Goal: Task Accomplishment & Management: Use online tool/utility

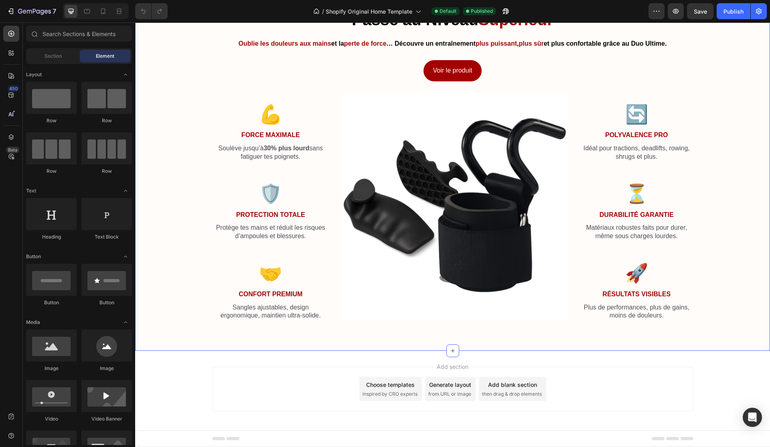
scroll to position [1268, 0]
click at [47, 57] on span "Section" at bounding box center [52, 56] width 17 height 7
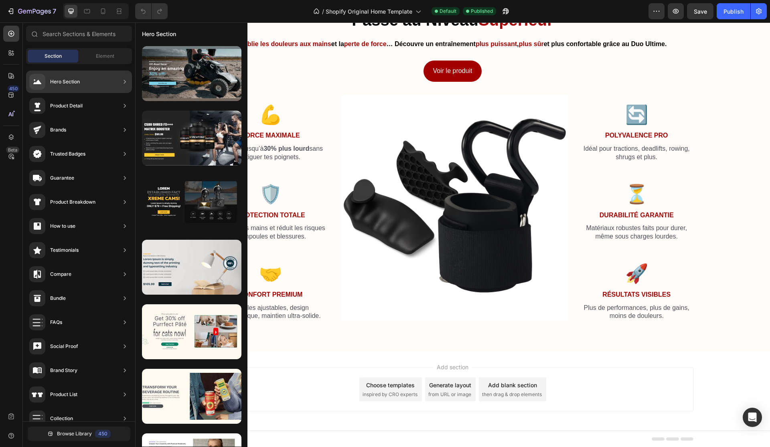
click at [87, 107] on div "Product Detail" at bounding box center [79, 106] width 106 height 22
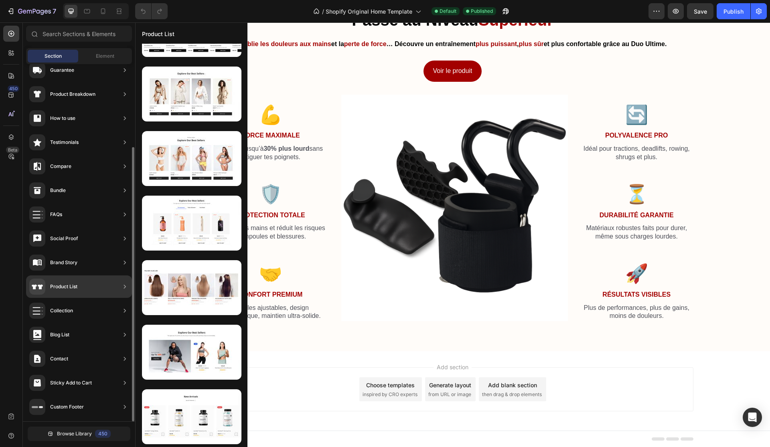
scroll to position [0, 0]
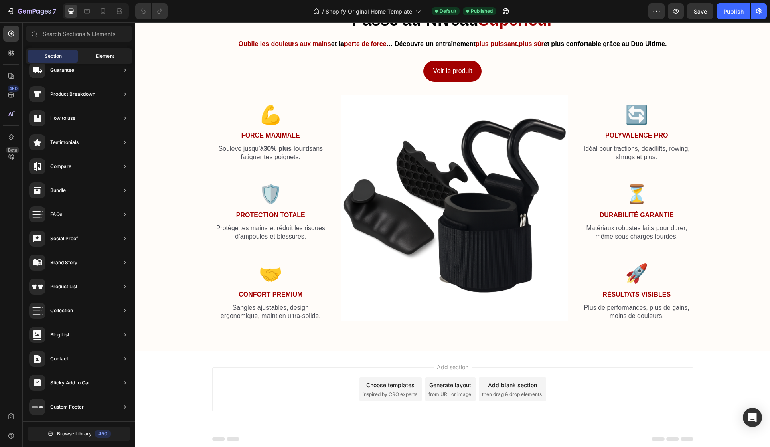
click at [105, 58] on span "Element" at bounding box center [105, 56] width 18 height 7
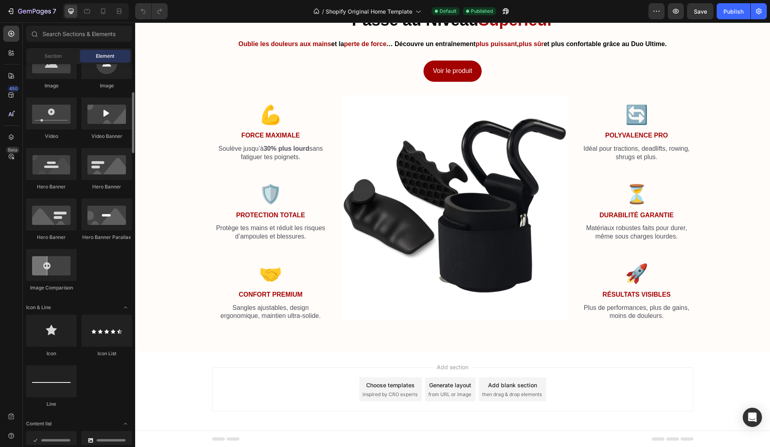
scroll to position [287, 0]
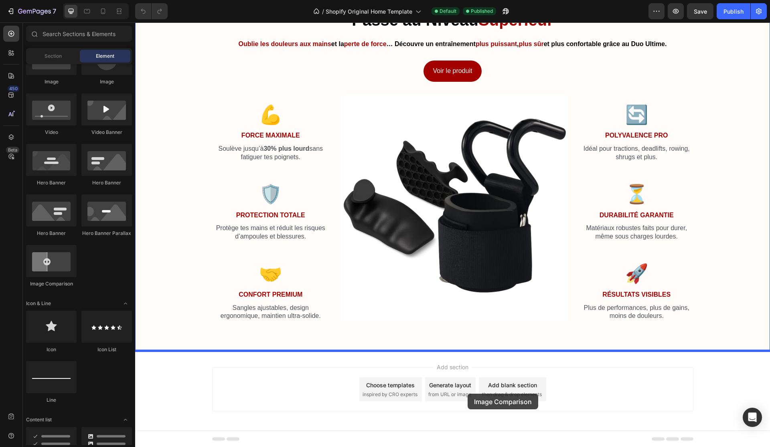
drag, startPoint x: 194, startPoint y: 283, endPoint x: 467, endPoint y: 393, distance: 294.8
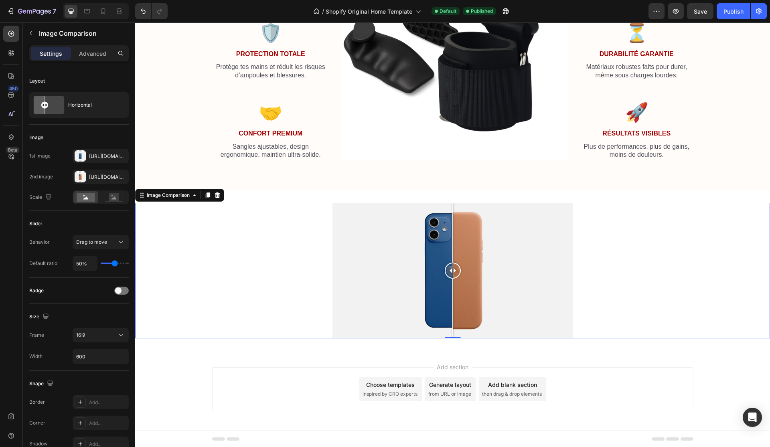
scroll to position [1428, 0]
click at [471, 266] on div at bounding box center [452, 270] width 241 height 135
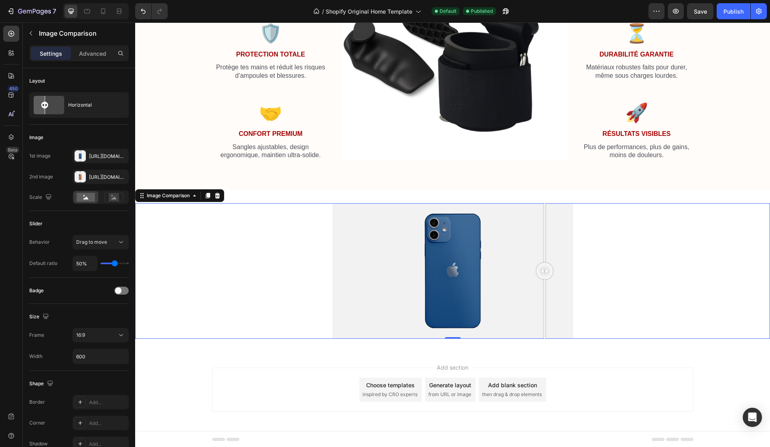
drag, startPoint x: 475, startPoint y: 269, endPoint x: 408, endPoint y: 257, distance: 68.3
click at [536, 257] on div at bounding box center [544, 270] width 16 height 135
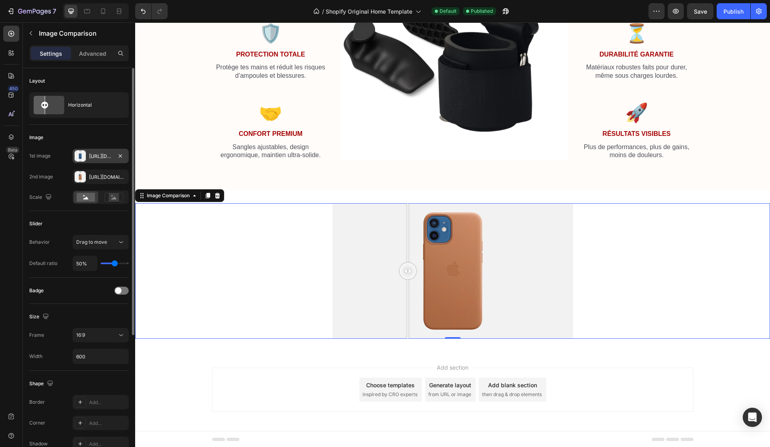
click at [95, 155] on div "[URL][DOMAIN_NAME]" at bounding box center [100, 156] width 23 height 7
type input "49%"
type input "49"
type input "51%"
type input "51"
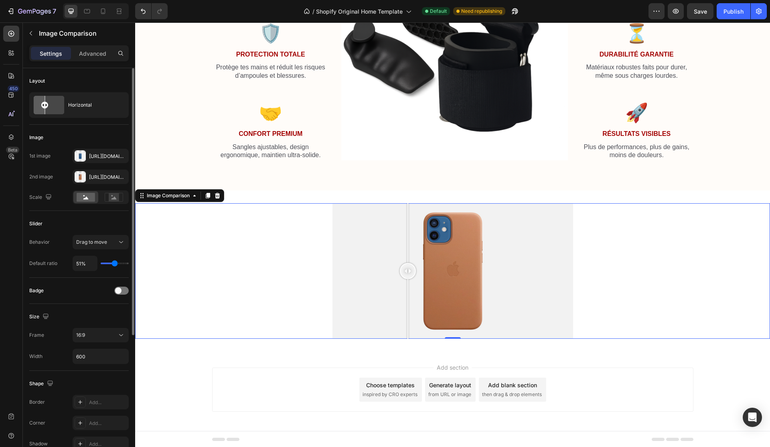
type input "52%"
type input "52"
type input "54%"
type input "54"
type input "56%"
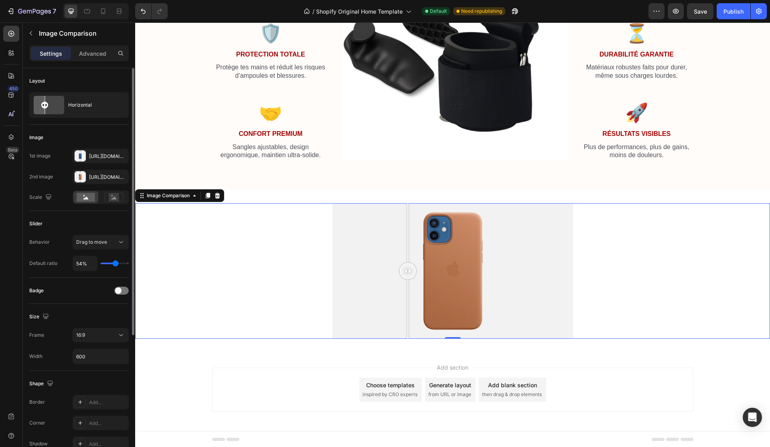
type input "56"
type input "57%"
type input "57"
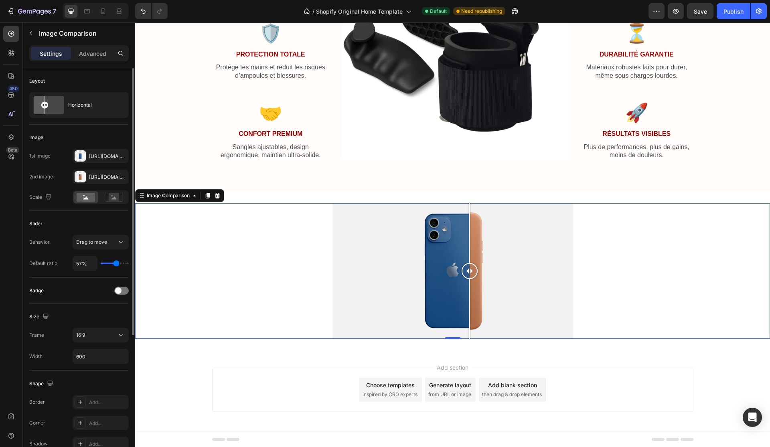
type input "59%"
type input "59"
type input "61%"
type input "61"
type input "62%"
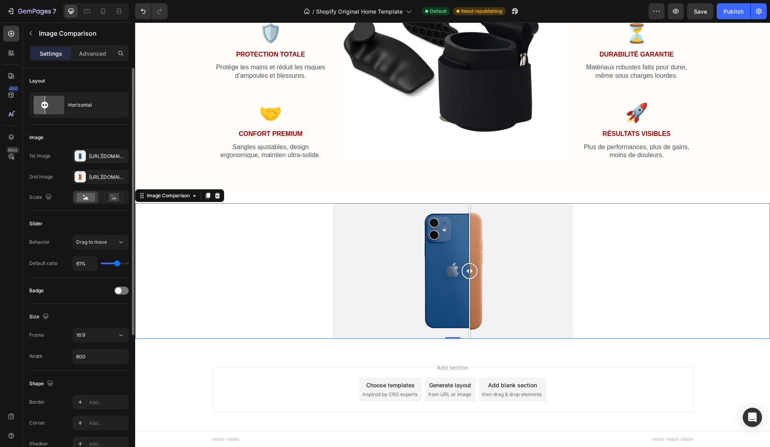
type input "62"
type input "64%"
type input "64"
type input "66%"
type input "66"
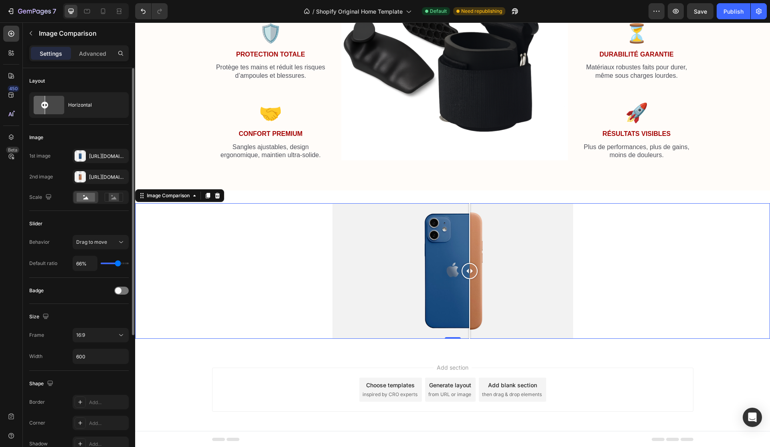
type input "68%"
type input "68"
type input "69%"
type input "69"
type input "71%"
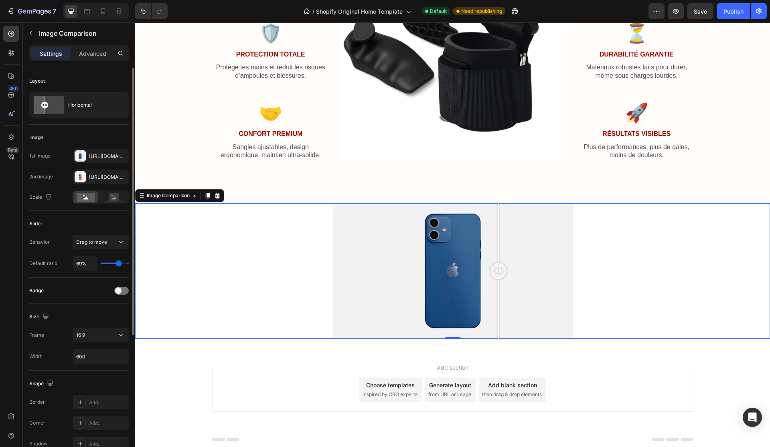
type input "71"
type input "73%"
type input "73"
type input "71%"
type input "71"
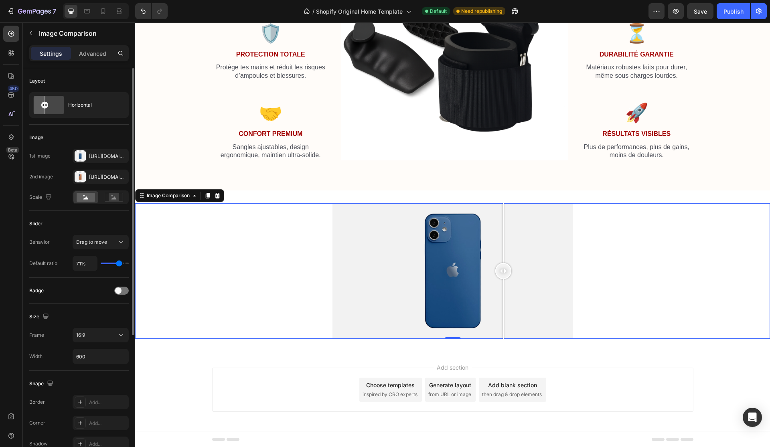
type input "66%"
type input "66"
type input "59%"
type input "59"
type input "52%"
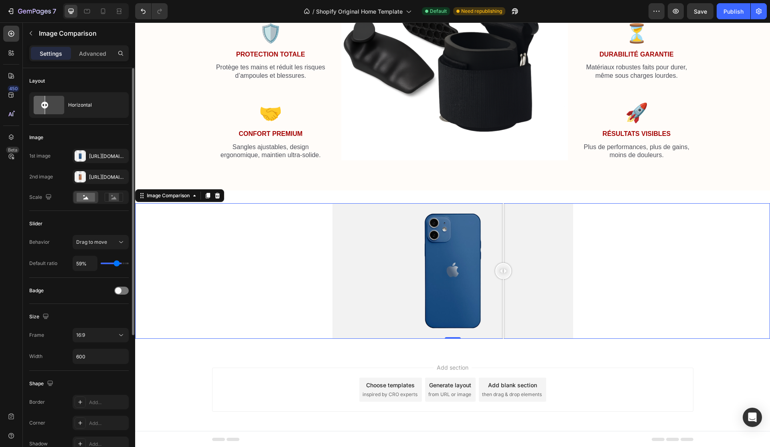
type input "52"
type input "45%"
type input "45"
type input "40%"
type input "40"
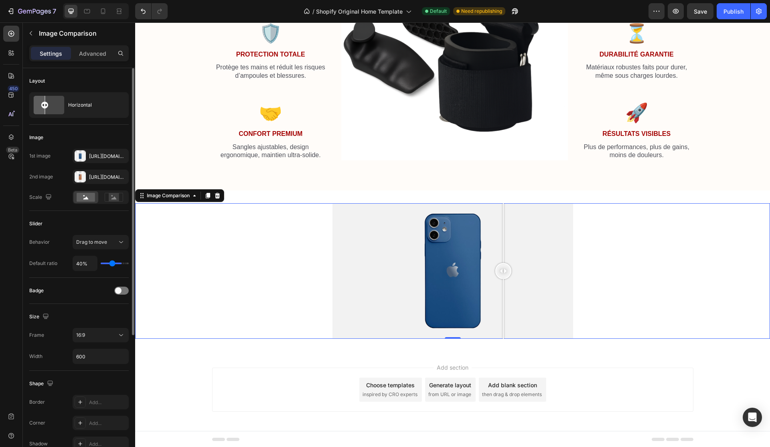
type input "35%"
type input "35"
type input "32%"
type input "32"
type input "28%"
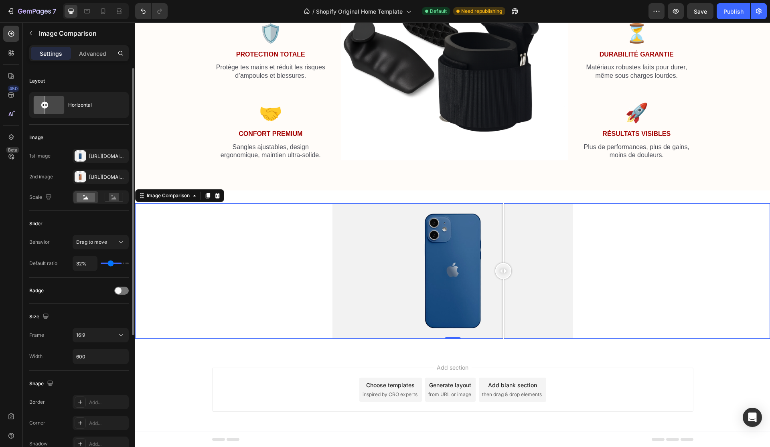
type input "28"
type input "27%"
type input "27"
type input "23%"
type input "23"
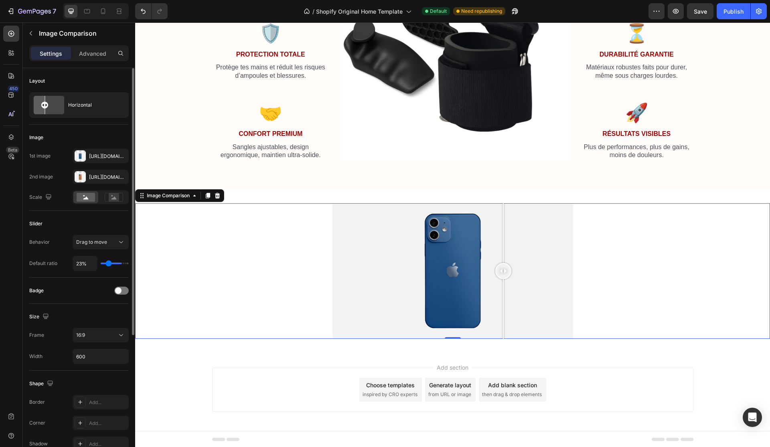
type input "21%"
type input "21"
type input "20%"
type input "20"
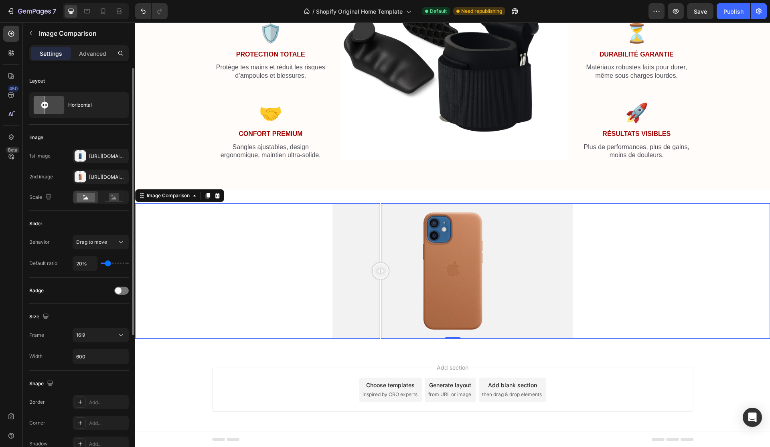
type input "18%"
type input "18"
type input "20%"
type input "20"
type input "21%"
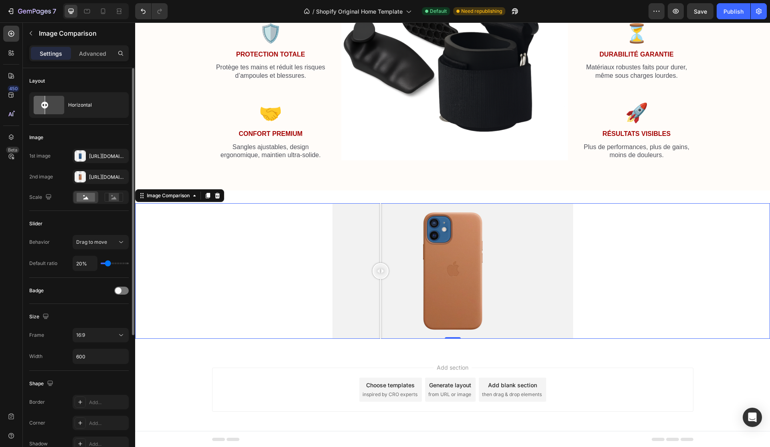
type input "21"
type input "23%"
type input "23"
type input "25%"
type input "25"
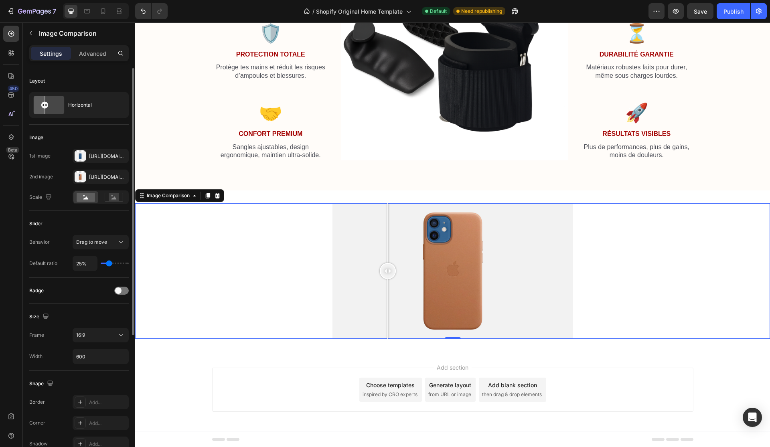
type input "27%"
type input "27"
type input "28%"
type input "28"
type input "30%"
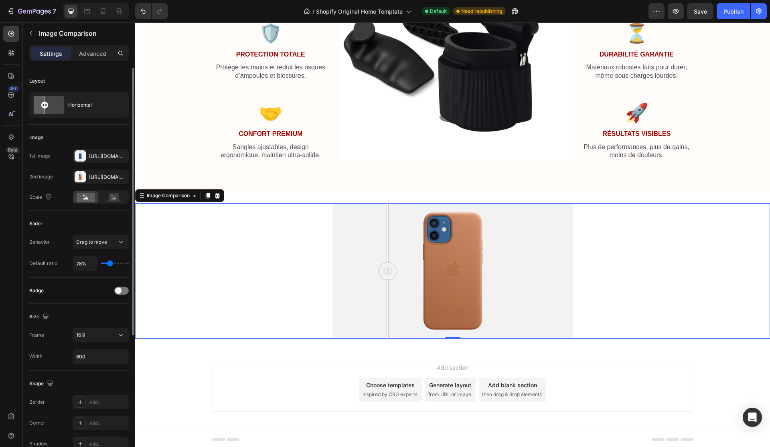
type input "30"
type input "32%"
type input "32"
type input "33%"
type input "33"
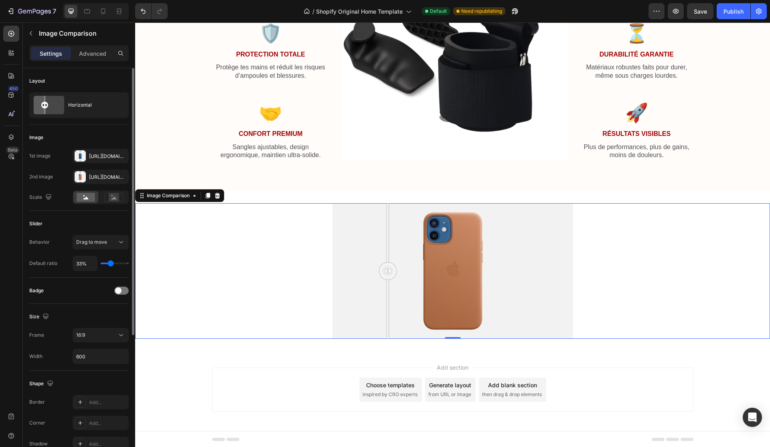
type input "35%"
type input "35"
type input "37%"
type input "37"
type input "39%"
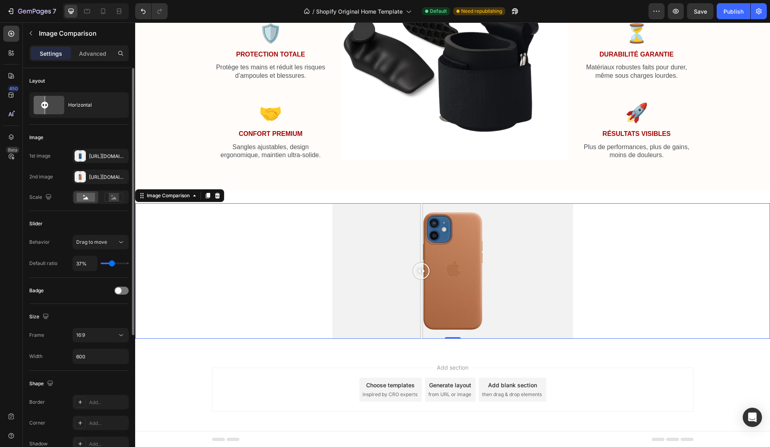
type input "39"
type input "40%"
type input "40"
type input "42%"
type input "42"
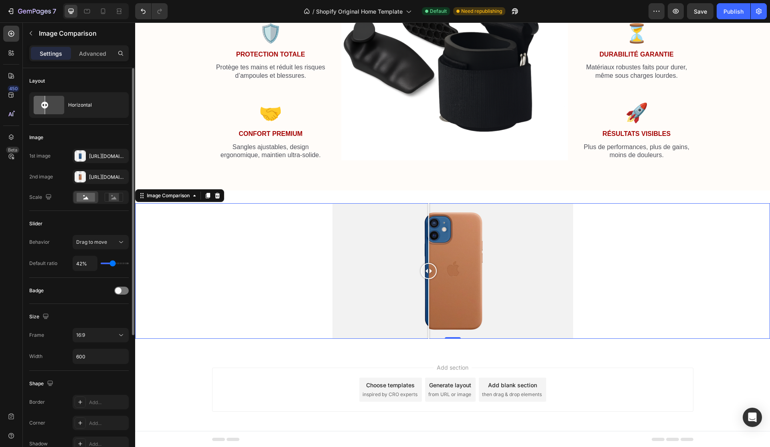
type input "44%"
type input "44"
type input "45%"
type input "45"
type input "47%"
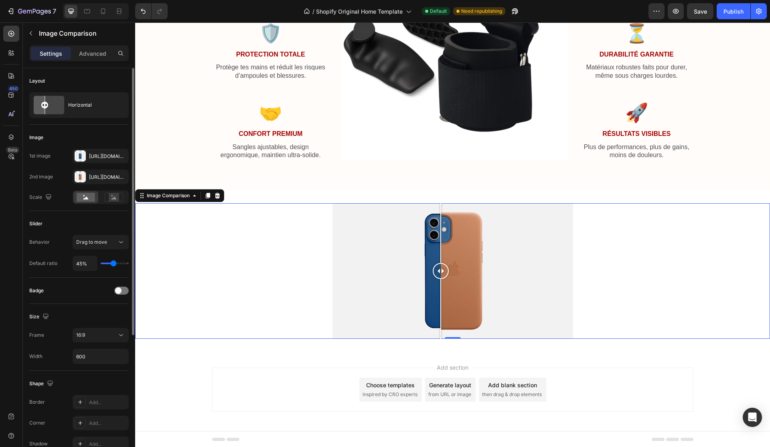
type input "47"
type input "49%"
type input "49"
type input "51%"
type input "51"
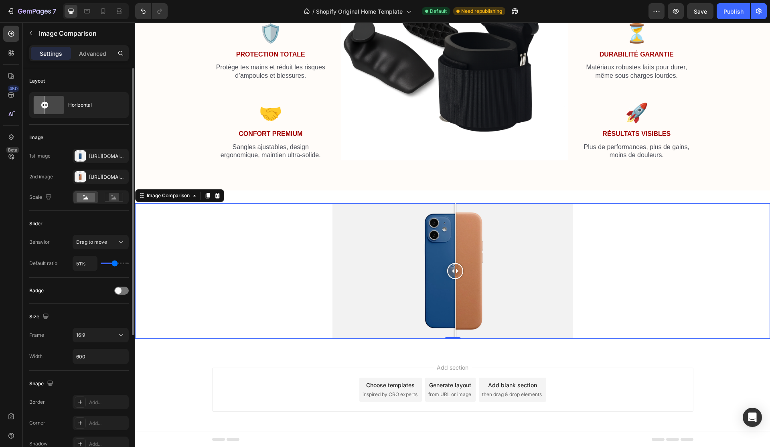
click at [114, 263] on input "range" at bounding box center [115, 264] width 28 height 2
click at [92, 261] on input "51%" at bounding box center [85, 263] width 24 height 14
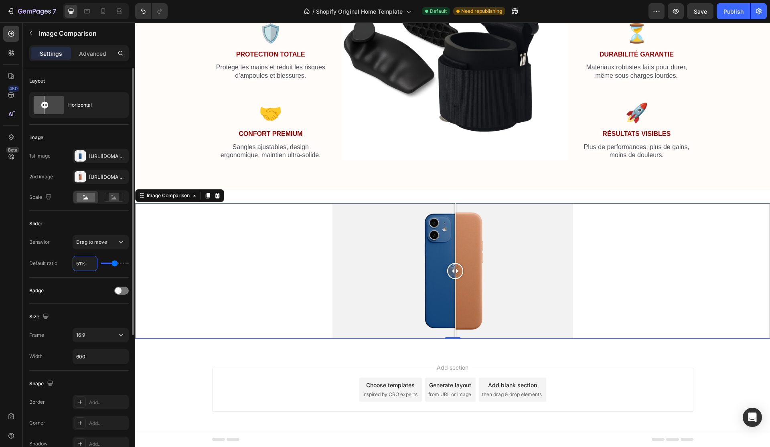
type input "5"
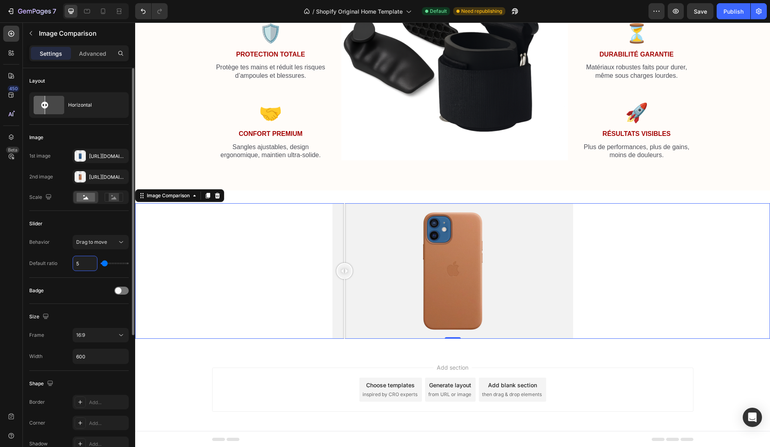
type input "50"
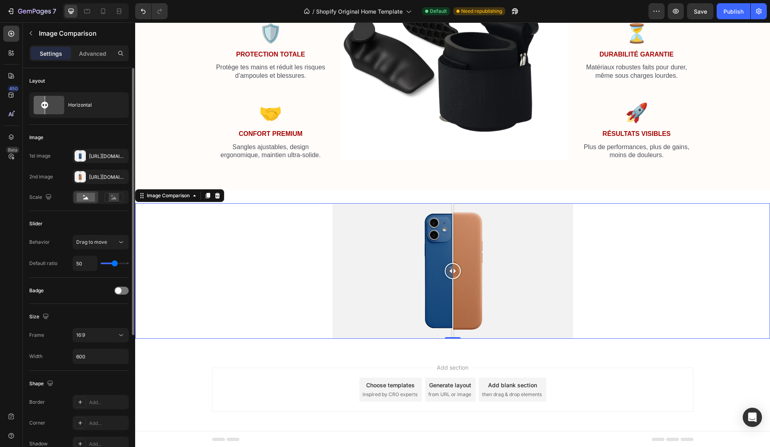
type input "50%"
click at [98, 223] on div "Slider" at bounding box center [78, 223] width 99 height 13
click at [108, 239] on div "Drag to move" at bounding box center [96, 242] width 41 height 7
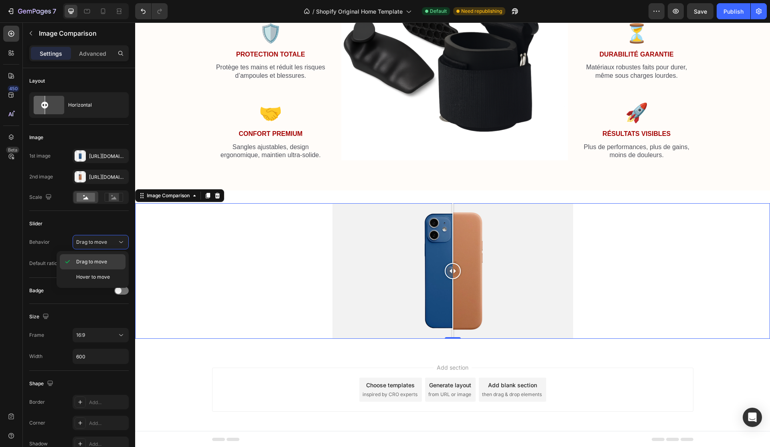
click at [100, 268] on div "Drag to move" at bounding box center [93, 261] width 66 height 15
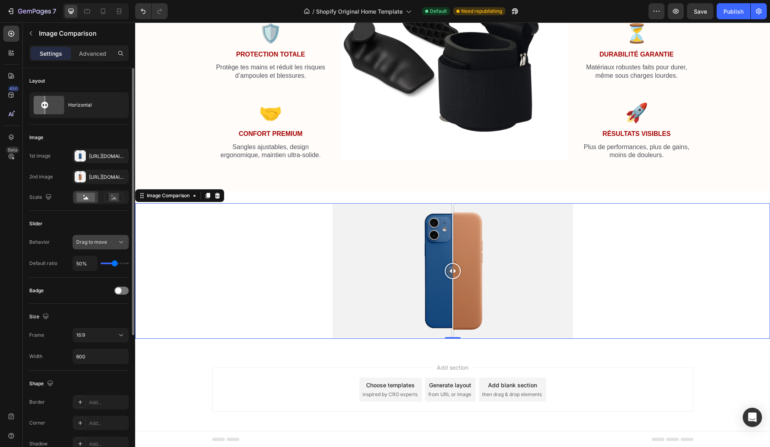
click at [118, 239] on icon at bounding box center [121, 242] width 8 height 8
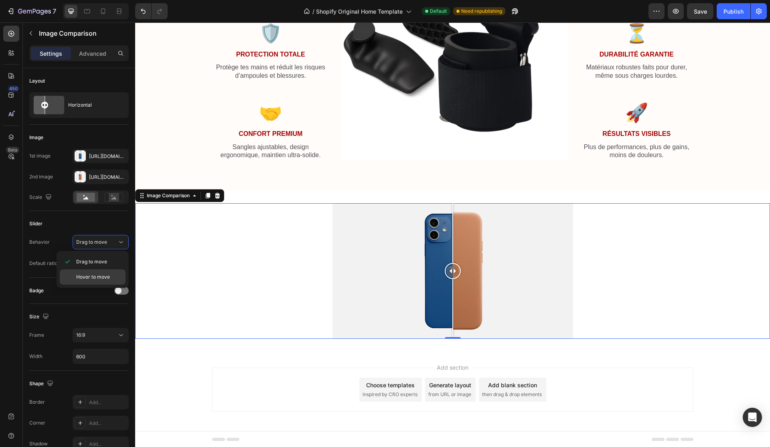
click at [99, 280] on span "Hover to move" at bounding box center [93, 276] width 34 height 7
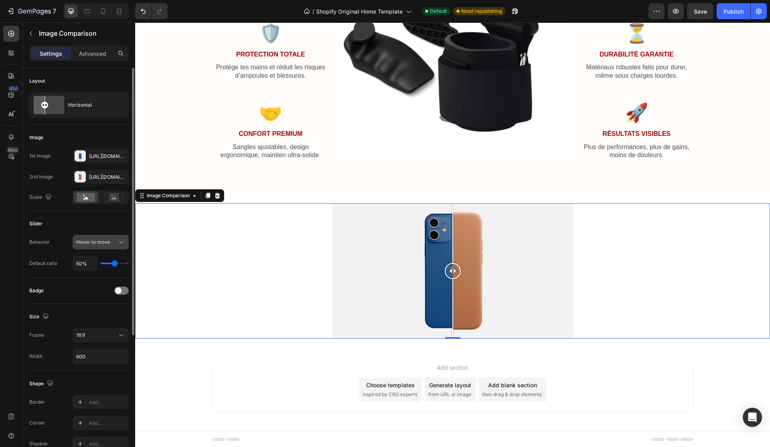
click at [115, 245] on div "Hover to move" at bounding box center [96, 242] width 41 height 7
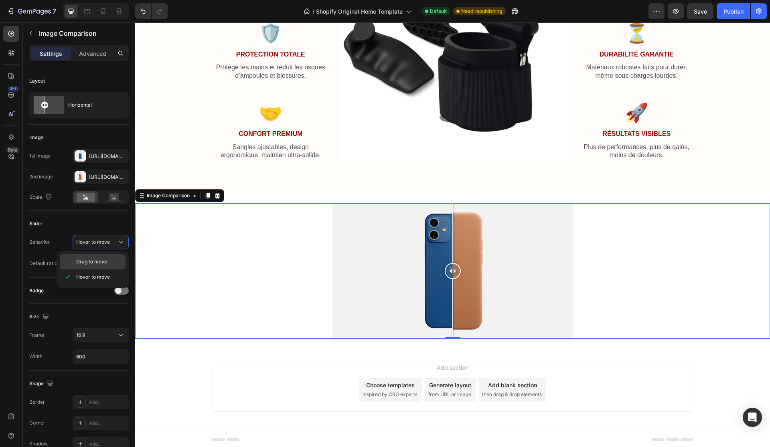
click at [111, 261] on p "Drag to move" at bounding box center [99, 261] width 46 height 7
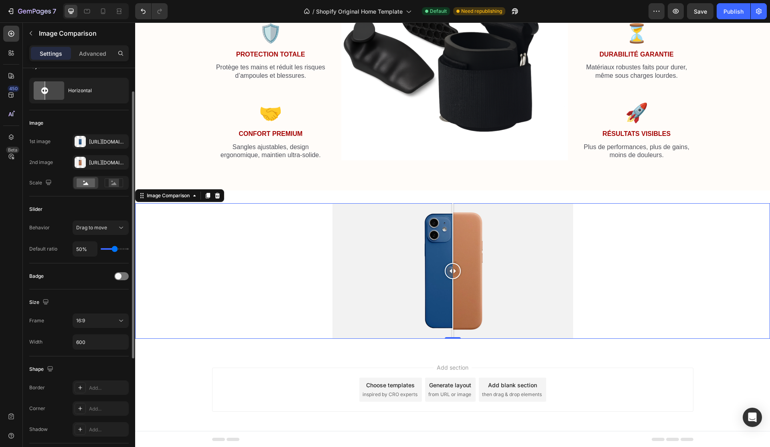
scroll to position [23, 0]
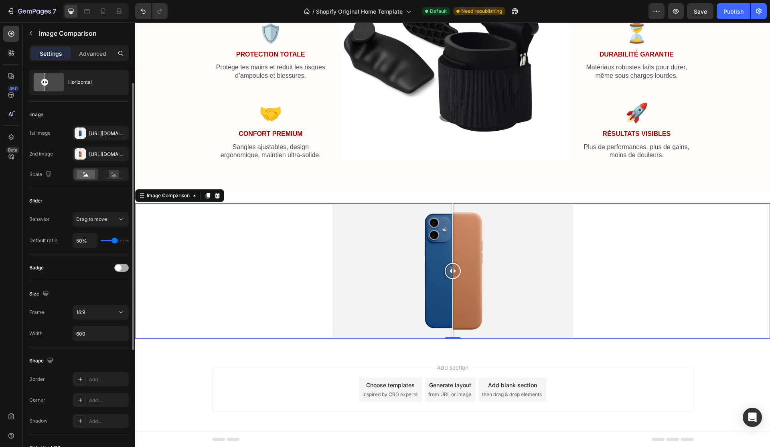
click at [123, 269] on div at bounding box center [121, 268] width 14 height 8
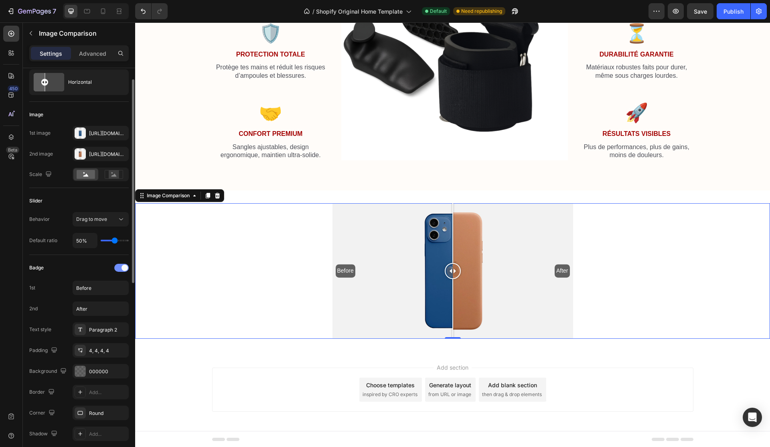
click at [123, 269] on span at bounding box center [124, 268] width 6 height 6
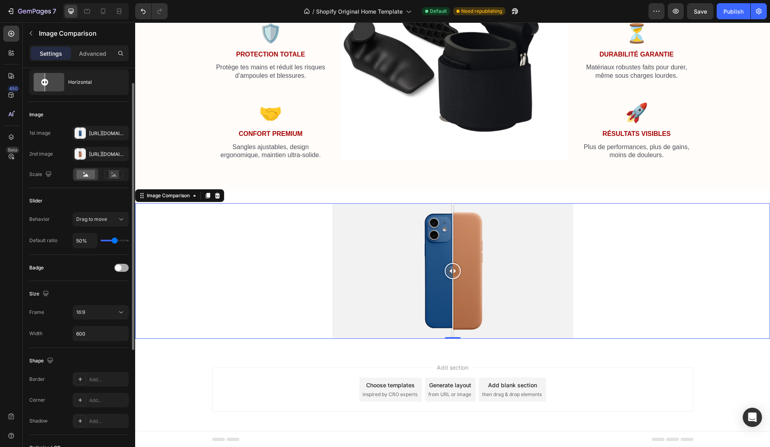
click at [123, 269] on div at bounding box center [121, 268] width 14 height 8
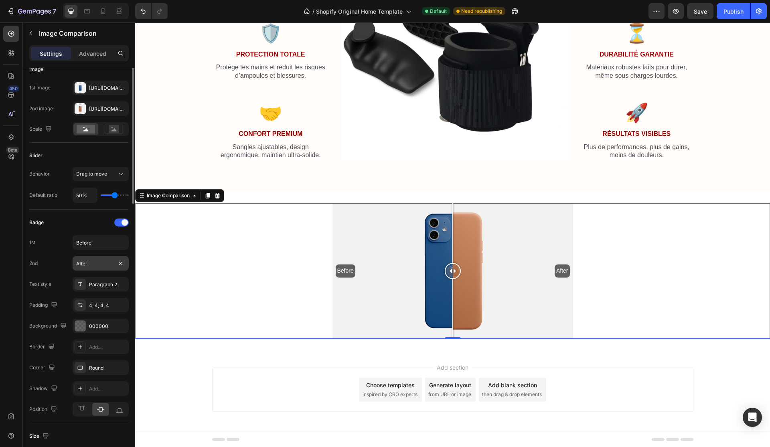
scroll to position [0, 0]
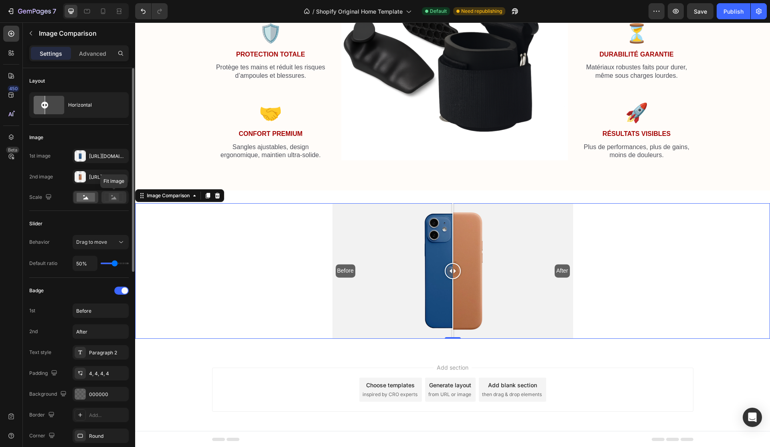
click at [108, 195] on icon at bounding box center [114, 197] width 18 height 9
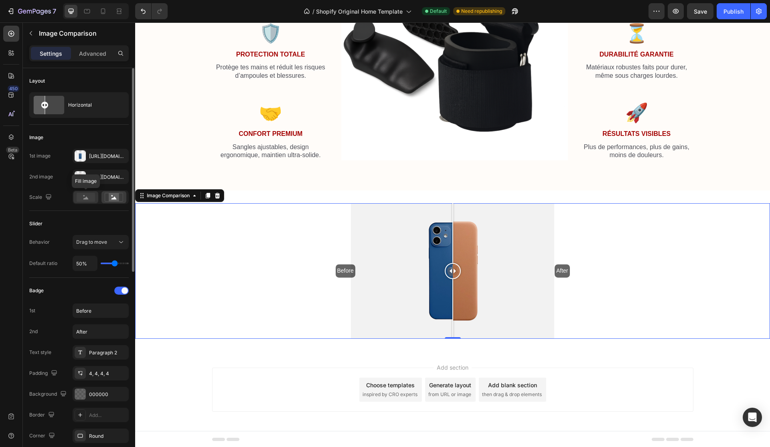
click at [88, 195] on rect at bounding box center [86, 197] width 18 height 9
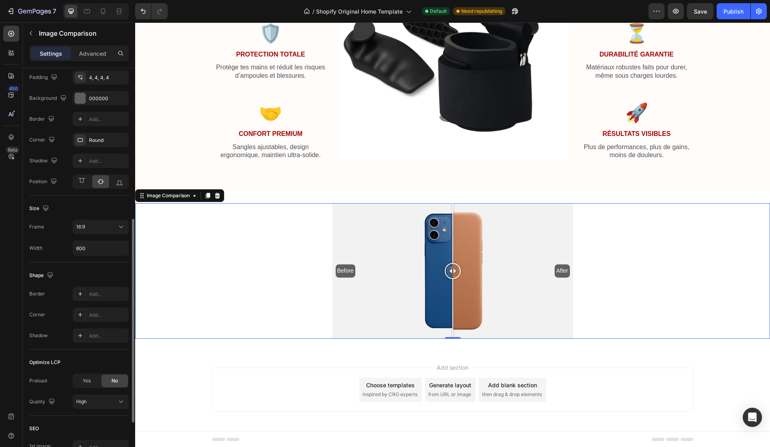
scroll to position [307, 0]
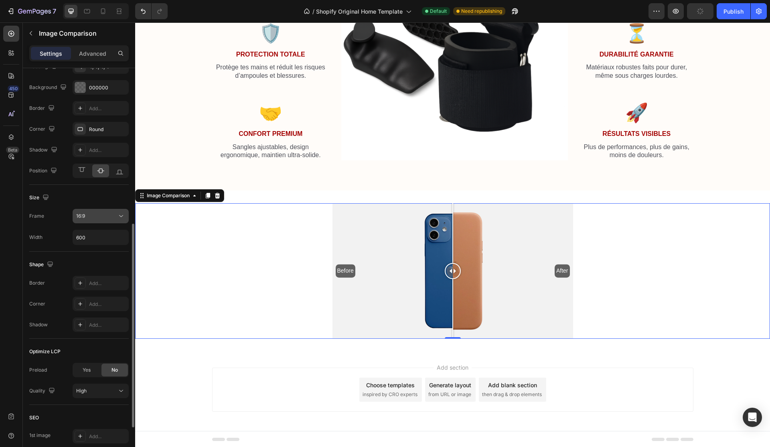
click at [90, 223] on button "16:9" at bounding box center [101, 216] width 56 height 14
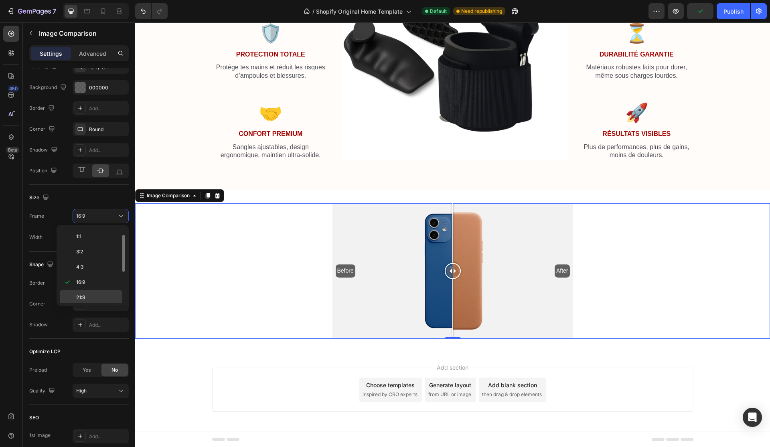
click at [90, 300] on p "21:9" at bounding box center [97, 297] width 42 height 7
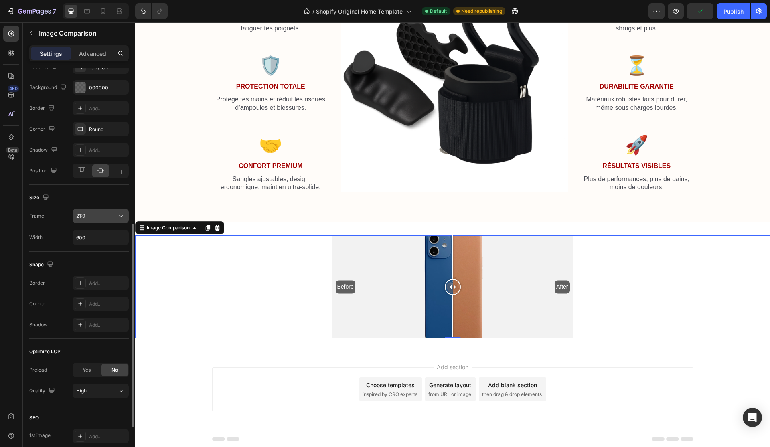
click at [101, 209] on button "21:9" at bounding box center [101, 216] width 56 height 14
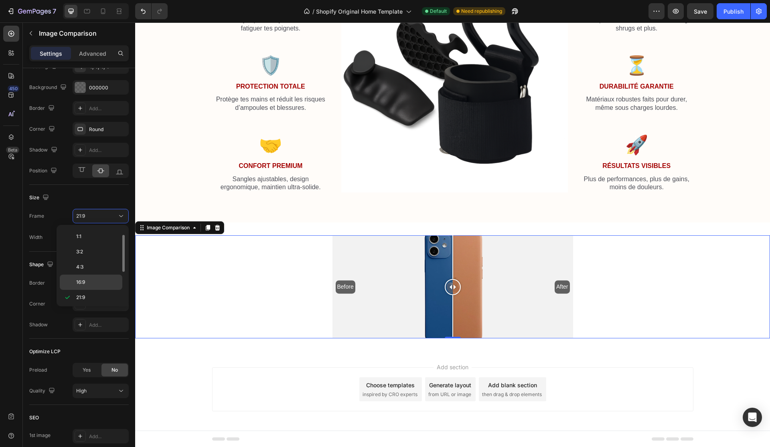
click at [88, 289] on div "16:9" at bounding box center [91, 282] width 63 height 15
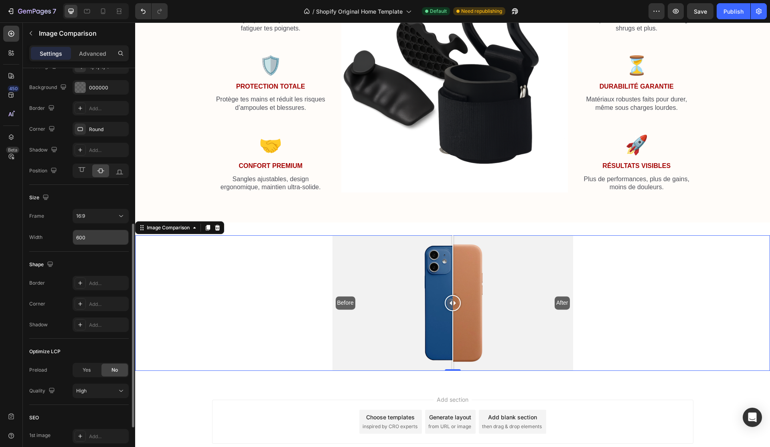
click at [108, 239] on input "600" at bounding box center [100, 237] width 55 height 14
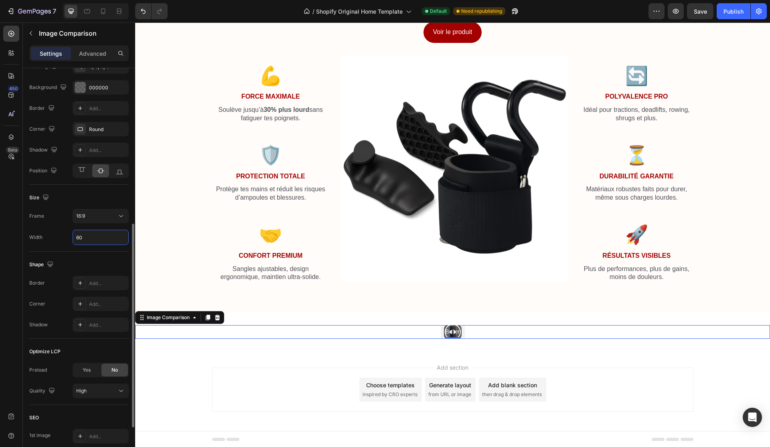
type input "6"
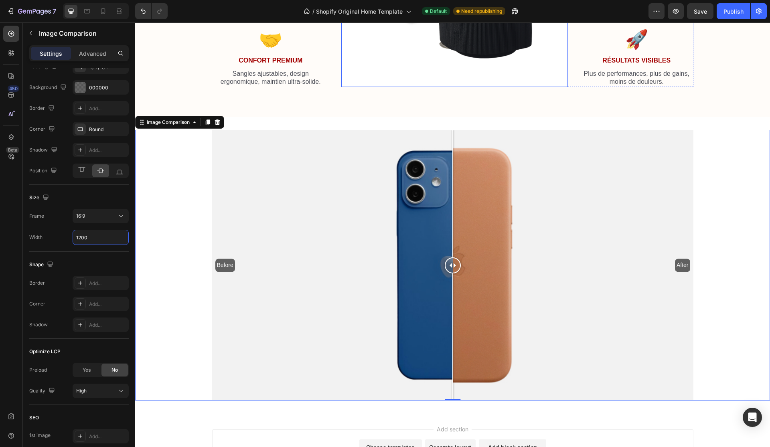
scroll to position [1510, 0]
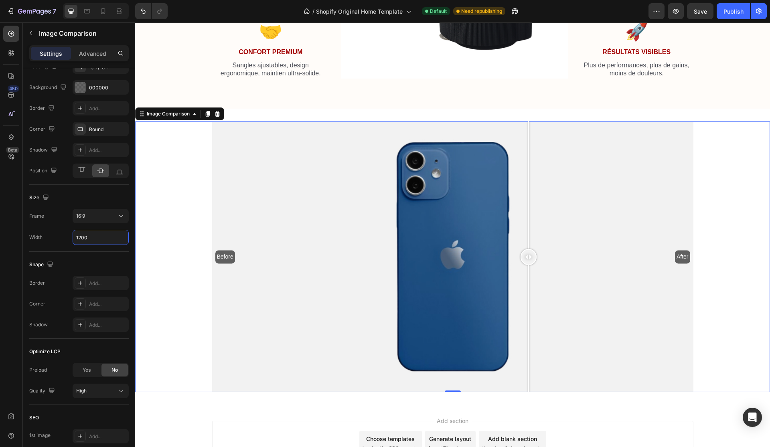
drag, startPoint x: 453, startPoint y: 257, endPoint x: 522, endPoint y: 252, distance: 69.5
click at [536, 252] on div at bounding box center [528, 257] width 16 height 16
type input "1200"
click at [32, 31] on icon "button" at bounding box center [31, 33] width 6 height 6
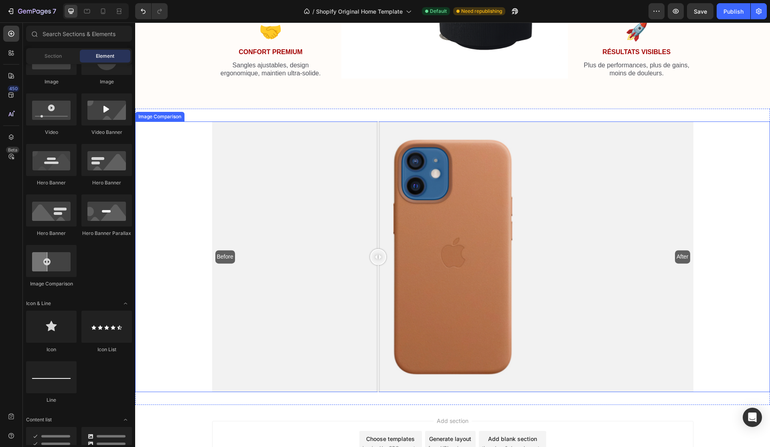
click at [378, 188] on div "Before After" at bounding box center [452, 256] width 481 height 271
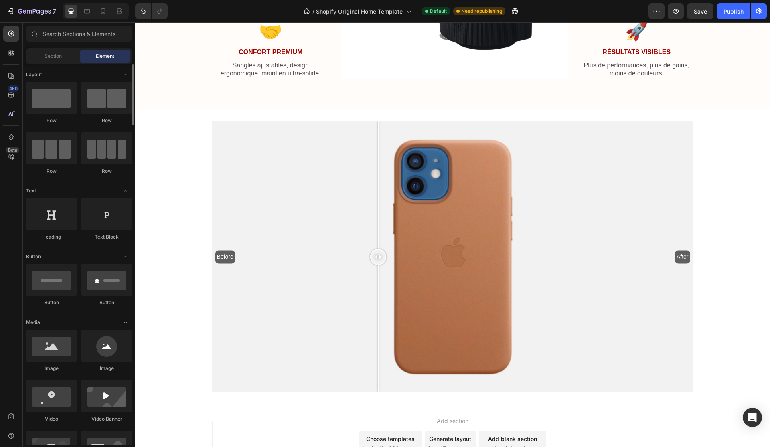
click at [73, 49] on div "Section Element" at bounding box center [79, 56] width 106 height 16
click at [71, 57] on div "Section" at bounding box center [53, 56] width 51 height 13
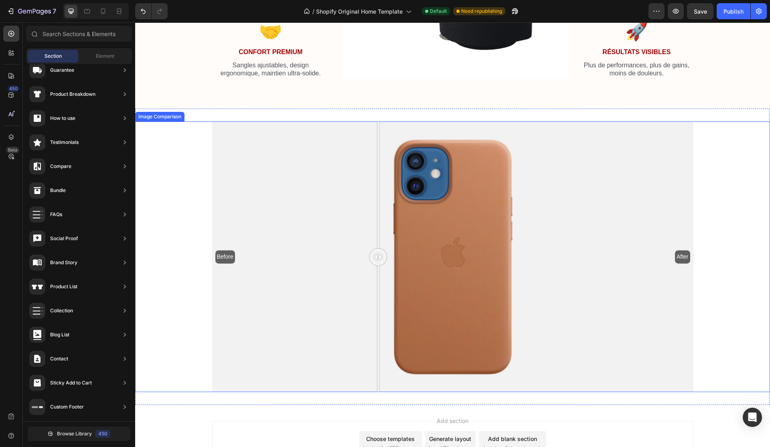
click at [524, 230] on div "Before After" at bounding box center [452, 256] width 481 height 271
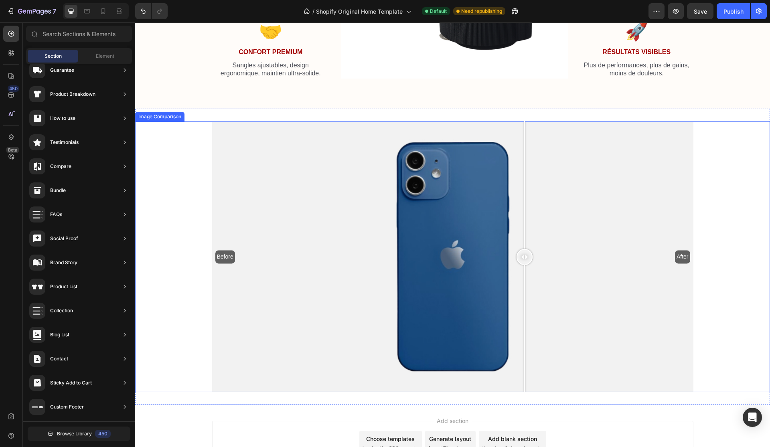
click at [502, 227] on div "Before After" at bounding box center [452, 256] width 481 height 271
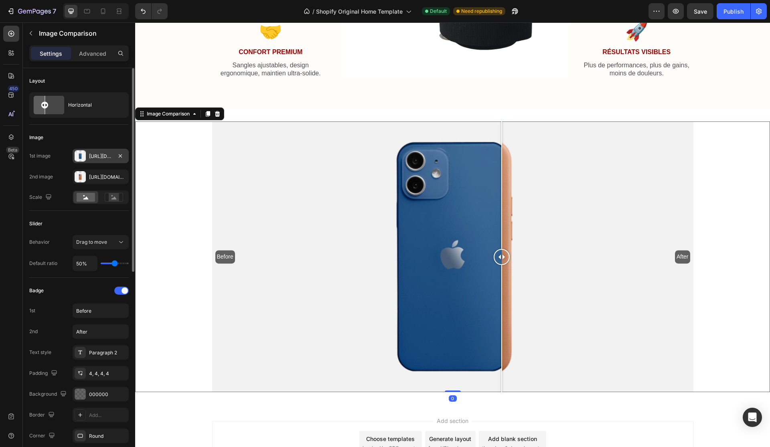
click at [87, 152] on div "[URL][DOMAIN_NAME]" at bounding box center [101, 156] width 56 height 14
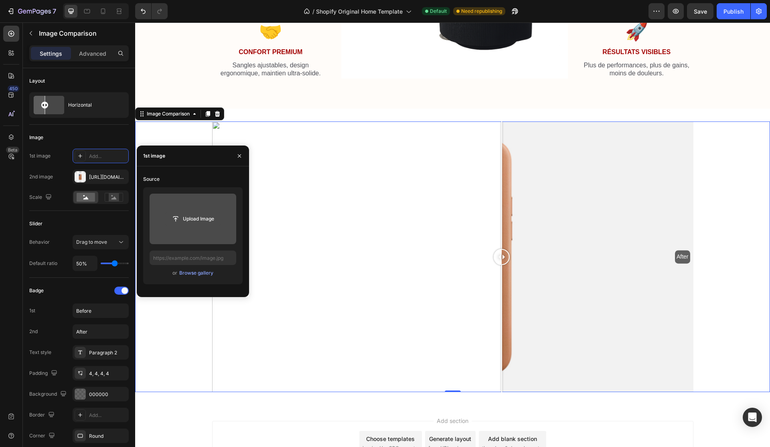
click at [211, 221] on input "file" at bounding box center [192, 219] width 55 height 14
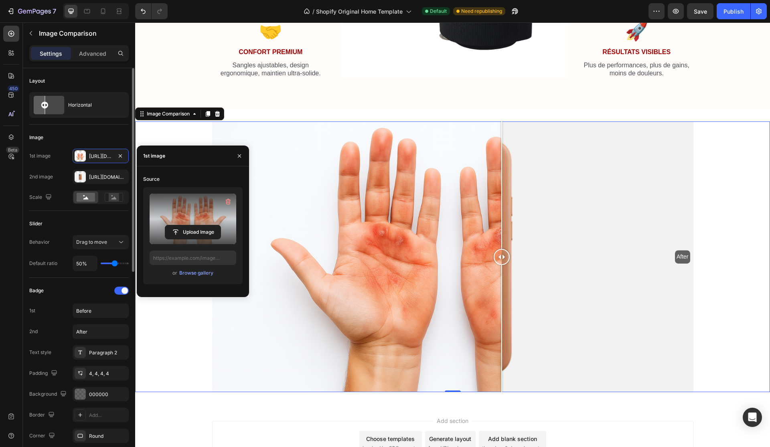
type input "[URL][DOMAIN_NAME]"
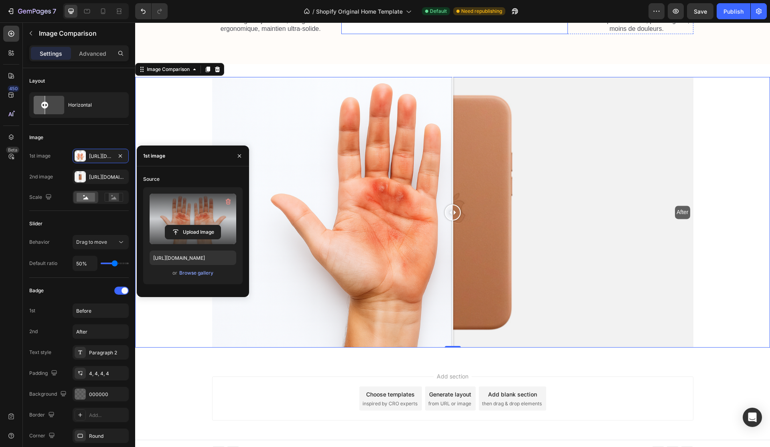
scroll to position [1556, 0]
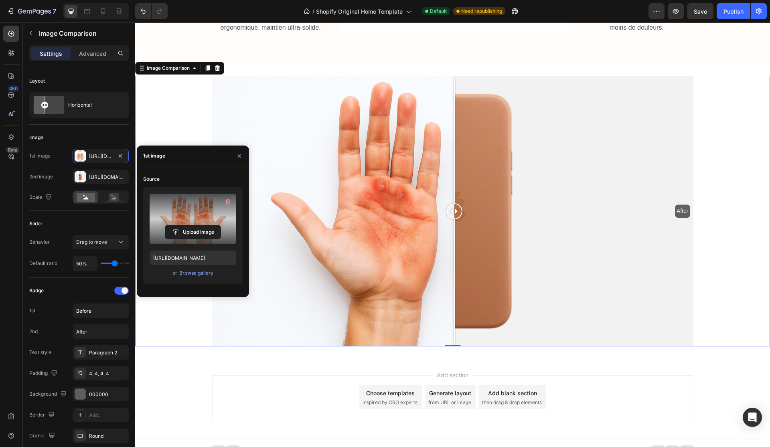
drag, startPoint x: 453, startPoint y: 211, endPoint x: 454, endPoint y: 192, distance: 19.3
click at [454, 192] on div at bounding box center [454, 211] width 16 height 271
drag, startPoint x: 454, startPoint y: 192, endPoint x: 454, endPoint y: 168, distance: 23.7
click at [456, 168] on div at bounding box center [456, 139] width 1 height 127
click at [239, 158] on icon "button" at bounding box center [239, 156] width 6 height 6
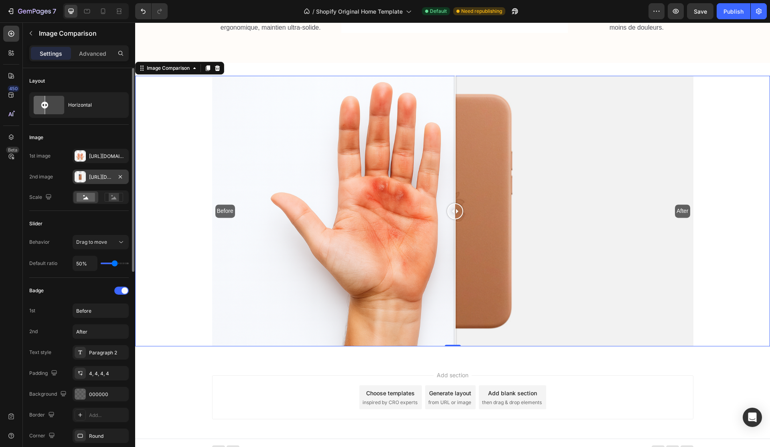
click at [104, 178] on div "[URL][DOMAIN_NAME]" at bounding box center [100, 177] width 23 height 7
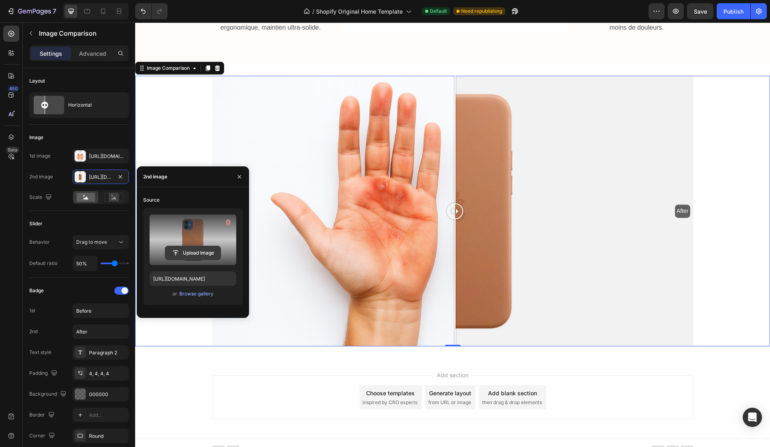
click at [189, 249] on input "file" at bounding box center [192, 253] width 55 height 14
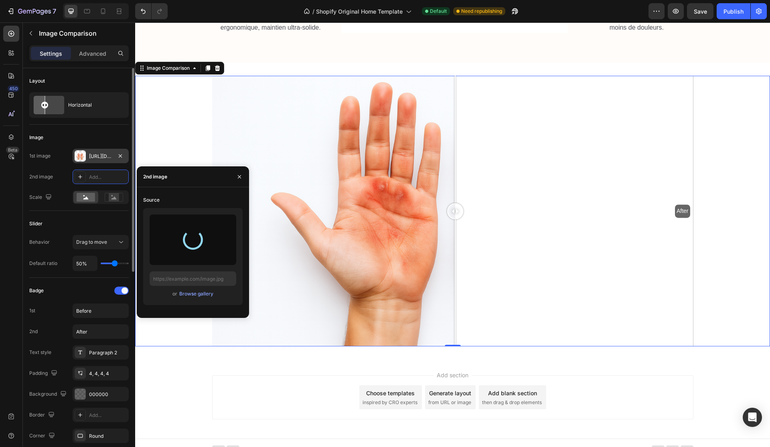
click at [106, 153] on div "[URL][DOMAIN_NAME]" at bounding box center [100, 156] width 23 height 7
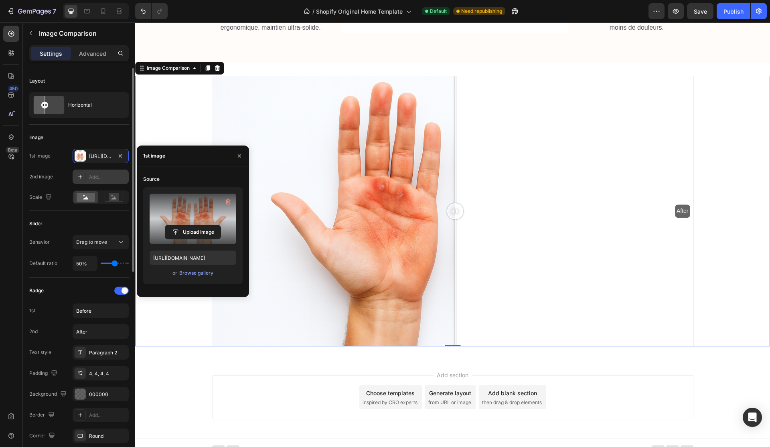
type input "[URL][DOMAIN_NAME]"
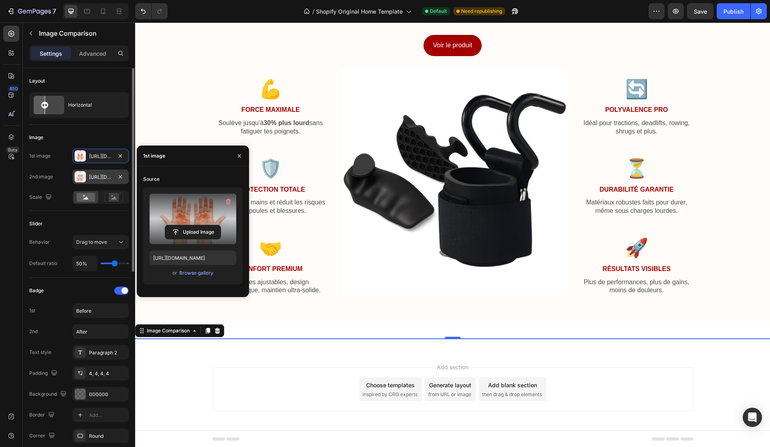
click at [106, 174] on div "[URL][DOMAIN_NAME]" at bounding box center [100, 177] width 23 height 7
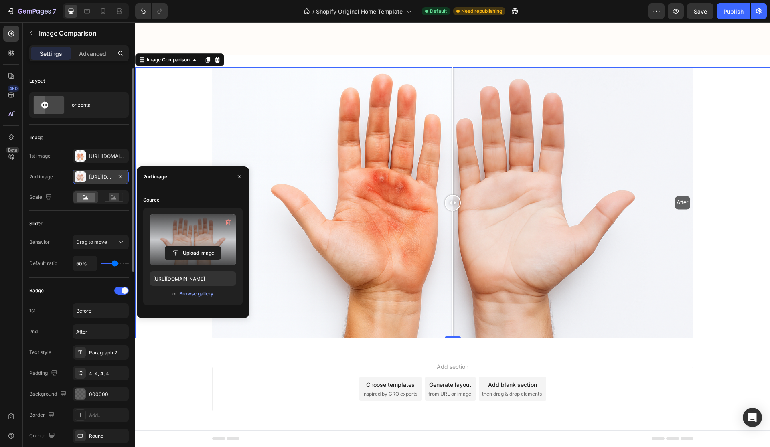
scroll to position [1564, 0]
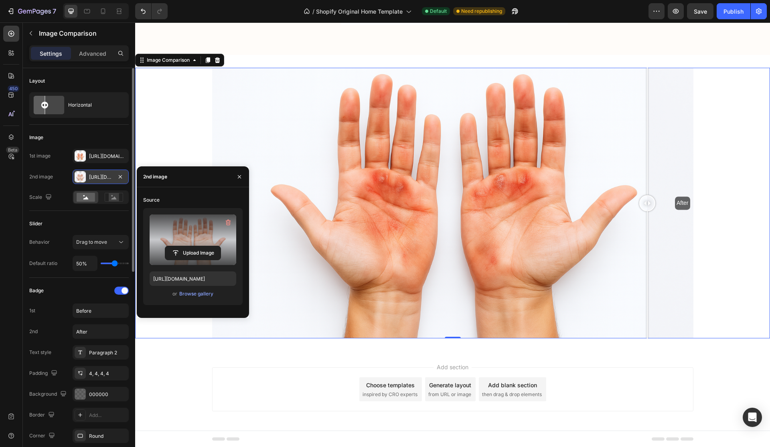
drag, startPoint x: 454, startPoint y: 201, endPoint x: 647, endPoint y: 193, distance: 193.0
click at [647, 193] on div at bounding box center [647, 203] width 16 height 271
click at [102, 157] on div "[URL][DOMAIN_NAME]" at bounding box center [100, 156] width 23 height 7
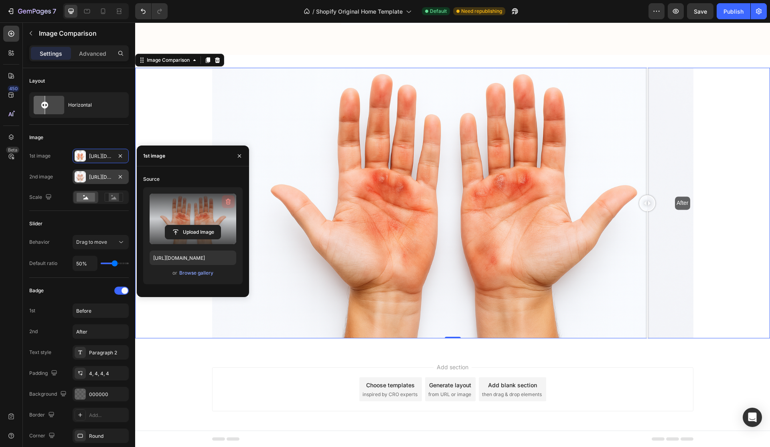
click at [227, 204] on icon "button" at bounding box center [228, 202] width 5 height 6
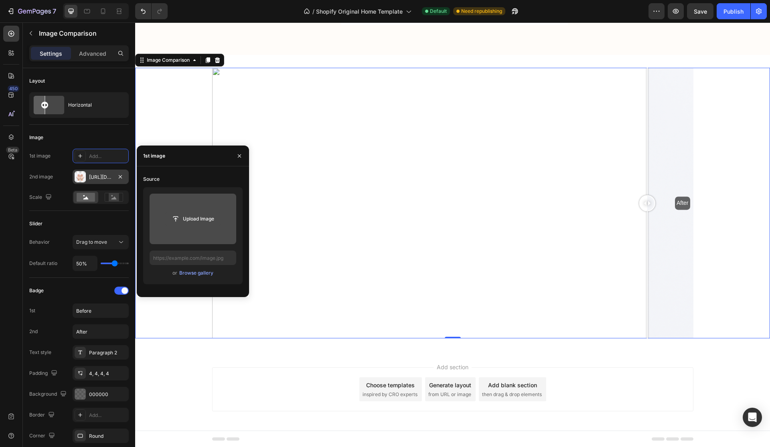
click at [211, 218] on input "file" at bounding box center [192, 219] width 55 height 14
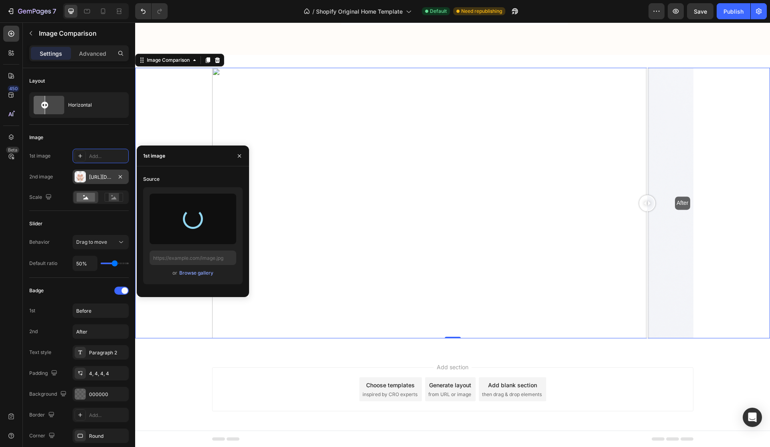
click at [102, 174] on div "[URL][DOMAIN_NAME]" at bounding box center [100, 177] width 23 height 7
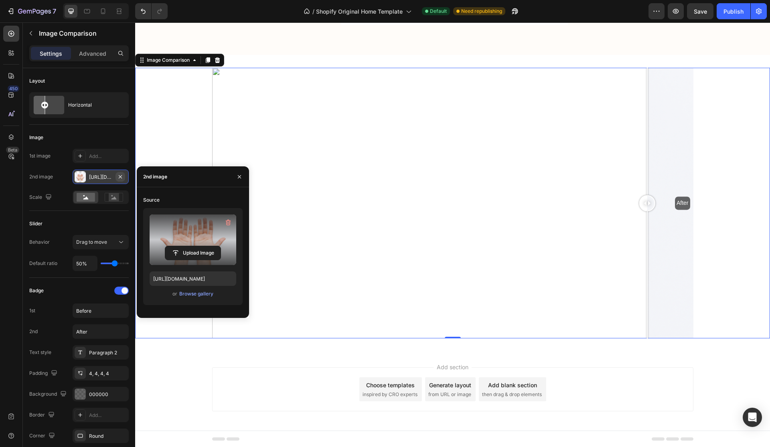
click at [120, 174] on icon "button" at bounding box center [120, 177] width 6 height 6
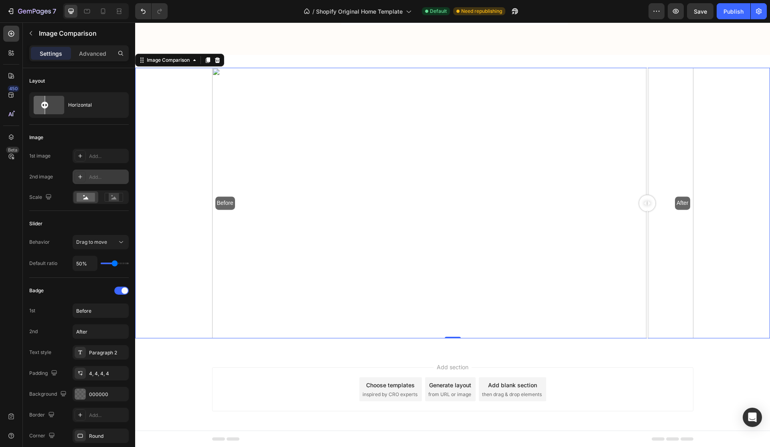
click at [115, 174] on div "Add..." at bounding box center [108, 177] width 38 height 7
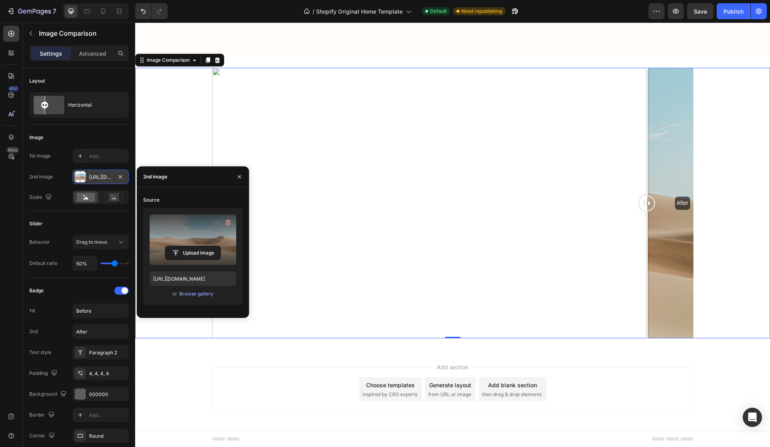
scroll to position [1293, 0]
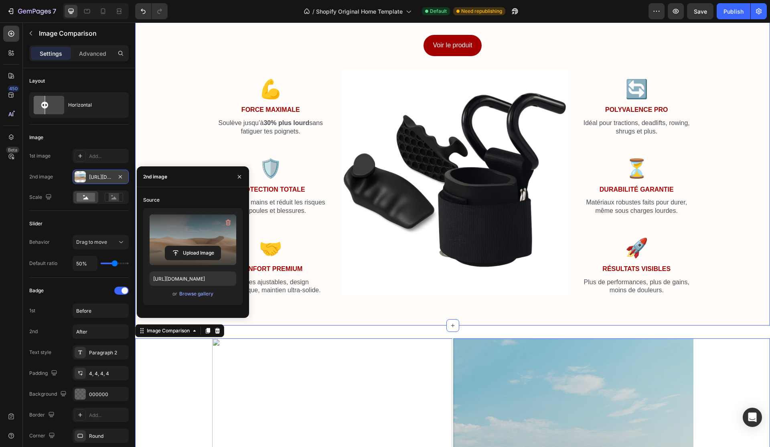
click at [192, 244] on label at bounding box center [193, 239] width 87 height 51
click at [192, 246] on input "file" at bounding box center [192, 253] width 55 height 14
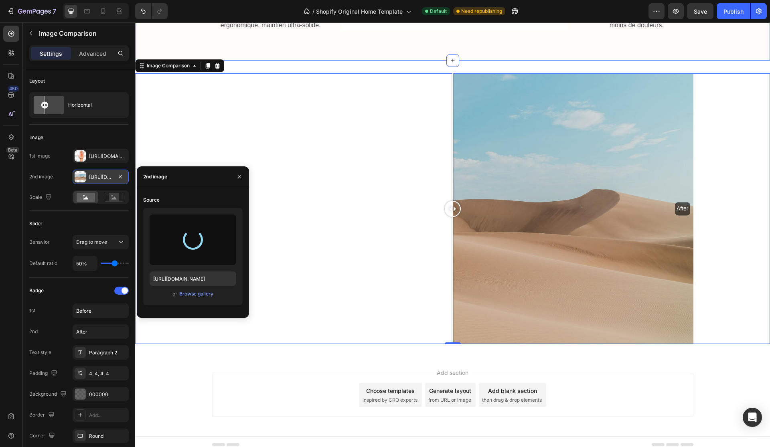
scroll to position [1562, 0]
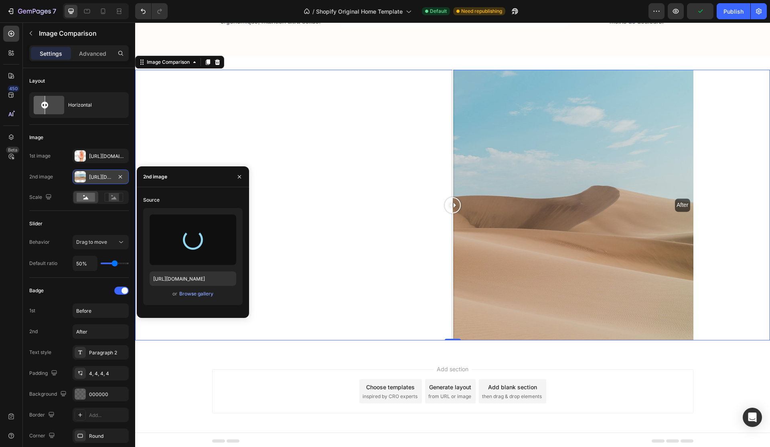
type input "[URL][DOMAIN_NAME]"
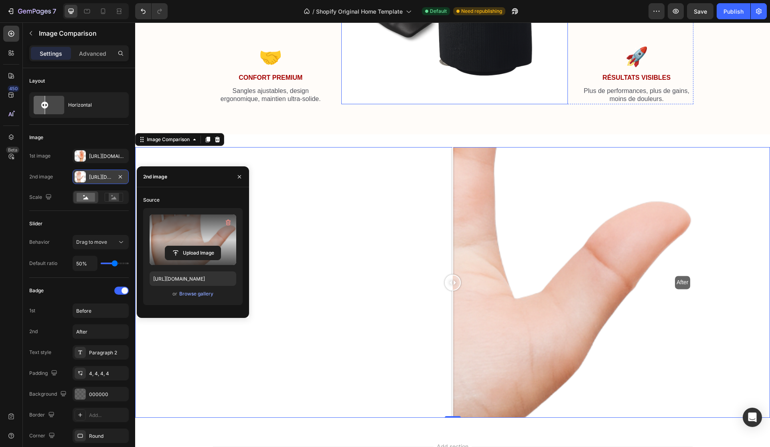
scroll to position [1524, 0]
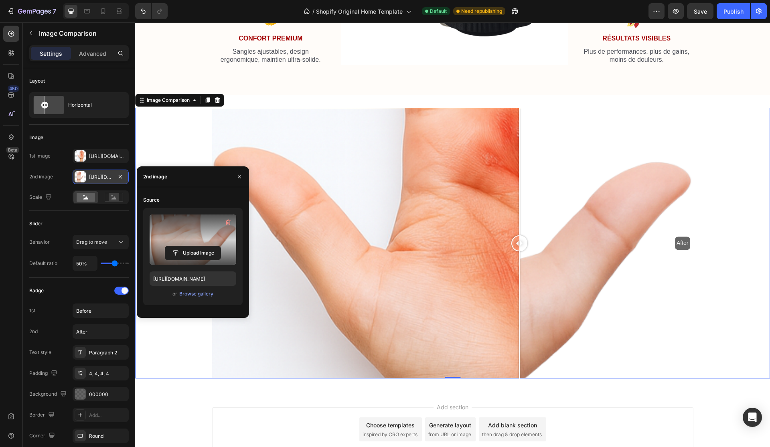
drag, startPoint x: 453, startPoint y: 243, endPoint x: 451, endPoint y: 200, distance: 43.0
click at [511, 200] on div at bounding box center [519, 243] width 16 height 271
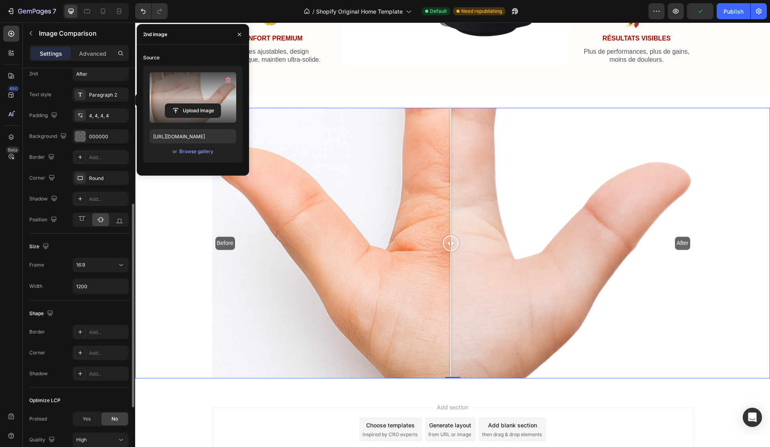
scroll to position [261, 0]
click at [105, 288] on input "1200" at bounding box center [100, 283] width 55 height 14
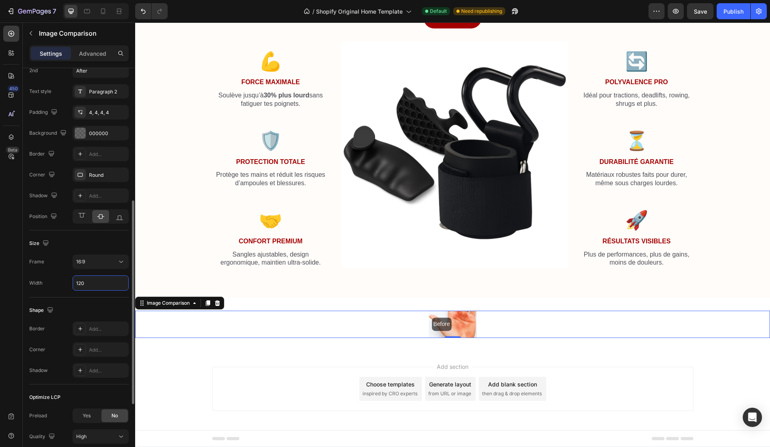
scroll to position [1320, 0]
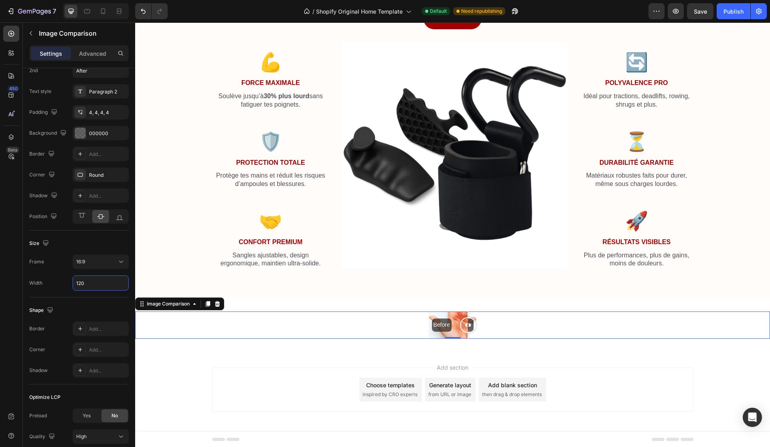
drag, startPoint x: 454, startPoint y: 327, endPoint x: 483, endPoint y: 321, distance: 29.5
click at [482, 322] on div "Before After" at bounding box center [452, 324] width 635 height 27
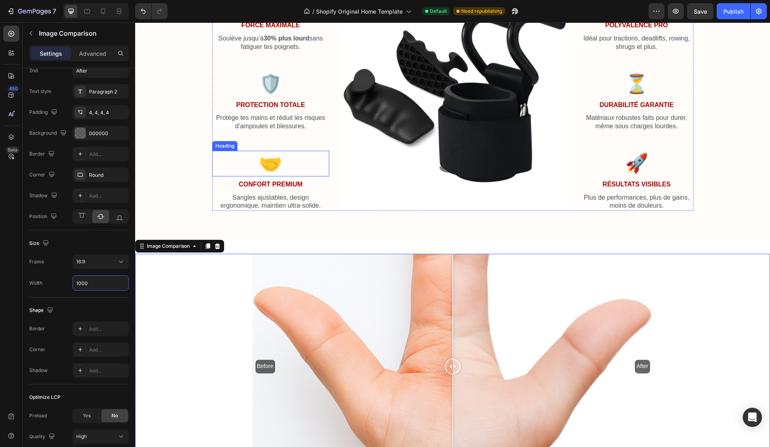
scroll to position [1519, 0]
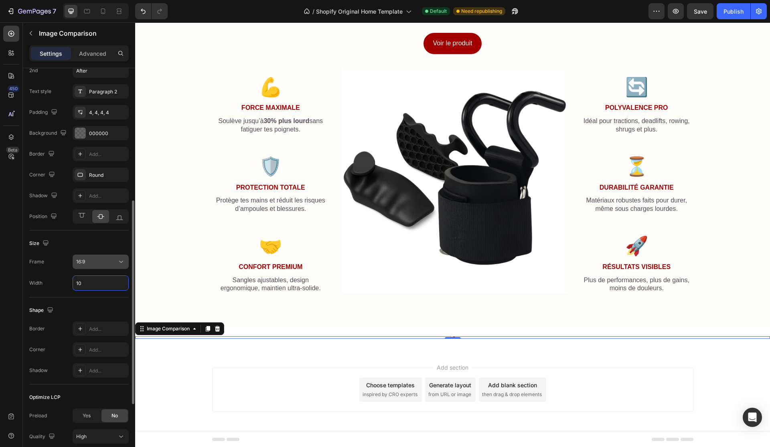
type input "1"
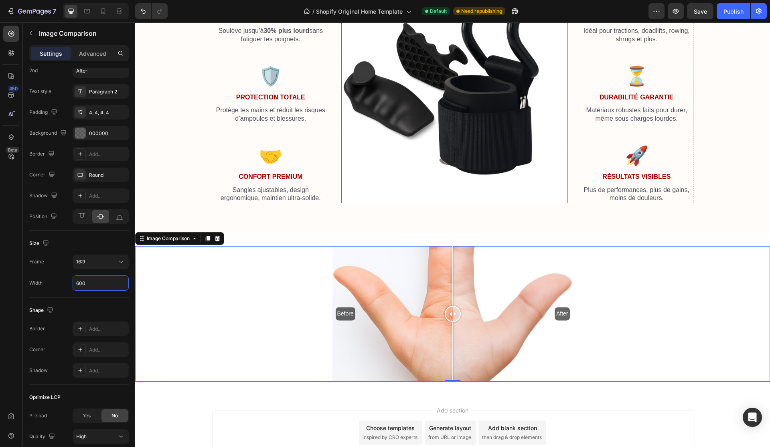
scroll to position [1408, 0]
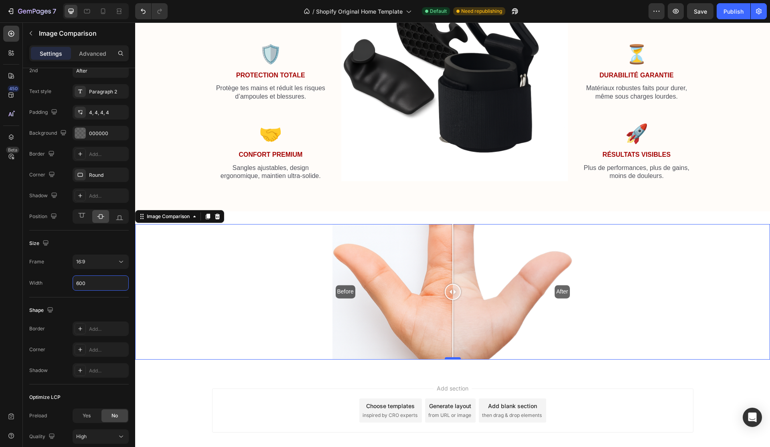
type input "600"
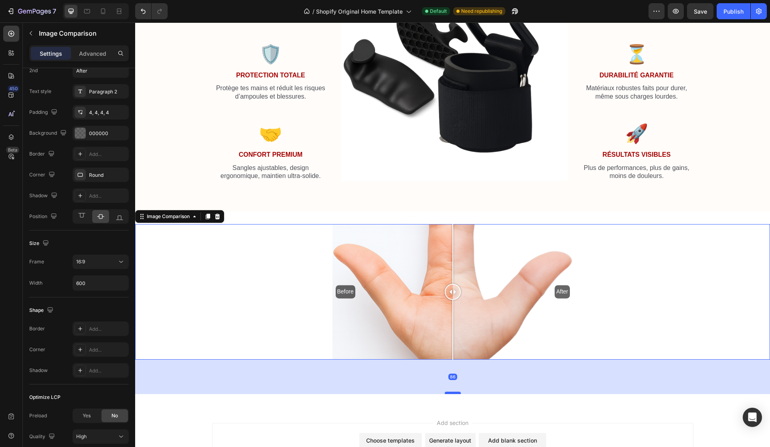
drag, startPoint x: 454, startPoint y: 357, endPoint x: 454, endPoint y: 390, distance: 33.7
click at [454, 392] on div at bounding box center [453, 393] width 16 height 2
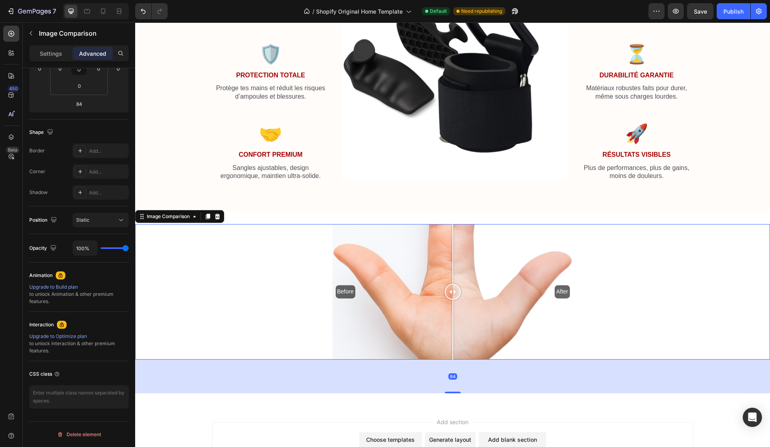
scroll to position [155, 0]
click at [140, 14] on icon "Undo/Redo" at bounding box center [143, 11] width 8 height 8
click at [145, 10] on icon "Undo/Redo" at bounding box center [143, 11] width 8 height 8
click at [144, 14] on icon "Undo/Redo" at bounding box center [143, 11] width 8 height 8
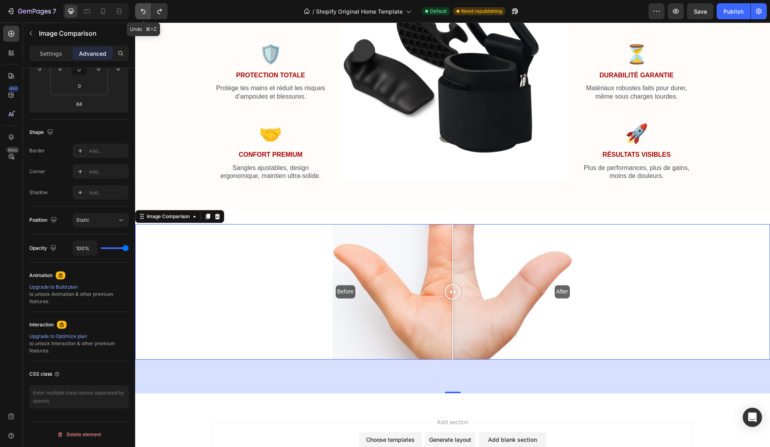
click at [144, 14] on icon "Undo/Redo" at bounding box center [143, 11] width 8 height 8
click at [398, 310] on div "Before After" at bounding box center [452, 291] width 241 height 135
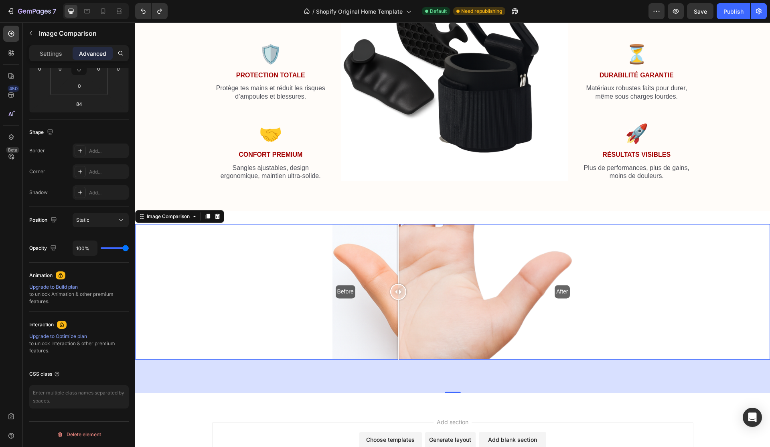
click at [454, 390] on div "84" at bounding box center [452, 377] width 635 height 34
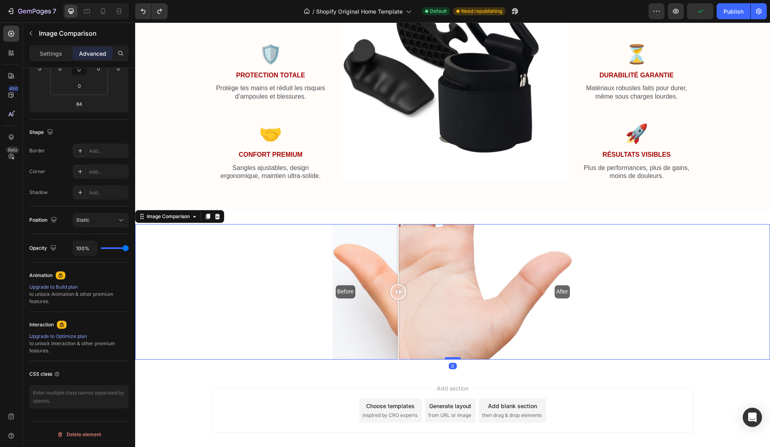
drag, startPoint x: 454, startPoint y: 392, endPoint x: 452, endPoint y: 358, distance: 34.1
click at [453, 358] on div at bounding box center [453, 358] width 16 height 2
type input "0"
click at [300, 344] on div "Before After" at bounding box center [452, 291] width 635 height 135
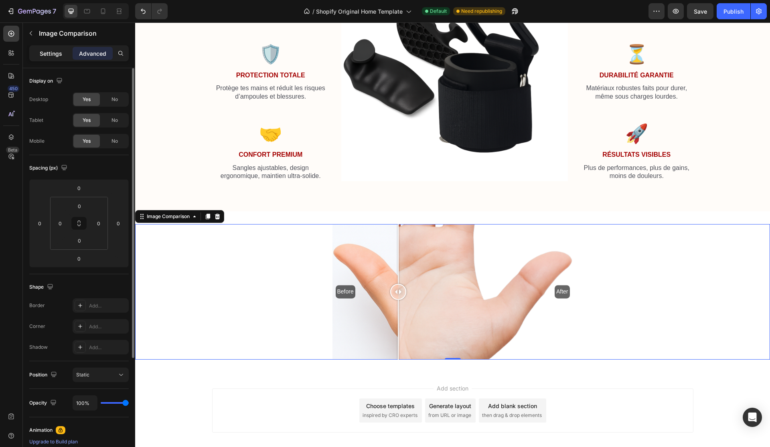
click at [50, 56] on p "Settings" at bounding box center [51, 53] width 22 height 8
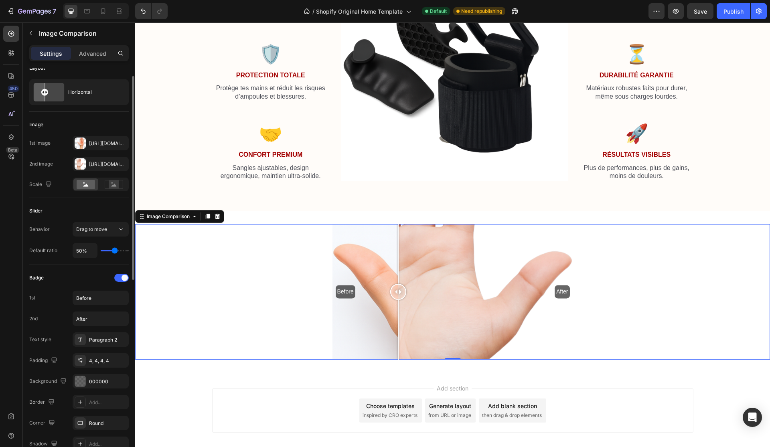
scroll to position [14, 0]
click at [107, 187] on icon at bounding box center [114, 183] width 18 height 9
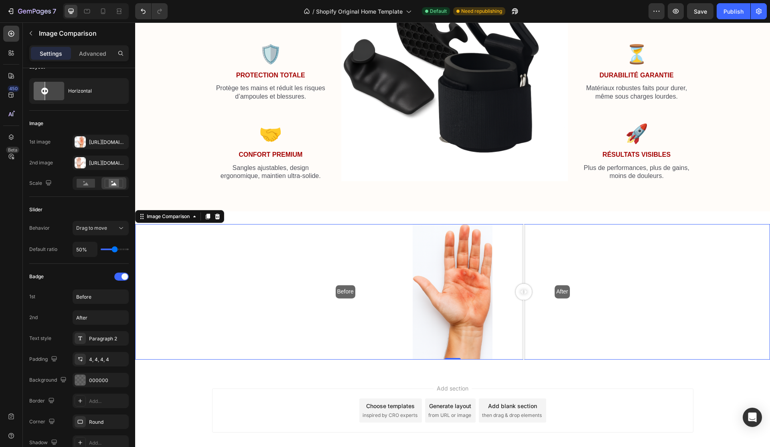
drag, startPoint x: 400, startPoint y: 292, endPoint x: 524, endPoint y: 284, distance: 123.3
click at [524, 284] on div at bounding box center [524, 292] width 16 height 16
drag, startPoint x: 526, startPoint y: 289, endPoint x: 508, endPoint y: 277, distance: 21.6
click at [508, 277] on div at bounding box center [508, 291] width 16 height 135
click at [107, 207] on div "Slider" at bounding box center [78, 209] width 99 height 13
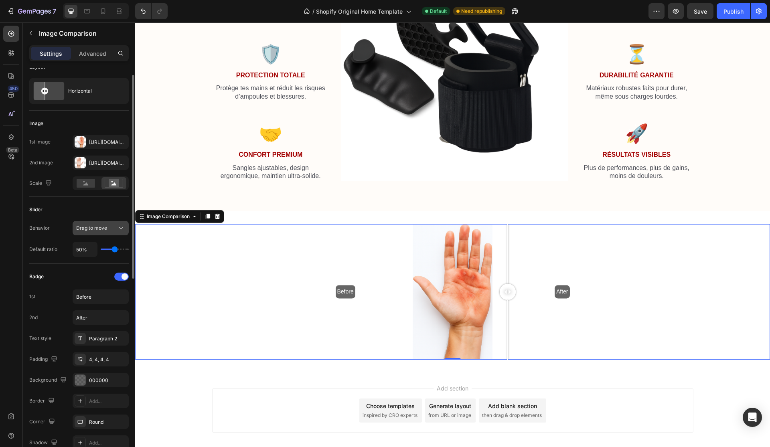
click at [107, 224] on button "Drag to move" at bounding box center [101, 228] width 56 height 14
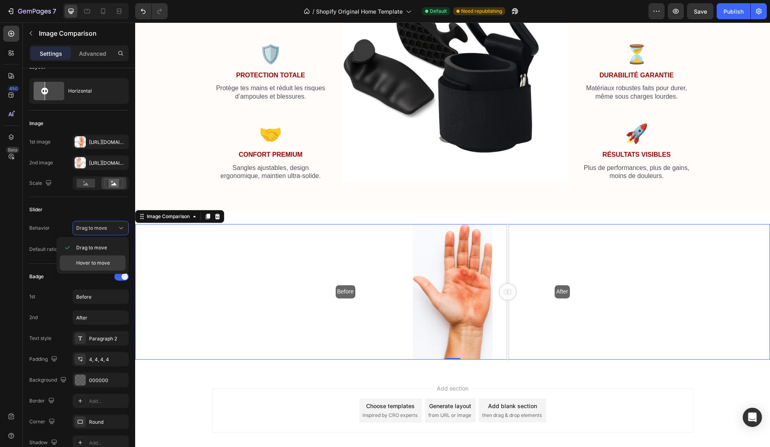
click at [91, 267] on span "Hover to move" at bounding box center [93, 262] width 34 height 7
type input "51%"
type input "51"
type input "49%"
type input "49"
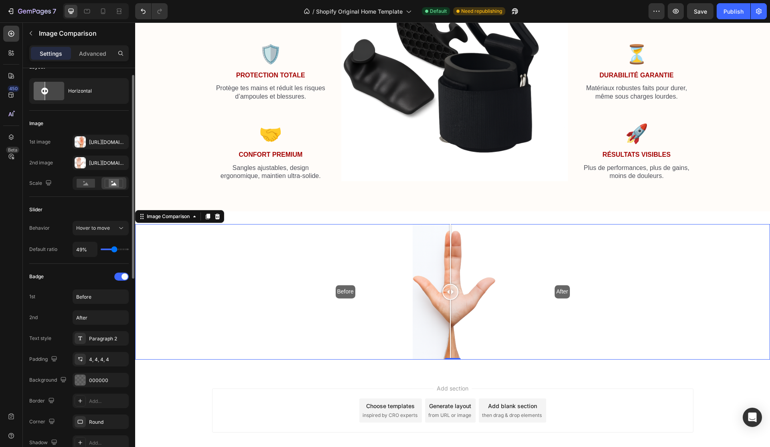
type input "47%"
type input "47"
type input "45%"
type input "45"
type input "44%"
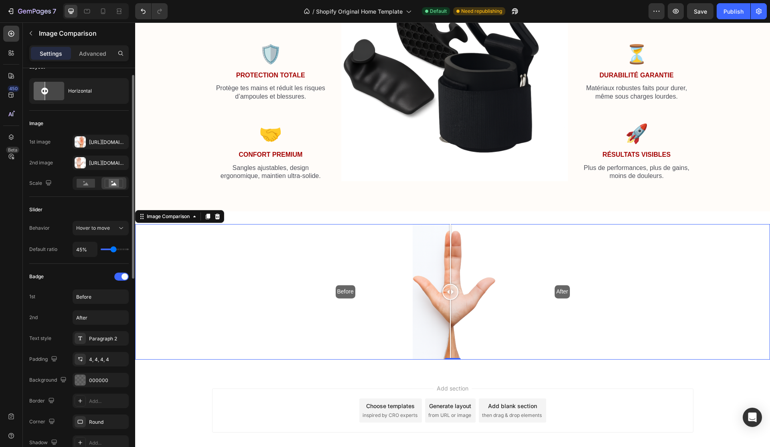
type input "44"
type input "45%"
type input "45"
type input "47%"
type input "47"
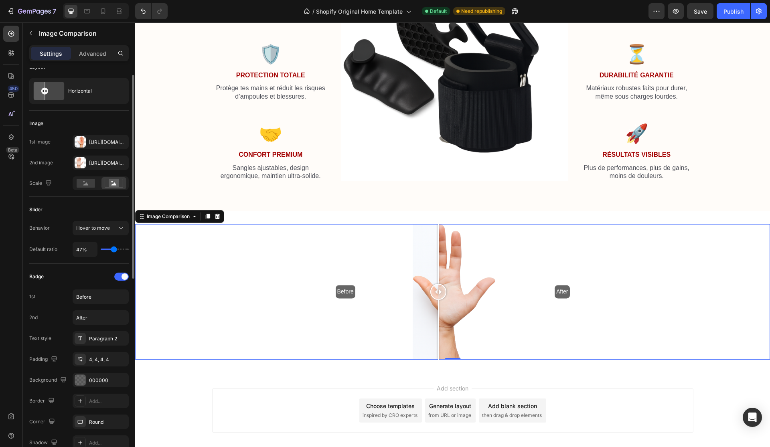
type input "49%"
type input "49"
type input "51%"
type input "51"
type input "52%"
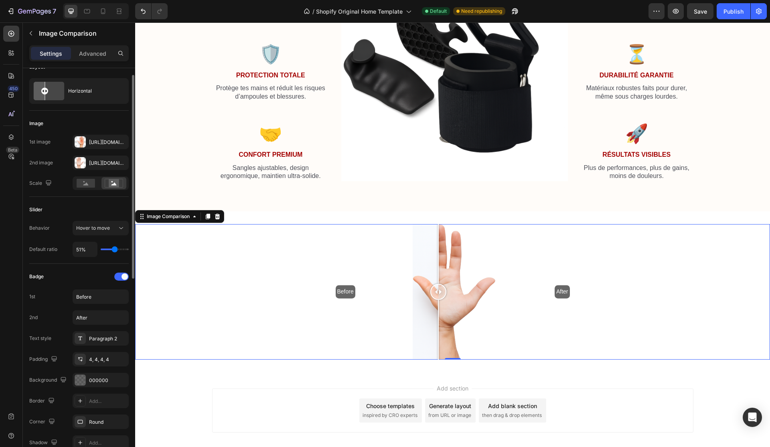
type input "52"
type input "54%"
type input "54"
type input "56%"
type input "56"
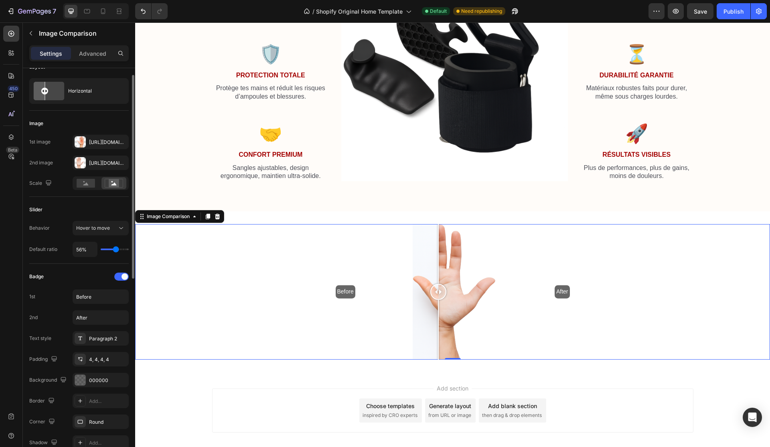
type input "57%"
type input "57"
type input "59%"
type input "59"
type input "61%"
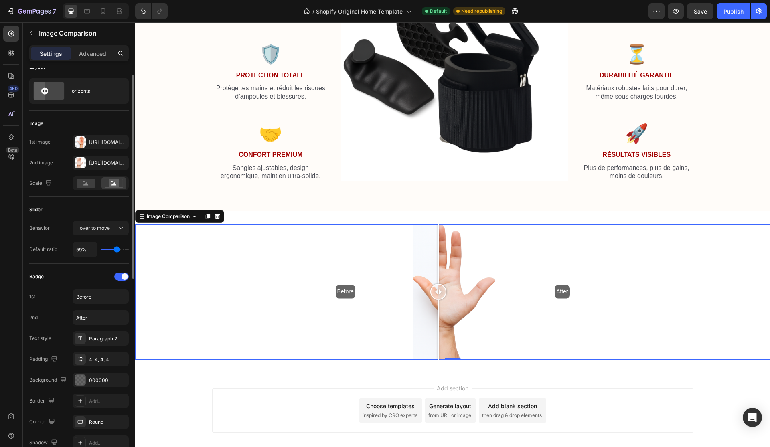
type input "61"
type input "62%"
type input "62"
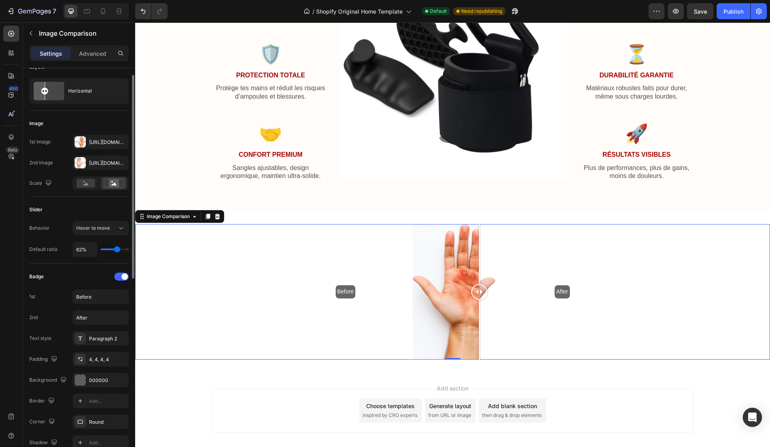
type input "64%"
type input "64"
type input "66%"
type input "66"
type input "68%"
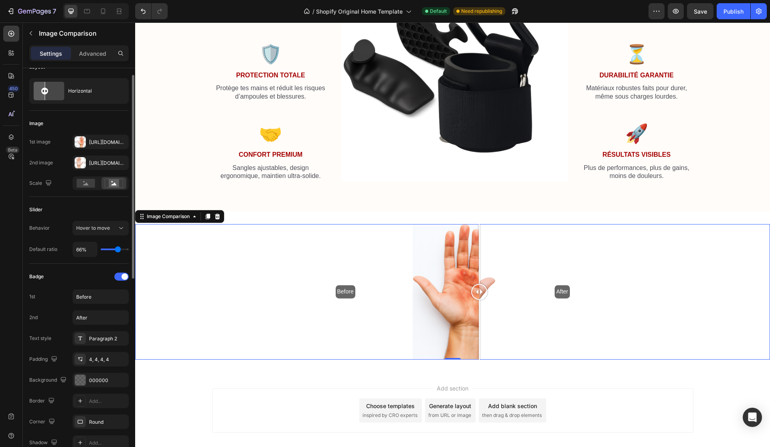
type input "68"
type input "69%"
type input "69"
type input "71%"
type input "71"
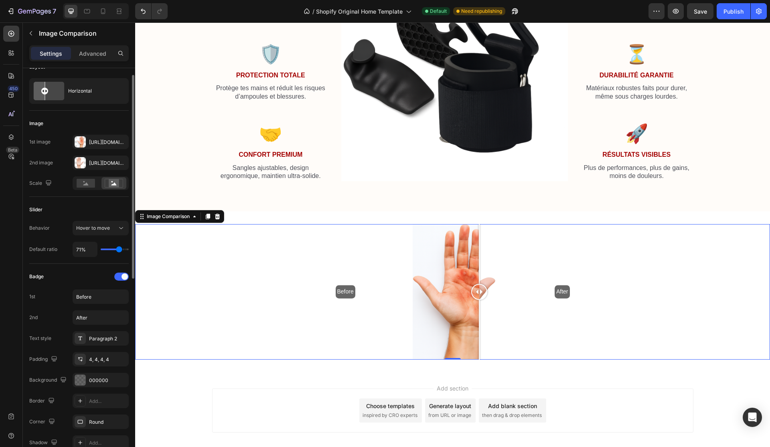
type input "73%"
type input "73"
type input "71%"
type input "71"
type input "69%"
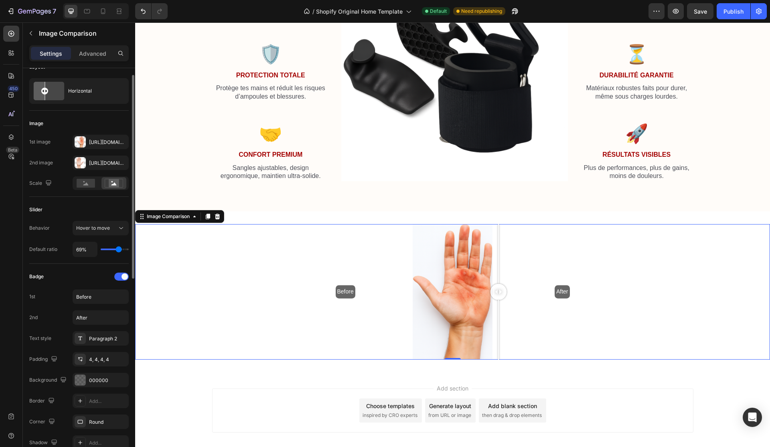
drag, startPoint x: 114, startPoint y: 250, endPoint x: 118, endPoint y: 249, distance: 4.6
type input "69"
click at [118, 249] on input "range" at bounding box center [115, 250] width 28 height 2
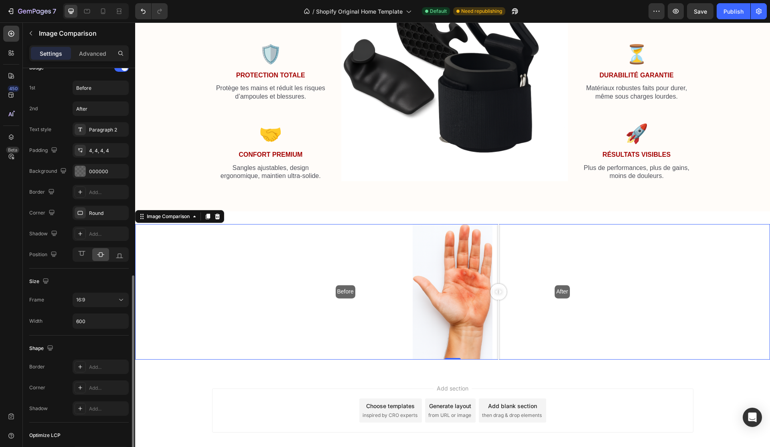
scroll to position [296, 0]
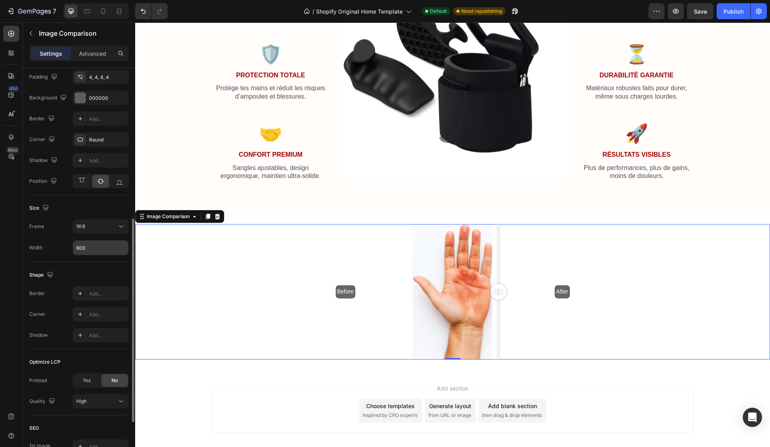
click at [95, 255] on input "600" at bounding box center [100, 248] width 55 height 14
click at [95, 245] on input "600" at bounding box center [100, 248] width 55 height 14
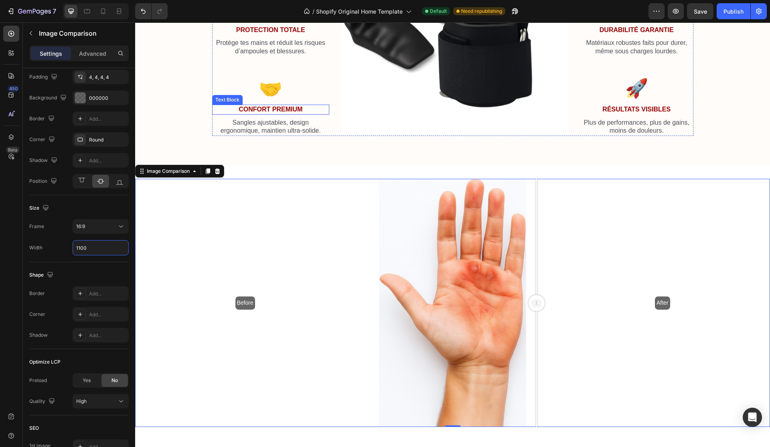
scroll to position [1455, 0]
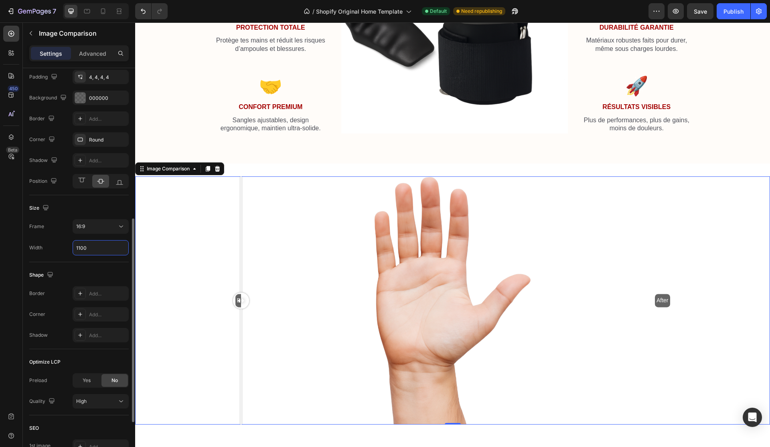
type input "1100"
click at [75, 269] on div "Shape" at bounding box center [78, 275] width 99 height 13
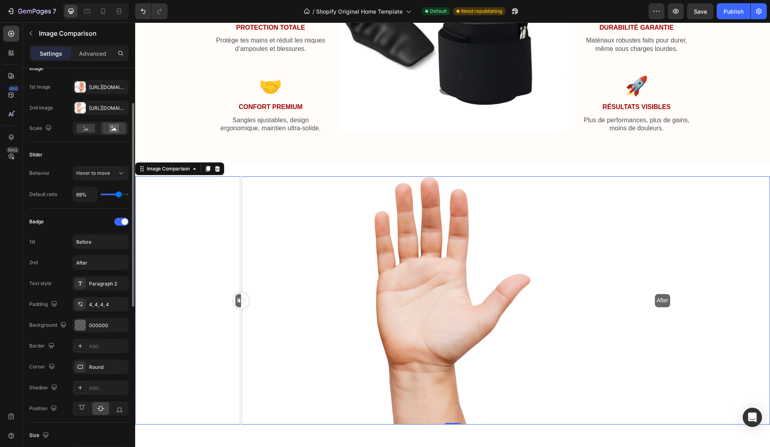
scroll to position [91, 0]
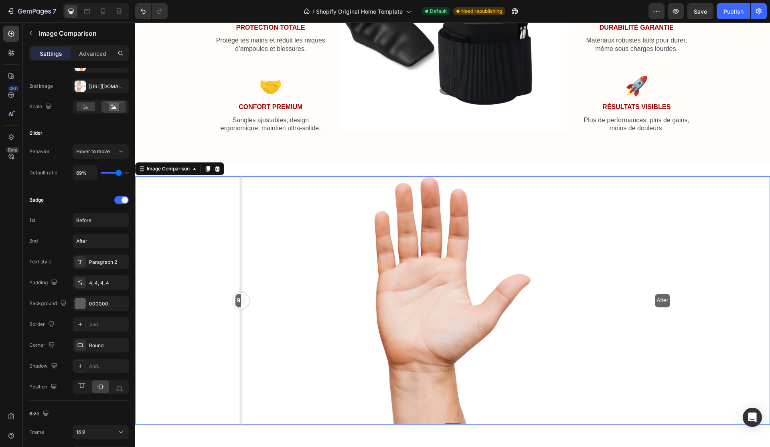
click at [237, 298] on div at bounding box center [241, 301] width 16 height 16
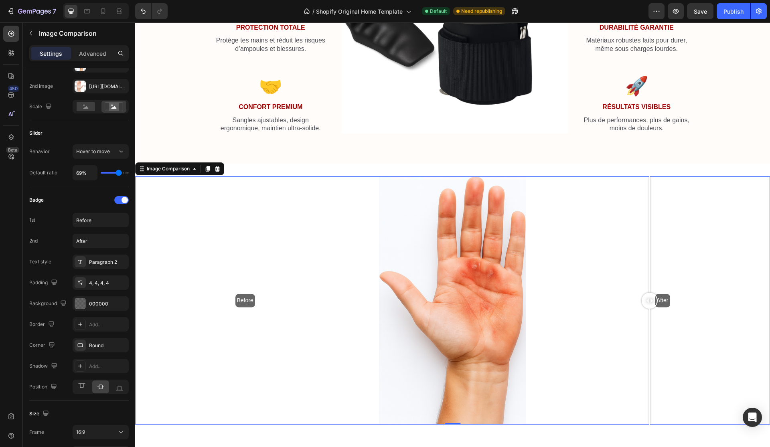
click at [649, 284] on div at bounding box center [649, 234] width 1 height 116
click at [669, 300] on div at bounding box center [664, 301] width 16 height 16
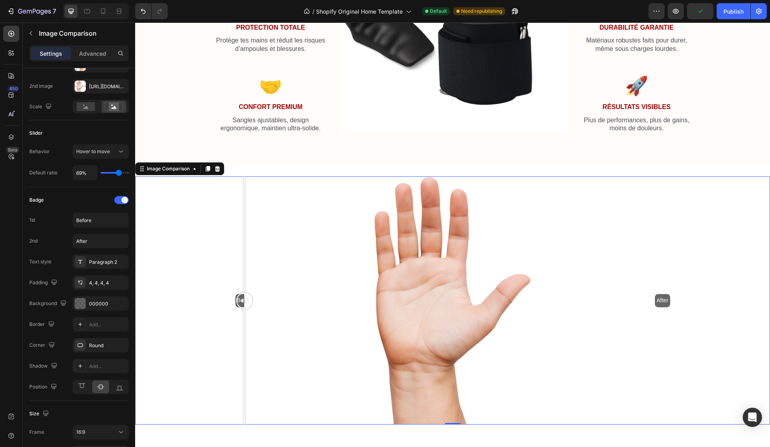
click at [244, 299] on div at bounding box center [244, 301] width 16 height 16
click at [91, 309] on div "000000" at bounding box center [101, 303] width 56 height 14
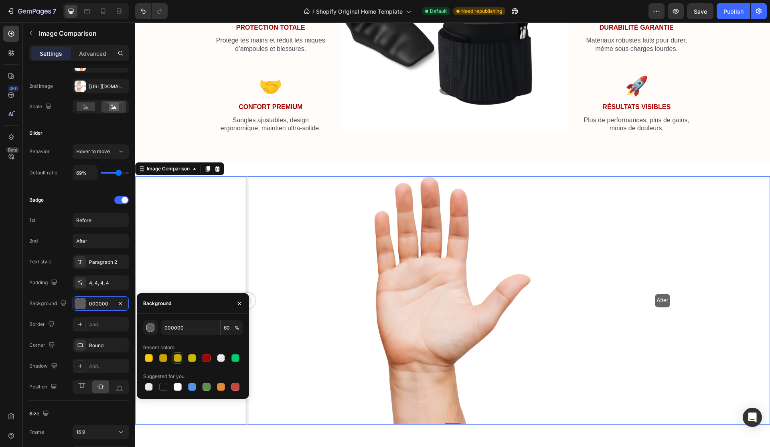
click at [177, 360] on div at bounding box center [178, 358] width 8 height 8
type input "C8AE00"
type input "100"
click at [205, 360] on div at bounding box center [206, 358] width 8 height 8
type input "A30000"
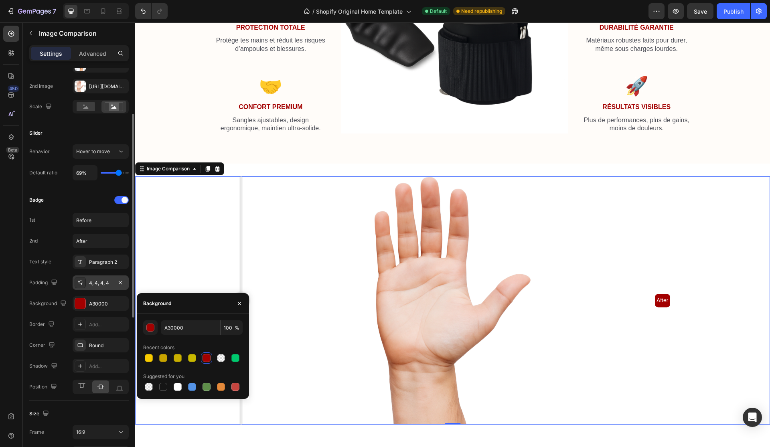
click at [97, 285] on div "4, 4, 4, 4" at bounding box center [100, 282] width 23 height 7
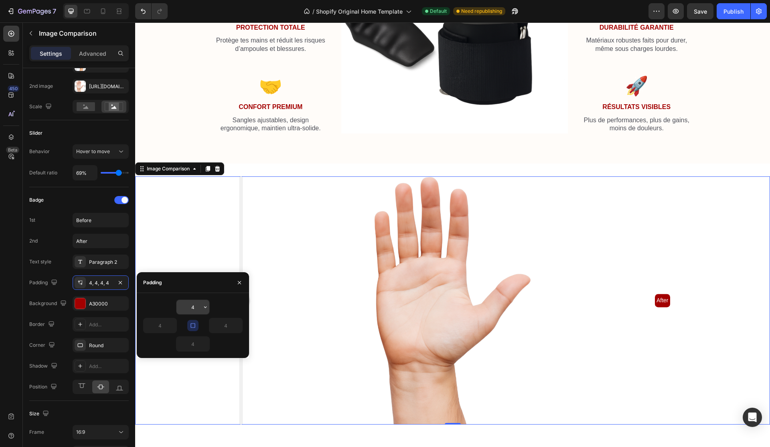
click at [195, 309] on input "4" at bounding box center [192, 307] width 33 height 14
click at [200, 307] on input "4" at bounding box center [192, 307] width 33 height 14
click at [197, 307] on input "4" at bounding box center [192, 307] width 33 height 14
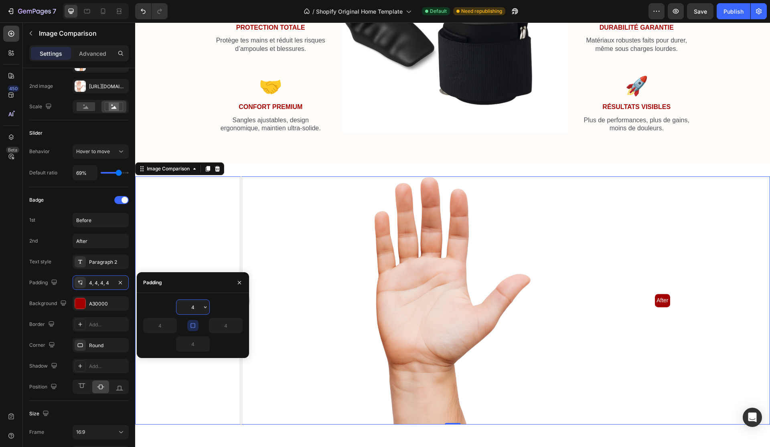
click at [197, 307] on input "4" at bounding box center [192, 307] width 33 height 14
type input "8"
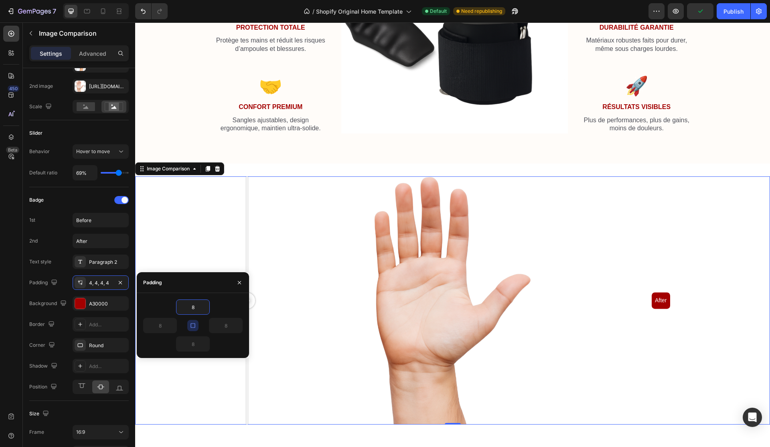
click at [233, 295] on div "8 8 8 8" at bounding box center [193, 325] width 112 height 65
click at [198, 305] on input "8" at bounding box center [192, 307] width 33 height 14
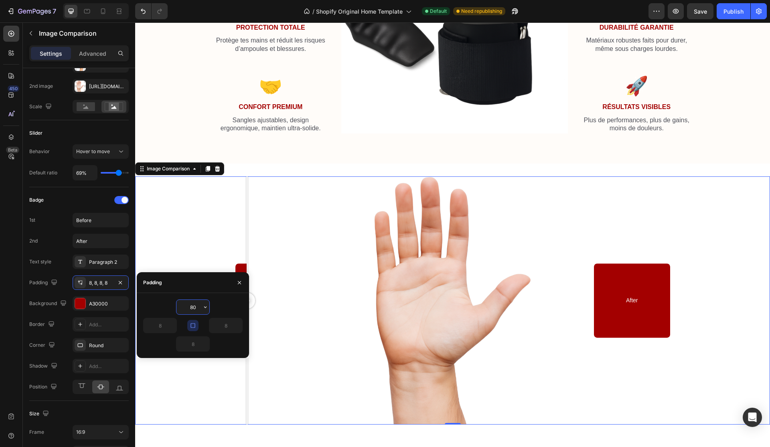
type input "8"
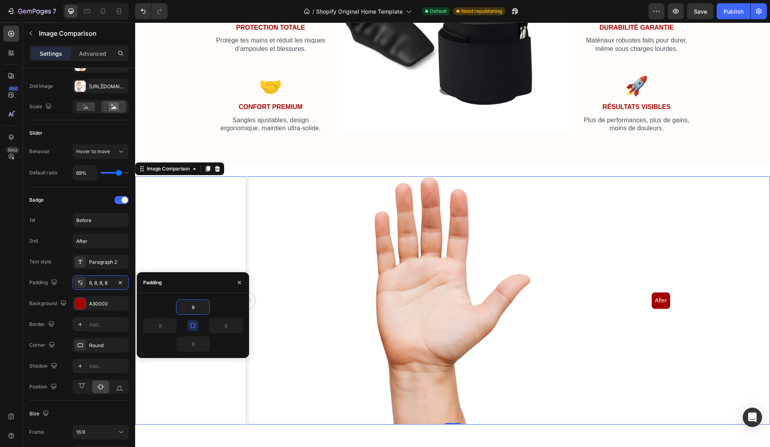
click at [194, 319] on div "8" at bounding box center [218, 325] width 50 height 15
click at [194, 323] on icon "button" at bounding box center [193, 325] width 6 height 6
click at [164, 327] on input "8" at bounding box center [160, 325] width 33 height 14
type input "8"
type input "10"
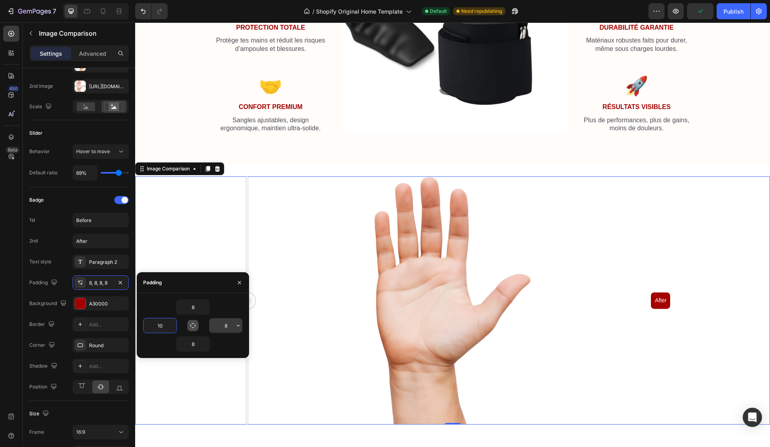
click at [229, 325] on input "8" at bounding box center [225, 325] width 33 height 14
type input "10"
click at [106, 208] on div "Badge 1st Before 2nd After Text style Paragraph 2 Padding 8, 8, 8, 10 Backgroun…" at bounding box center [78, 294] width 99 height 200
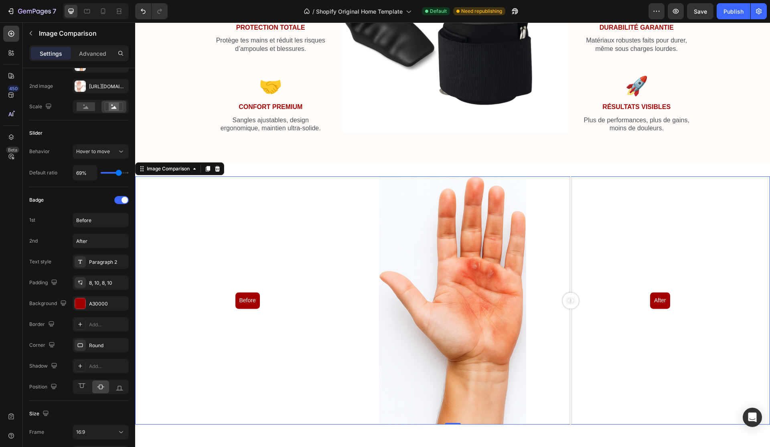
click at [570, 259] on div at bounding box center [570, 234] width 1 height 116
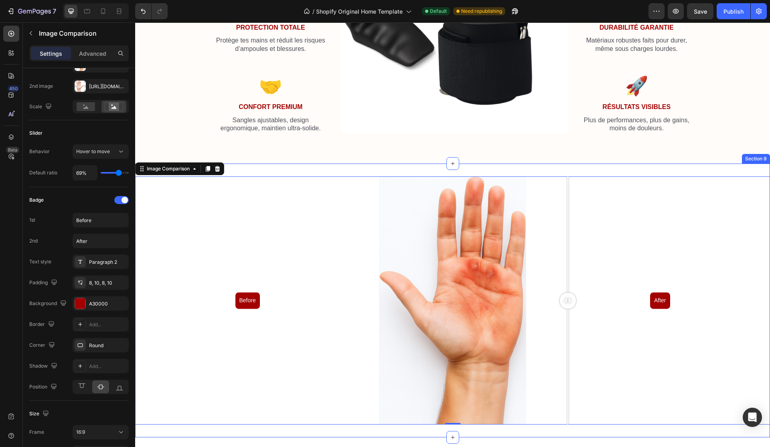
click at [568, 279] on div at bounding box center [567, 234] width 1 height 116
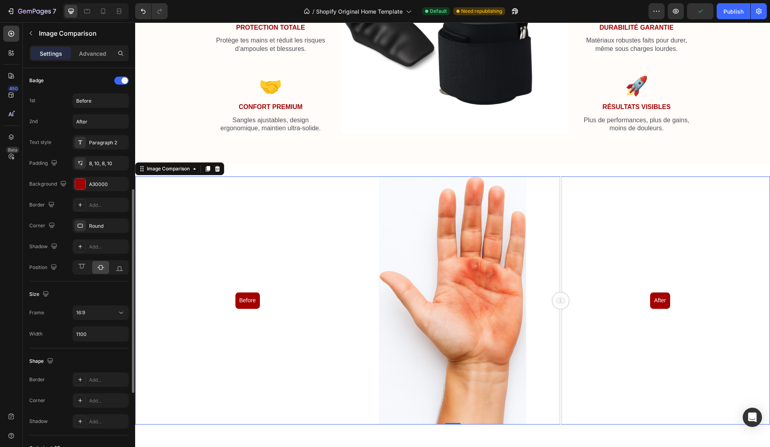
scroll to position [220, 0]
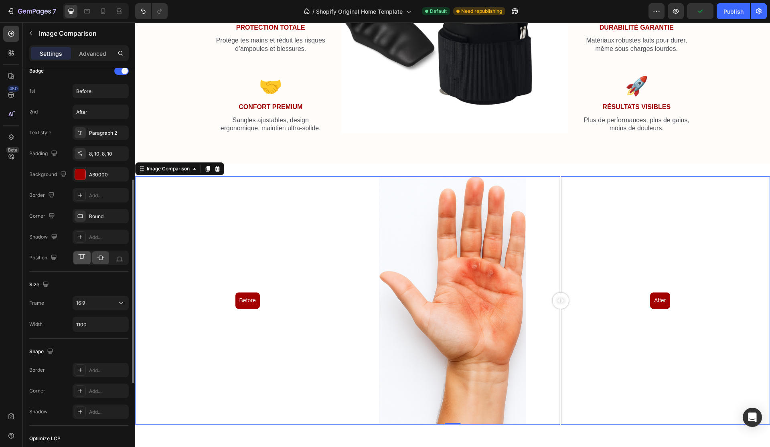
click at [86, 259] on div at bounding box center [81, 257] width 17 height 13
click at [98, 259] on icon at bounding box center [101, 258] width 8 height 8
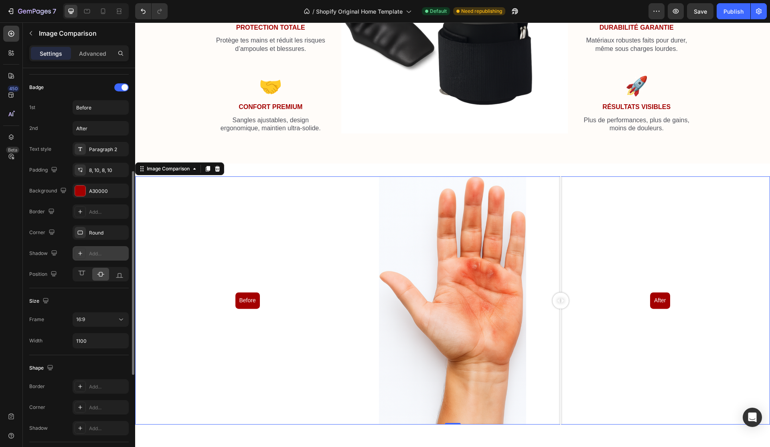
scroll to position [185, 0]
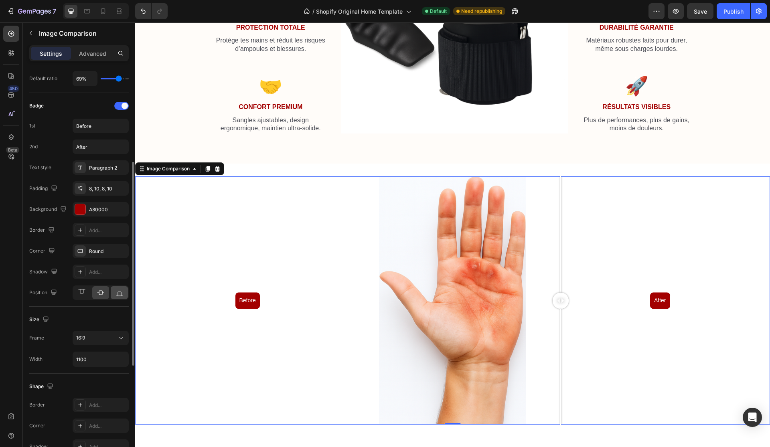
click at [115, 288] on div at bounding box center [119, 292] width 17 height 13
click at [104, 289] on div at bounding box center [100, 292] width 17 height 13
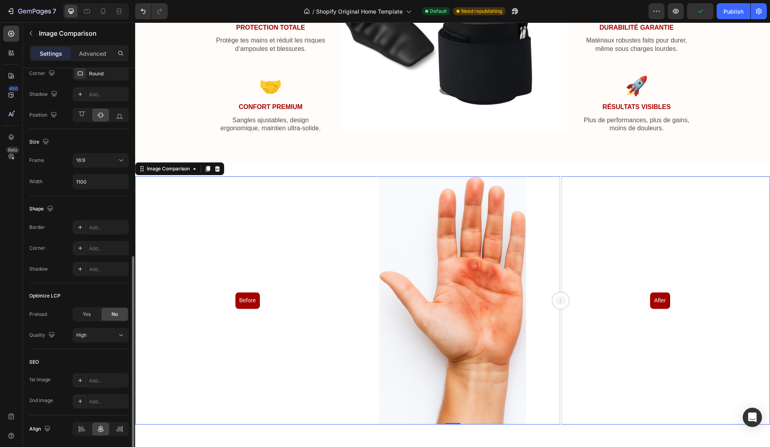
scroll to position [365, 0]
click at [89, 309] on span "Yes" at bounding box center [87, 311] width 8 height 7
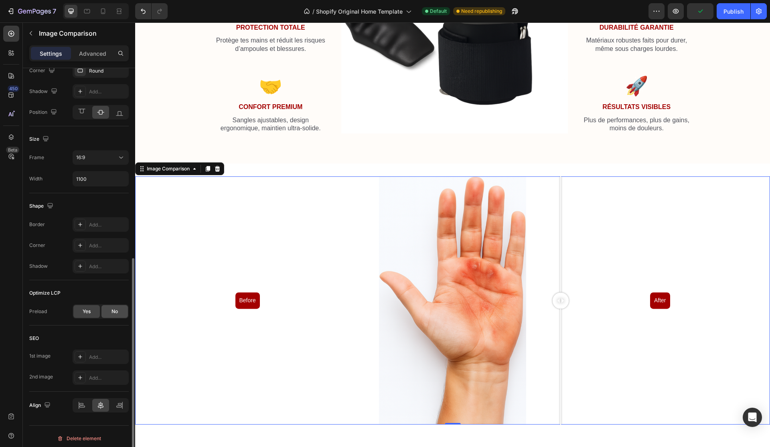
click at [111, 308] on div "No" at bounding box center [114, 311] width 26 height 13
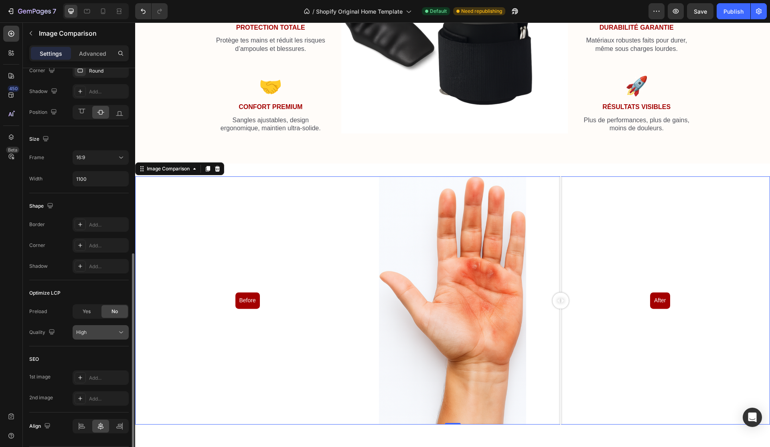
click at [96, 328] on button "High" at bounding box center [101, 332] width 56 height 14
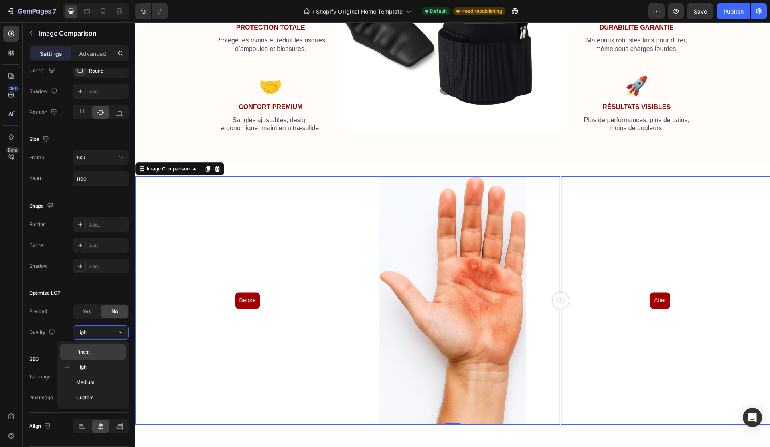
click at [91, 352] on p "Finest" at bounding box center [99, 351] width 46 height 7
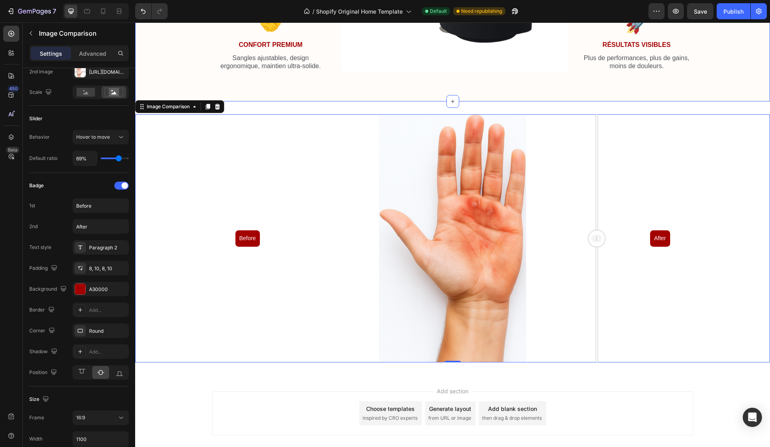
scroll to position [1537, 0]
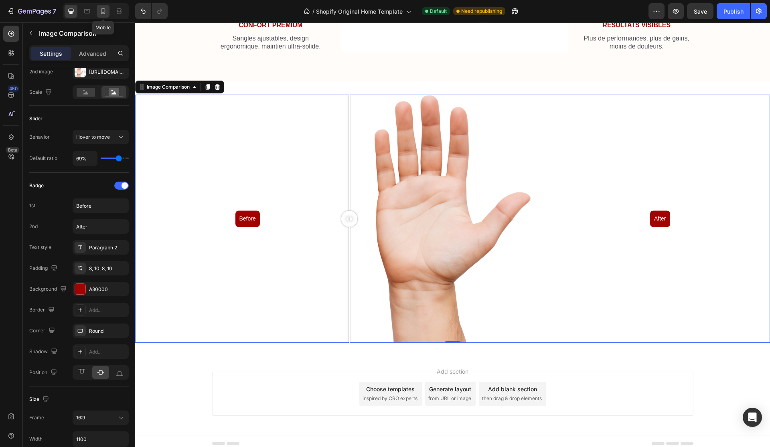
click at [109, 7] on div at bounding box center [103, 11] width 13 height 13
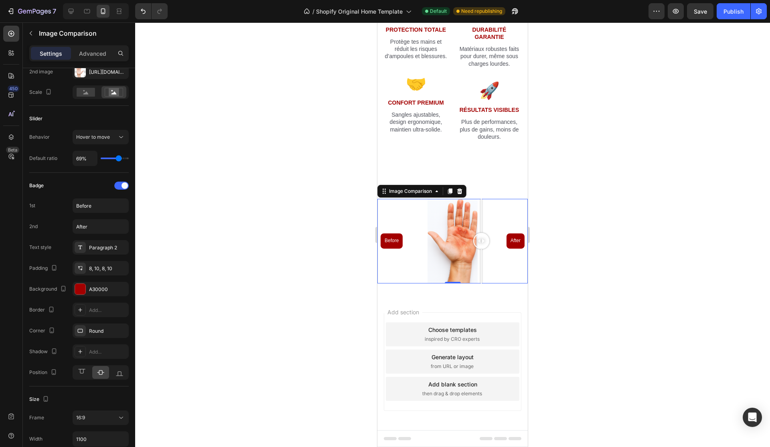
scroll to position [1608, 0]
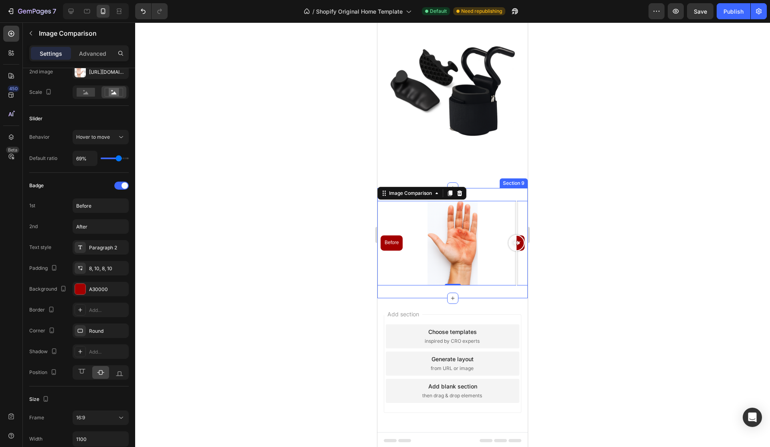
click at [516, 201] on div at bounding box center [516, 218] width 1 height 34
click at [518, 208] on div at bounding box center [518, 218] width 1 height 34
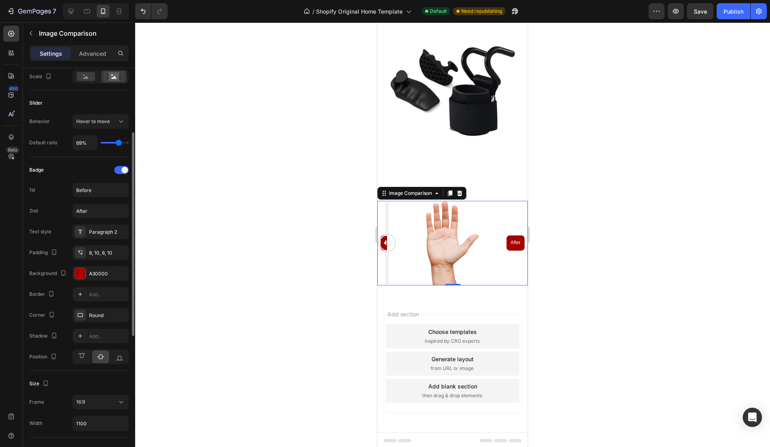
scroll to position [123, 0]
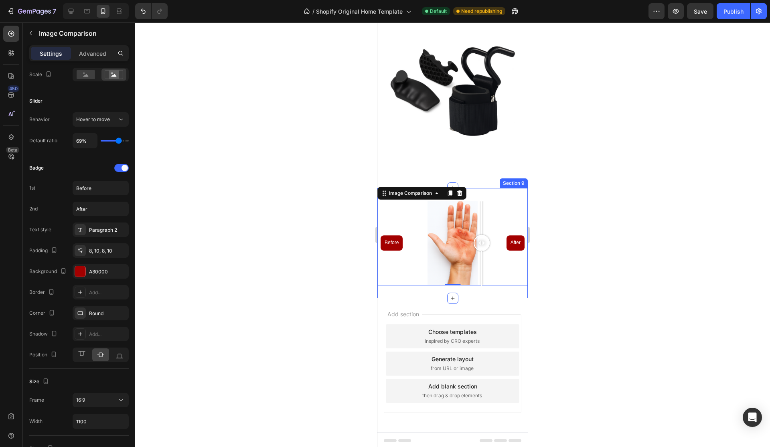
click at [498, 189] on div "Before After Image Comparison 0 Section 9" at bounding box center [452, 243] width 150 height 110
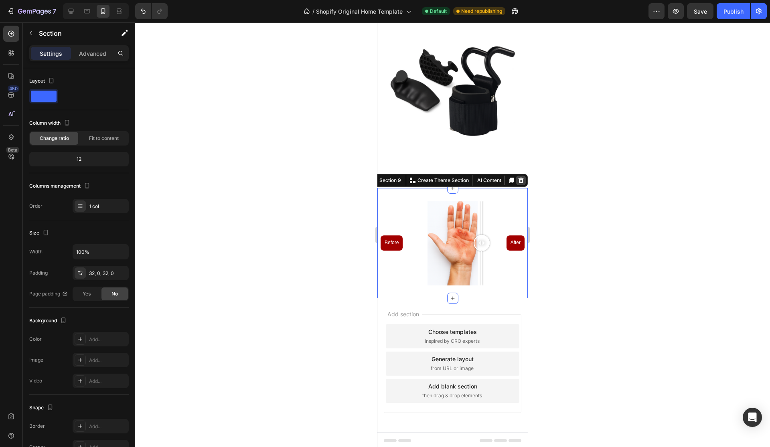
click at [518, 179] on icon at bounding box center [521, 180] width 6 height 6
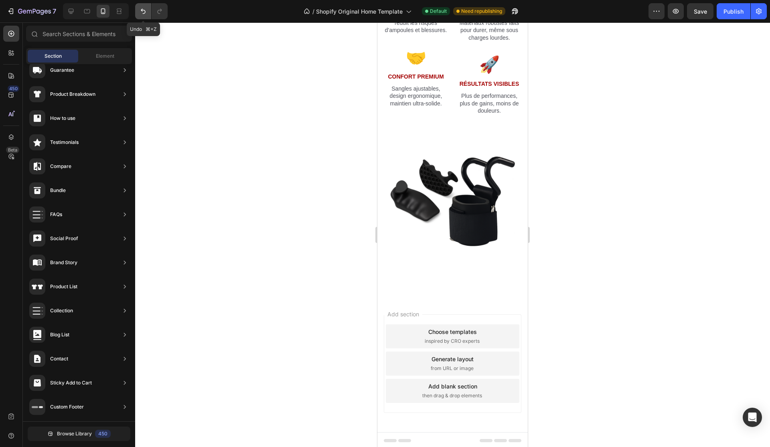
click at [147, 14] on icon "Undo/Redo" at bounding box center [143, 11] width 8 height 8
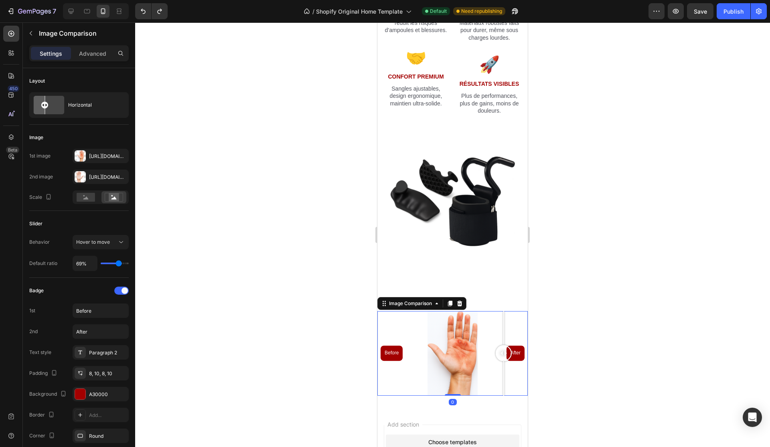
click at [504, 311] on div at bounding box center [503, 328] width 1 height 34
click at [520, 311] on div at bounding box center [519, 353] width 16 height 85
click at [523, 299] on div "Before After Image Comparison 0 Section 9" at bounding box center [452, 353] width 150 height 110
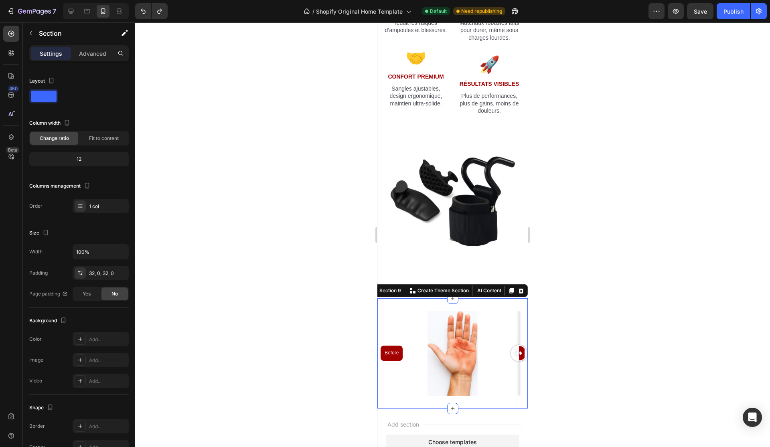
click at [518, 314] on div at bounding box center [518, 328] width 1 height 34
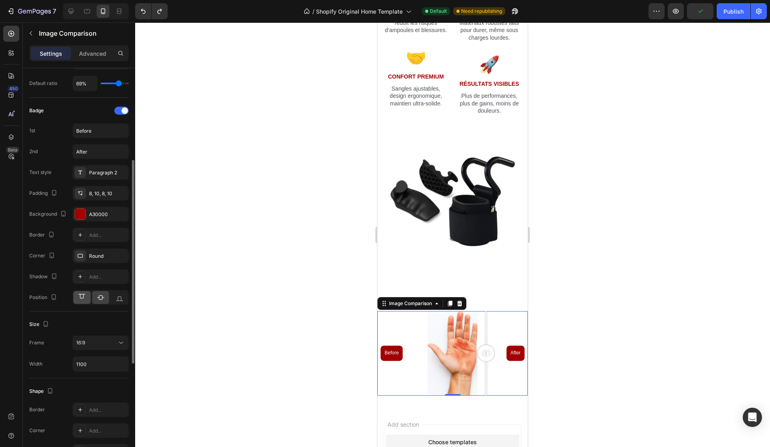
scroll to position [180, 0]
click at [105, 192] on div "8, 10, 8, 10" at bounding box center [100, 193] width 23 height 7
click at [75, 118] on div "Badge 1st Before 2nd After Text style Paragraph 2 Padding 8, 10, 8, 10 Backgrou…" at bounding box center [78, 204] width 99 height 200
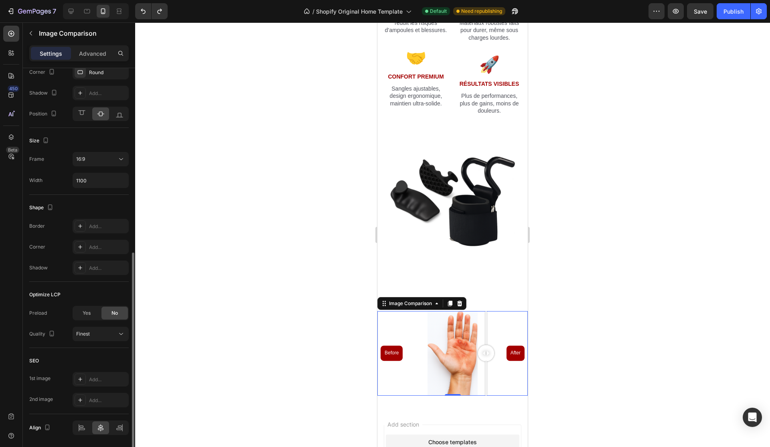
scroll to position [390, 0]
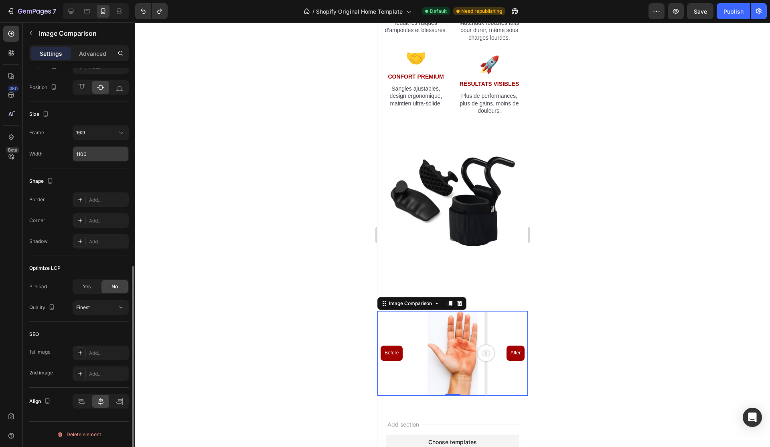
click at [91, 152] on input "1100" at bounding box center [100, 154] width 55 height 14
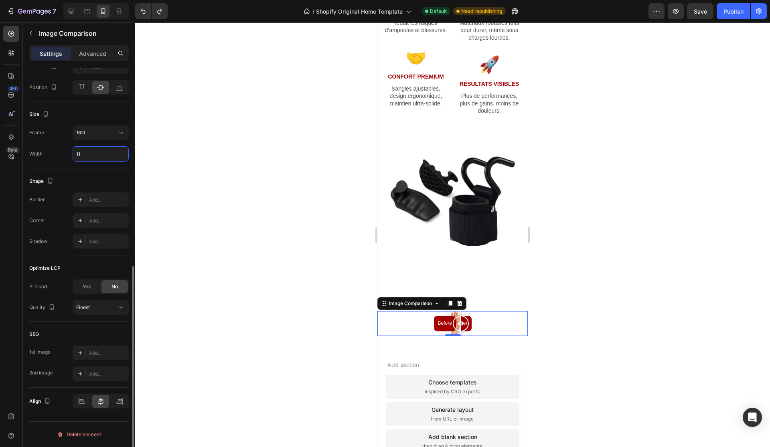
type input "1"
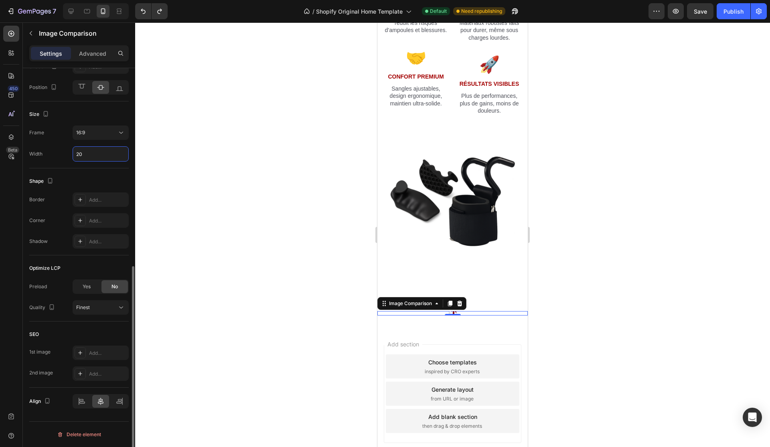
type input "2"
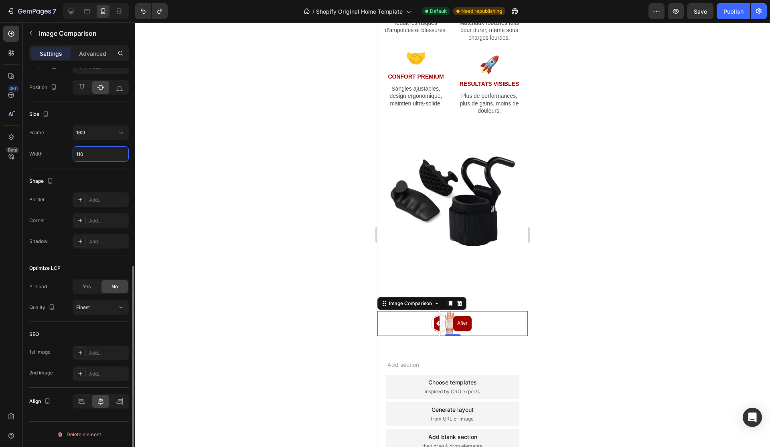
type input "1100"
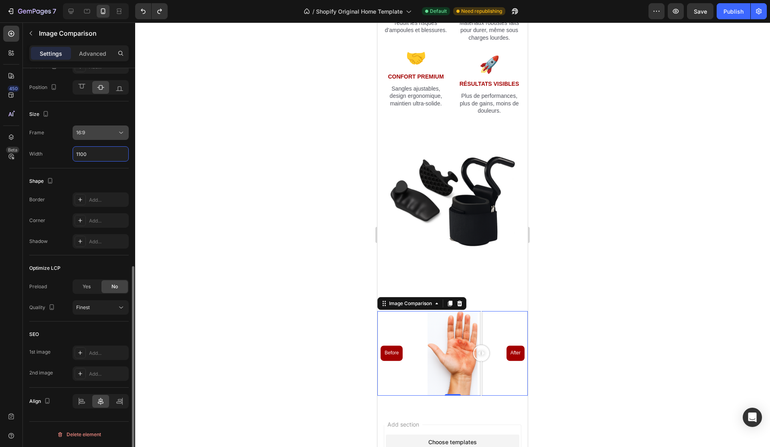
click at [95, 127] on button "16:9" at bounding box center [101, 132] width 56 height 14
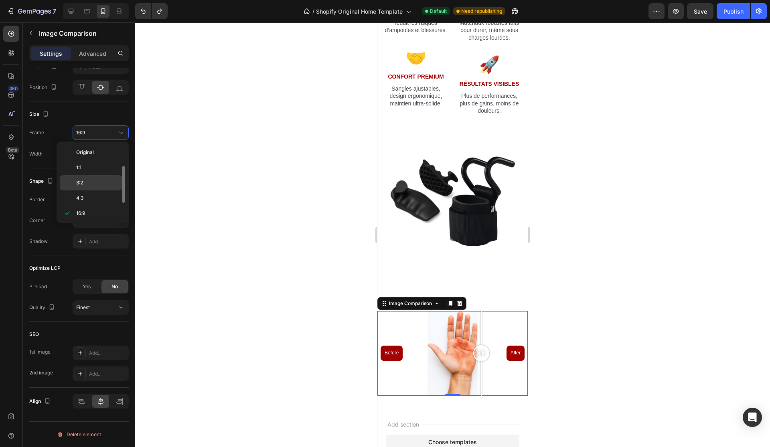
scroll to position [14, 0]
click at [96, 212] on p "21:9" at bounding box center [97, 213] width 42 height 7
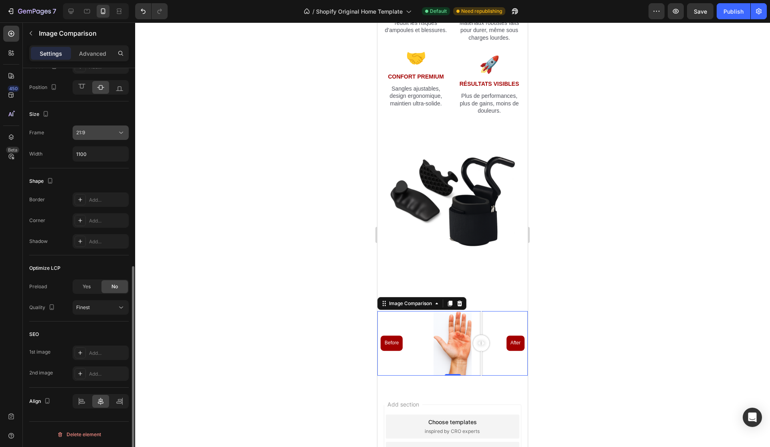
click at [103, 136] on div "21:9" at bounding box center [96, 132] width 41 height 7
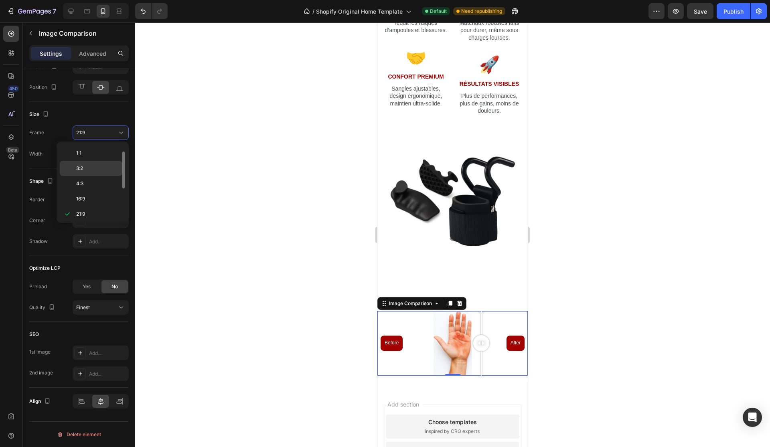
click at [93, 172] on div "3:2" at bounding box center [91, 168] width 63 height 15
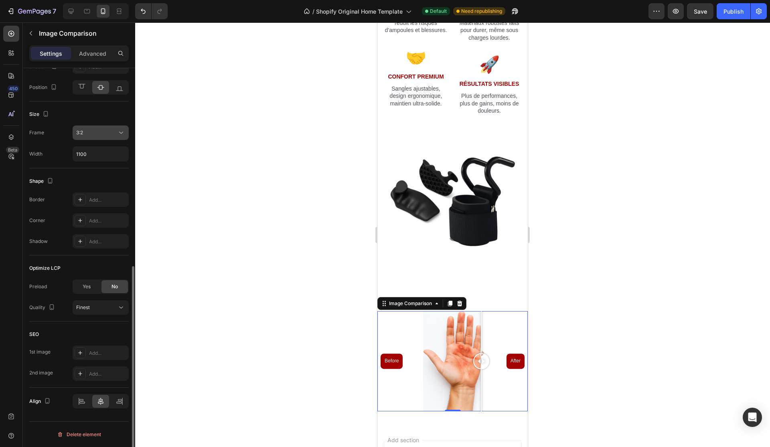
click at [103, 133] on div "3:2" at bounding box center [96, 132] width 41 height 7
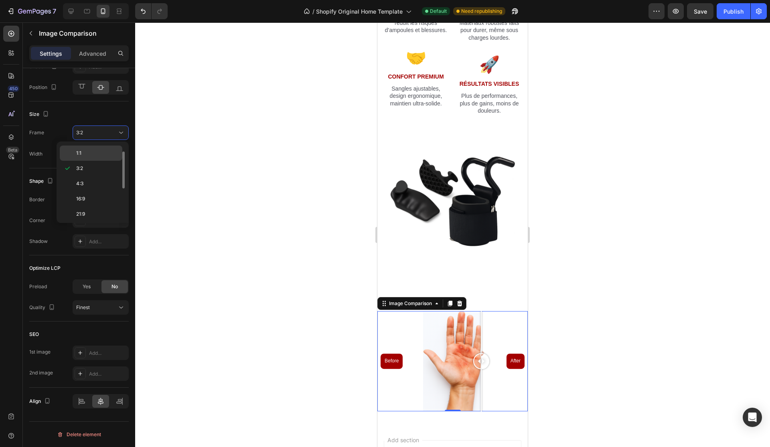
click at [93, 157] on p "1:1" at bounding box center [97, 153] width 42 height 7
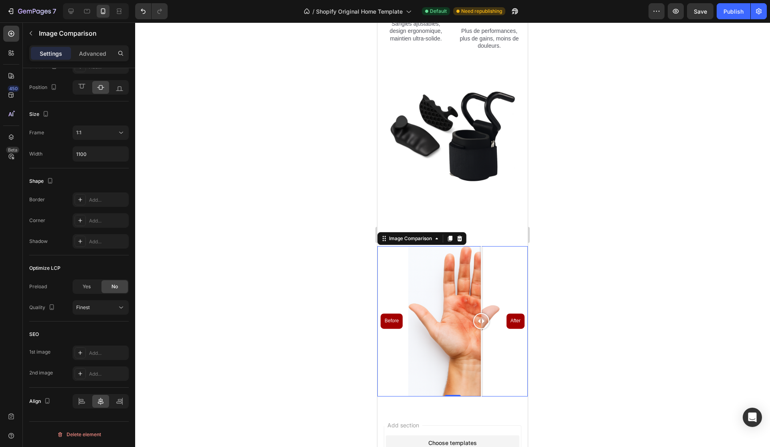
scroll to position [1605, 0]
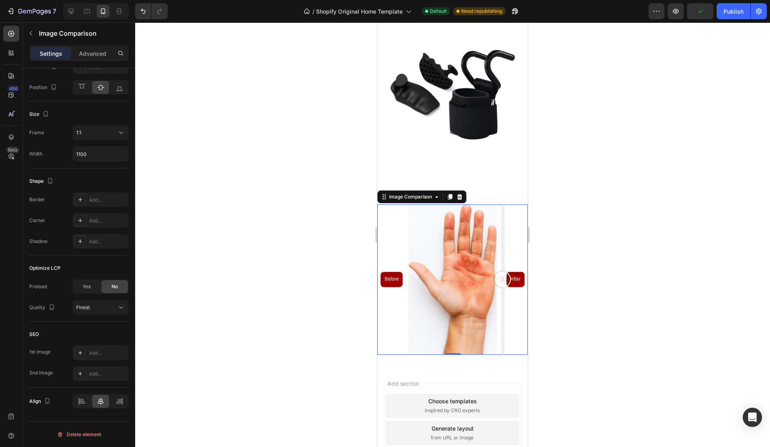
click at [503, 304] on div at bounding box center [502, 320] width 1 height 67
click at [502, 255] on div at bounding box center [501, 237] width 1 height 67
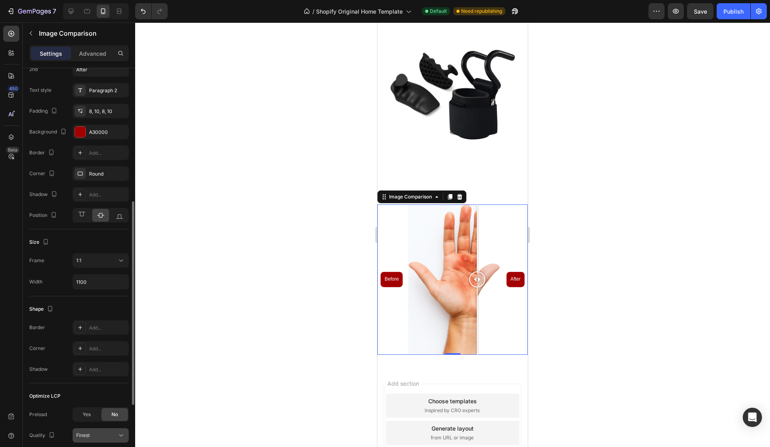
scroll to position [258, 0]
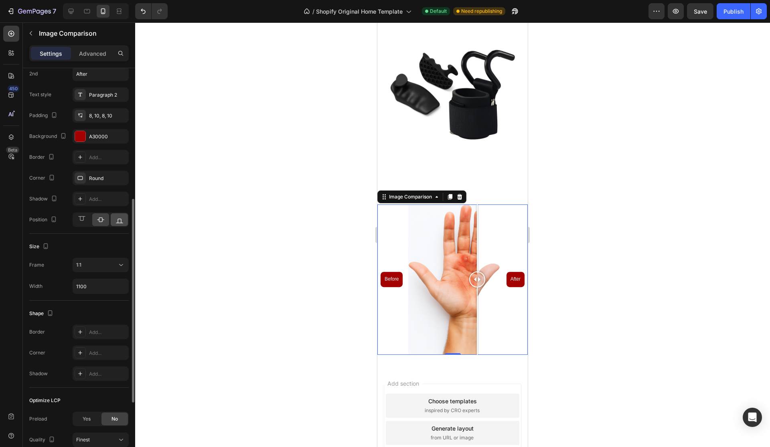
click at [113, 221] on div at bounding box center [119, 219] width 17 height 13
click at [81, 220] on icon at bounding box center [82, 220] width 8 height 8
click at [98, 219] on icon at bounding box center [101, 220] width 8 height 8
click at [113, 219] on div at bounding box center [119, 219] width 17 height 13
click at [94, 221] on div at bounding box center [100, 219] width 17 height 13
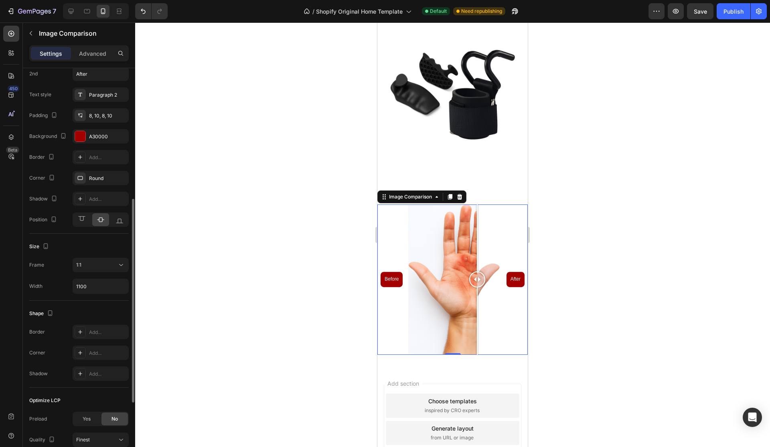
click at [94, 221] on div at bounding box center [100, 219] width 17 height 13
click at [83, 220] on icon at bounding box center [82, 220] width 8 height 8
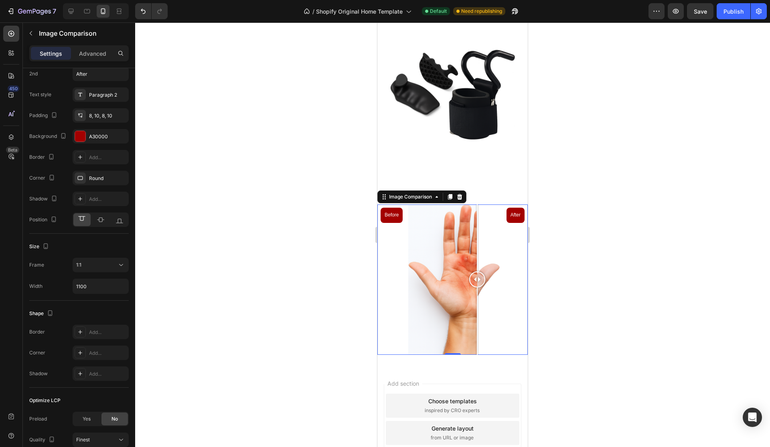
click at [282, 219] on div at bounding box center [452, 234] width 635 height 425
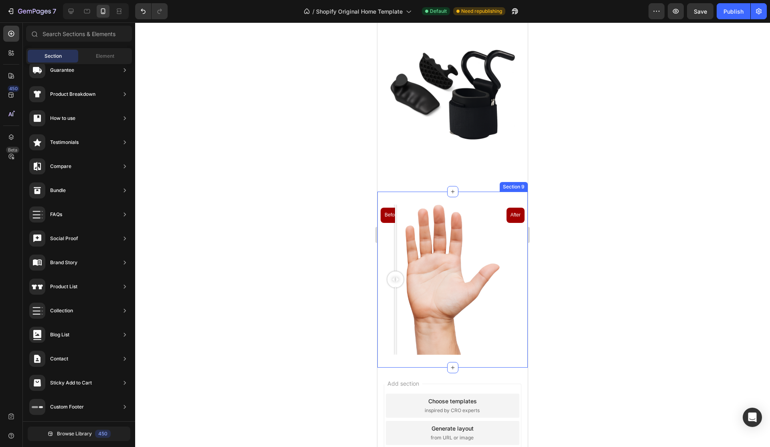
click at [395, 237] on div at bounding box center [395, 237] width 1 height 67
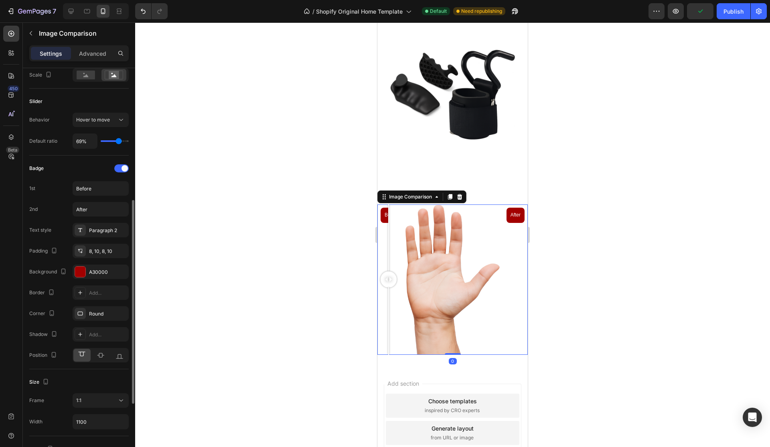
scroll to position [237, 0]
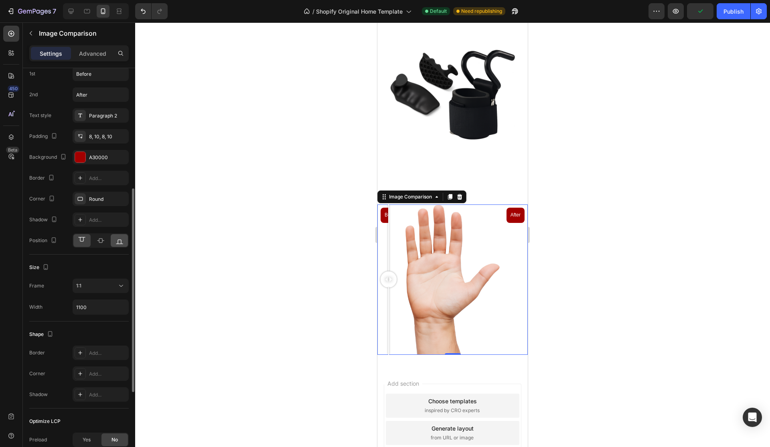
click at [119, 237] on icon at bounding box center [119, 241] width 8 height 8
click at [368, 176] on div at bounding box center [452, 234] width 635 height 425
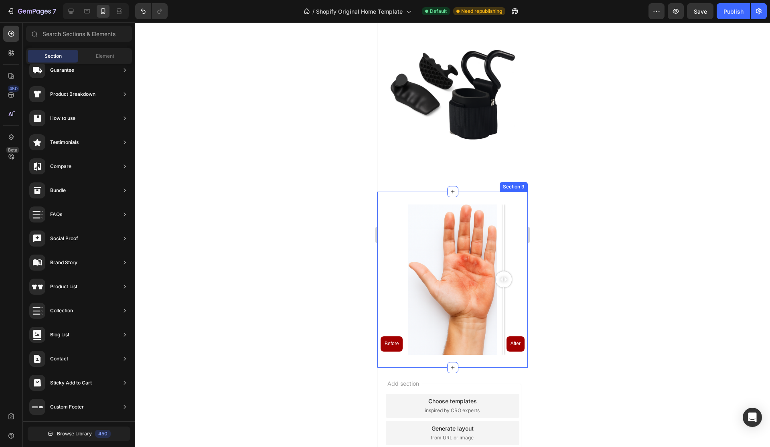
click at [503, 215] on div at bounding box center [503, 237] width 1 height 67
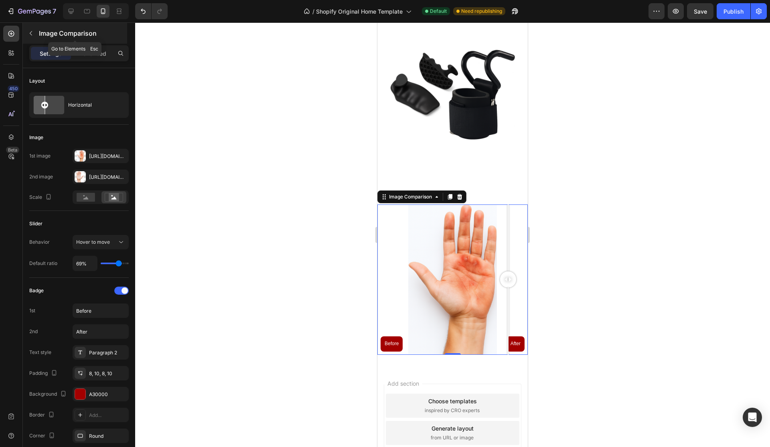
click at [35, 38] on button "button" at bounding box center [30, 33] width 13 height 13
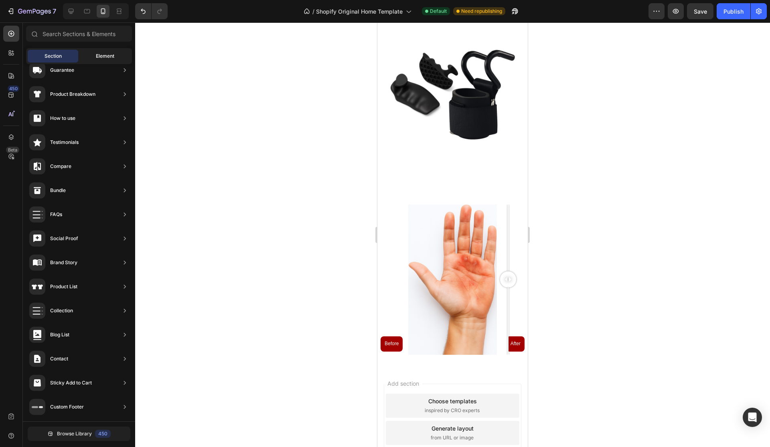
click at [89, 50] on div "Element" at bounding box center [105, 56] width 51 height 13
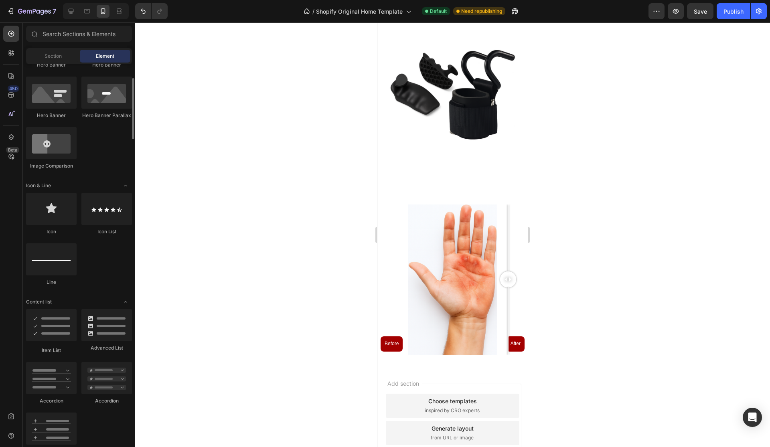
scroll to position [0, 0]
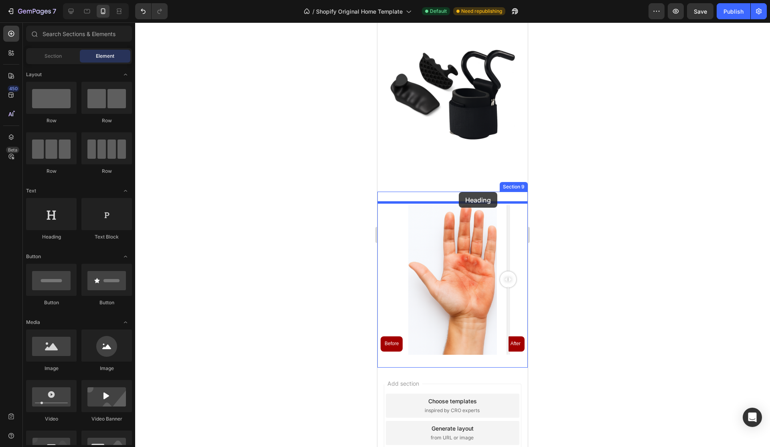
drag, startPoint x: 437, startPoint y: 236, endPoint x: 459, endPoint y: 192, distance: 48.6
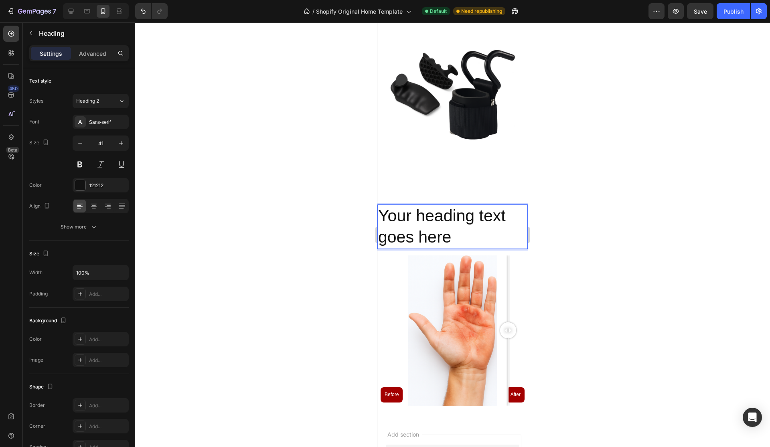
click at [453, 217] on p "Your heading text goes here" at bounding box center [452, 226] width 149 height 43
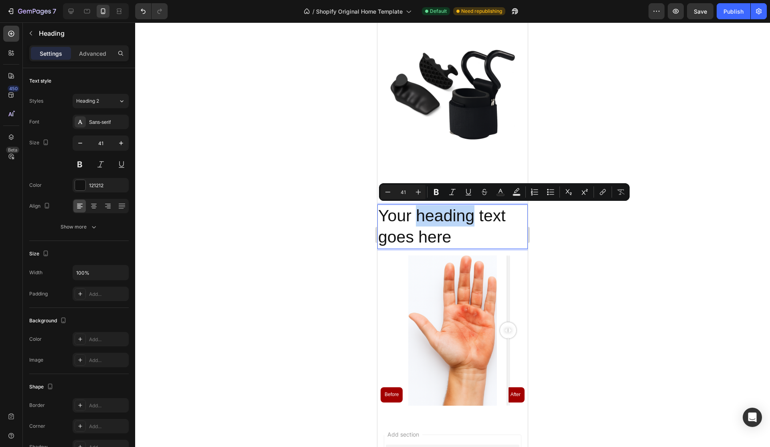
click at [451, 217] on p "Your heading text goes here" at bounding box center [452, 226] width 149 height 43
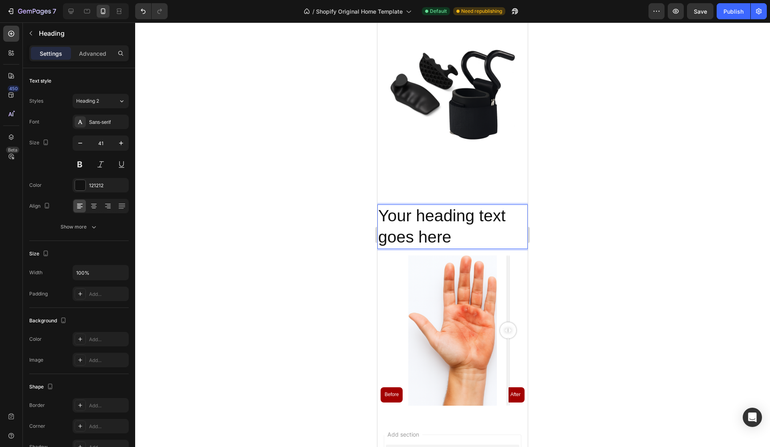
click at [451, 217] on p "Your heading text goes here" at bounding box center [452, 226] width 149 height 43
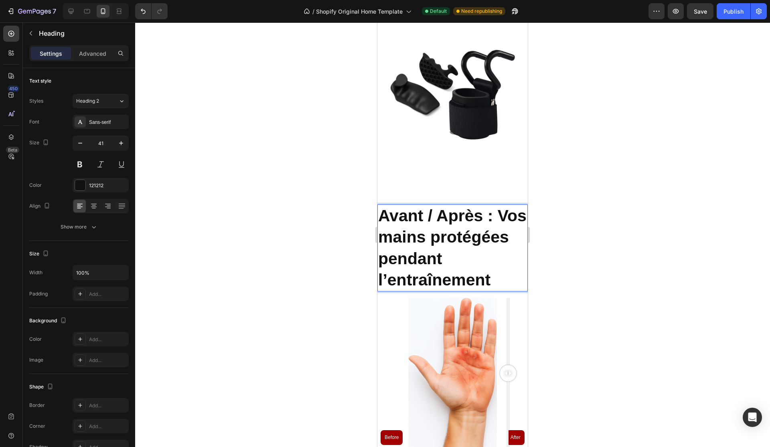
click at [388, 227] on strong "Avant / Après : Vos mains protégées pendant l’entraînement" at bounding box center [452, 247] width 148 height 83
click at [388, 225] on strong "Avant / Après : Vos mains protégées pendant l’entraînement" at bounding box center [452, 247] width 148 height 83
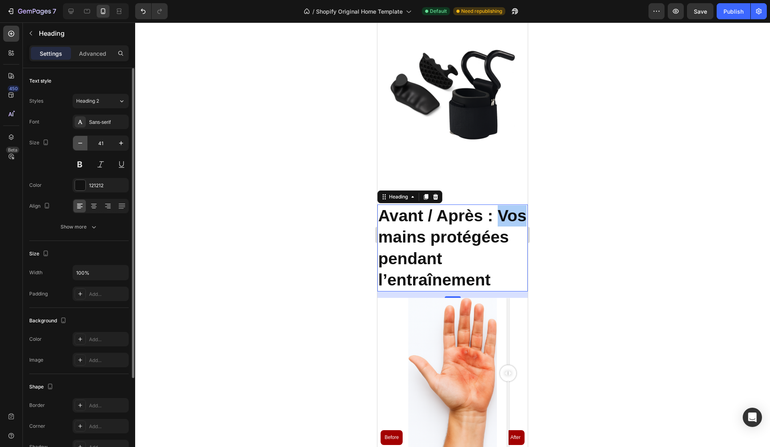
click at [85, 140] on button "button" at bounding box center [80, 143] width 14 height 14
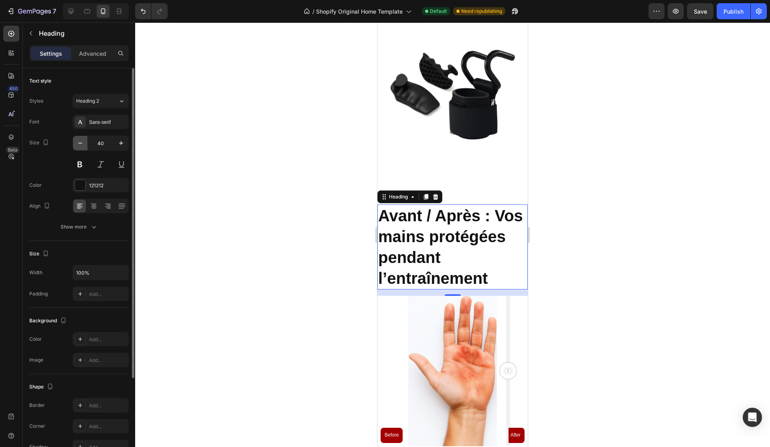
click at [85, 140] on button "button" at bounding box center [80, 143] width 14 height 14
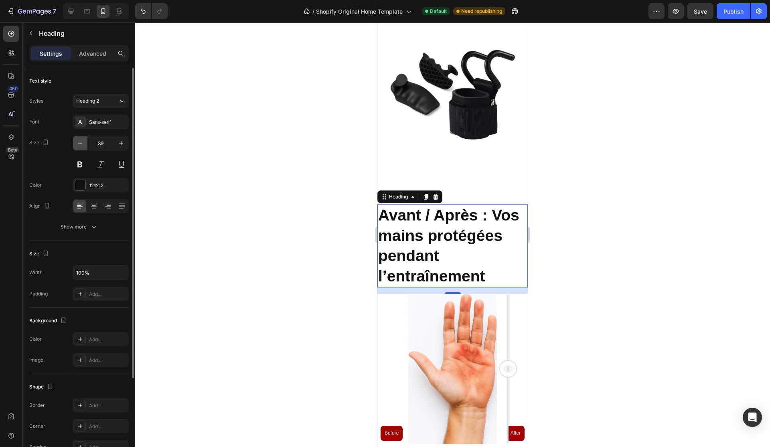
click at [85, 140] on button "button" at bounding box center [80, 143] width 14 height 14
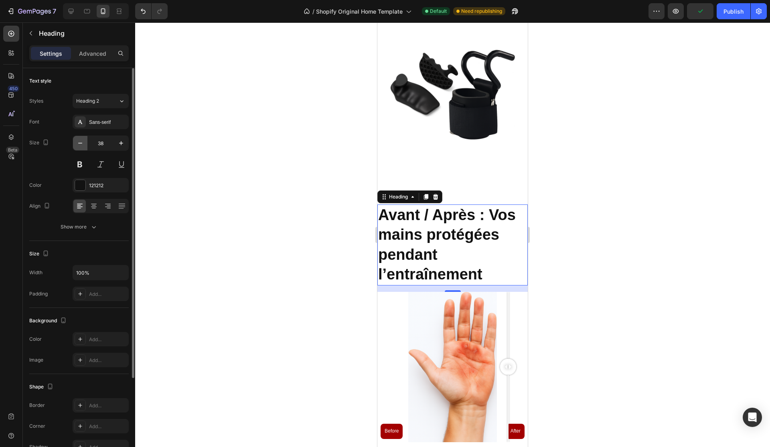
click at [85, 140] on button "button" at bounding box center [80, 143] width 14 height 14
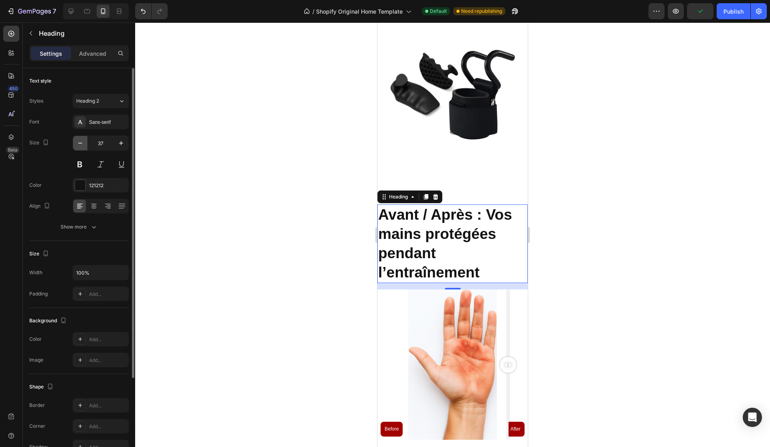
click at [85, 140] on button "button" at bounding box center [80, 143] width 14 height 14
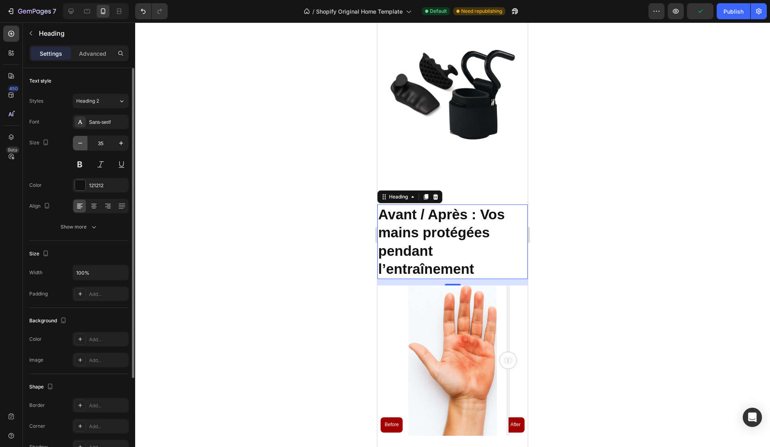
click at [85, 140] on button "button" at bounding box center [80, 143] width 14 height 14
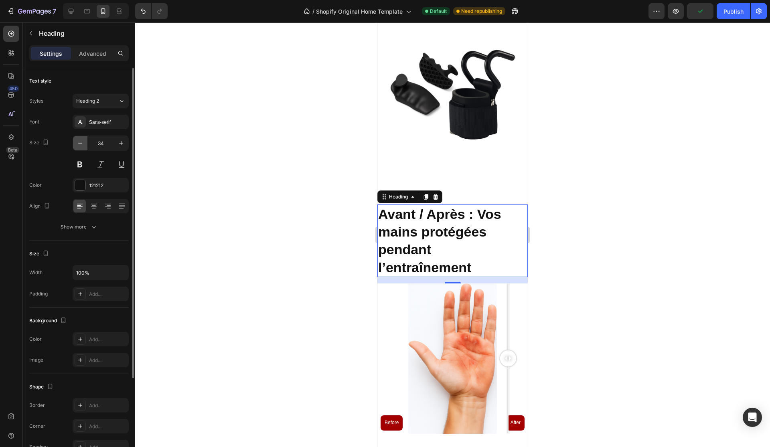
click at [85, 140] on button "button" at bounding box center [80, 143] width 14 height 14
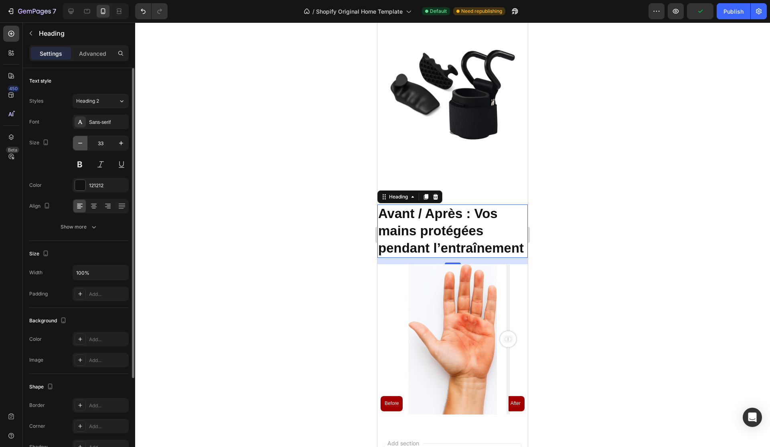
click at [85, 140] on button "button" at bounding box center [80, 143] width 14 height 14
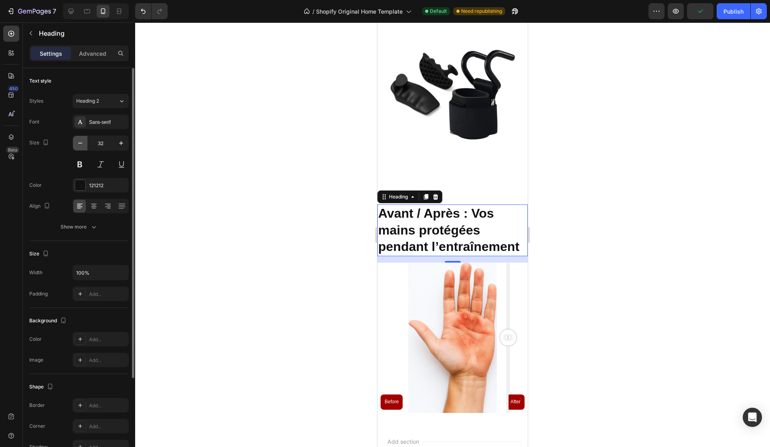
click at [85, 140] on button "button" at bounding box center [80, 143] width 14 height 14
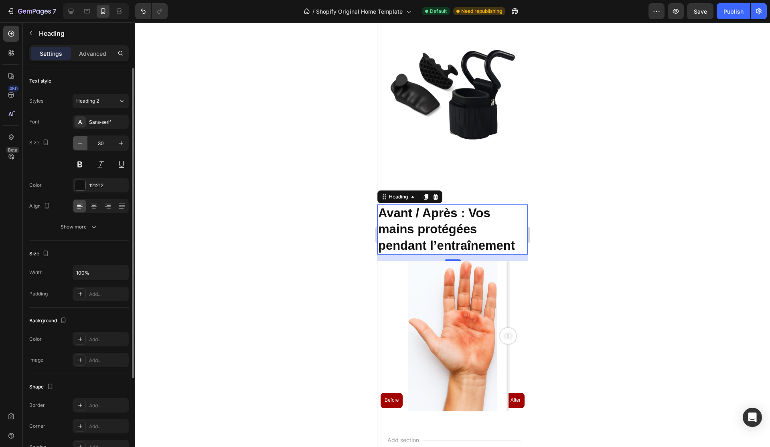
click at [85, 140] on button "button" at bounding box center [80, 143] width 14 height 14
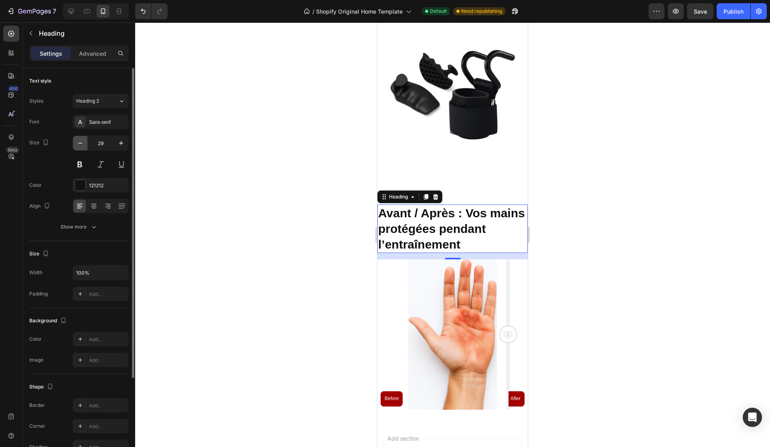
click at [85, 140] on button "button" at bounding box center [80, 143] width 14 height 14
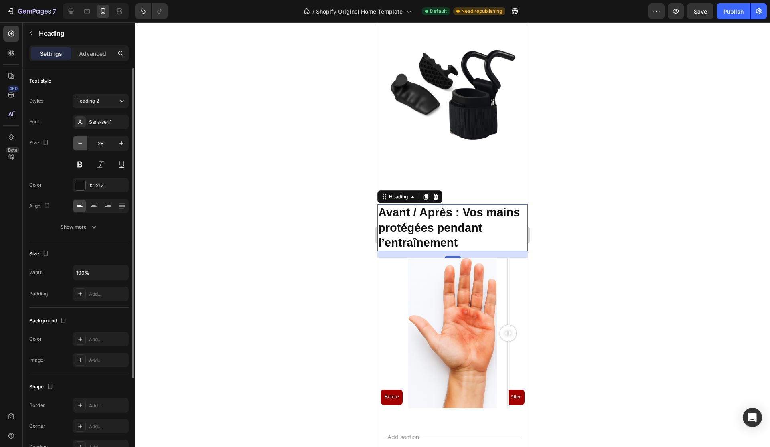
click at [85, 140] on button "button" at bounding box center [80, 143] width 14 height 14
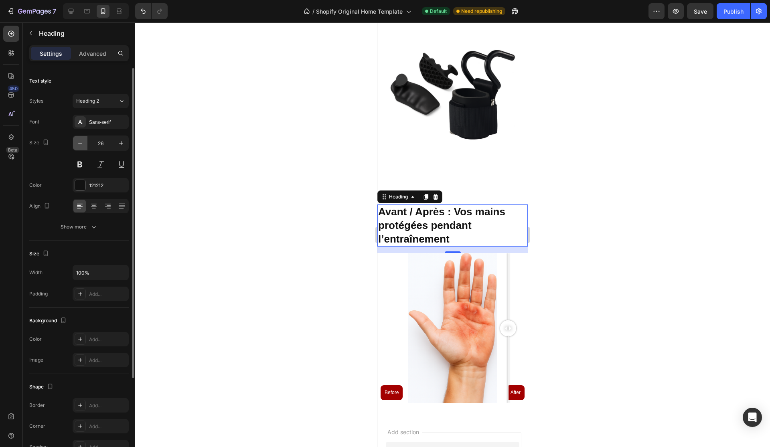
click at [85, 140] on button "button" at bounding box center [80, 143] width 14 height 14
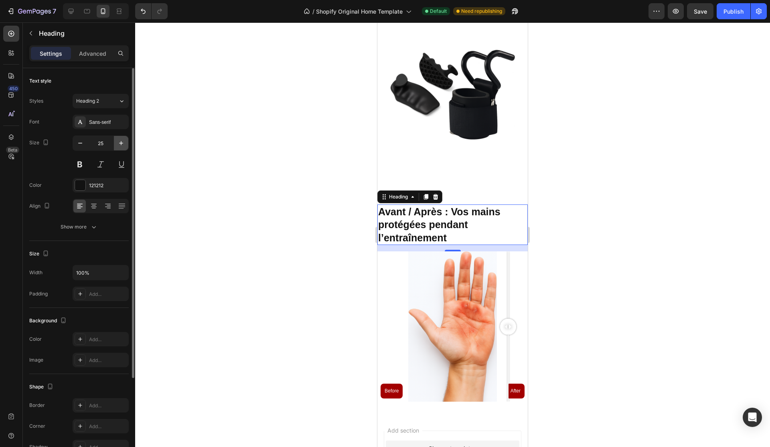
click at [119, 141] on icon "button" at bounding box center [121, 143] width 8 height 8
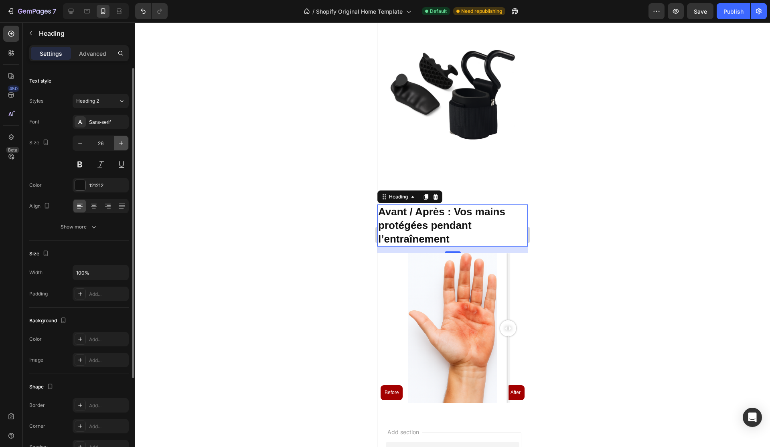
click at [119, 141] on icon "button" at bounding box center [121, 143] width 8 height 8
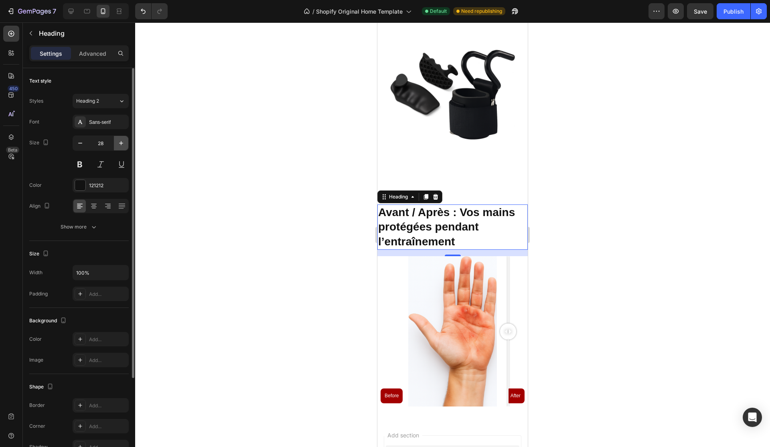
click at [119, 141] on icon "button" at bounding box center [121, 143] width 8 height 8
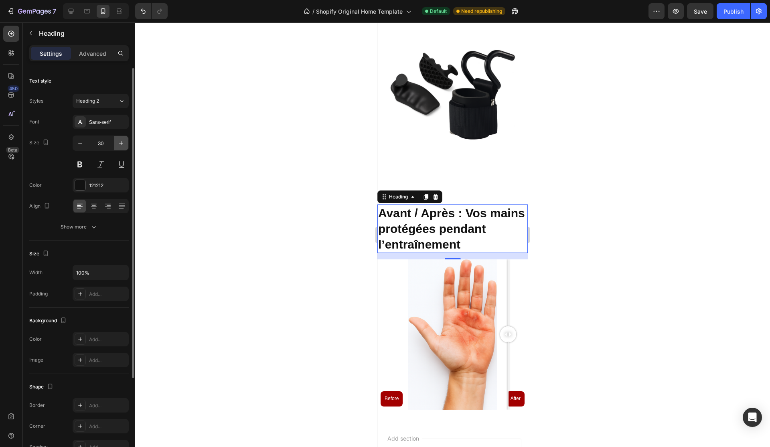
click at [119, 141] on icon "button" at bounding box center [121, 143] width 8 height 8
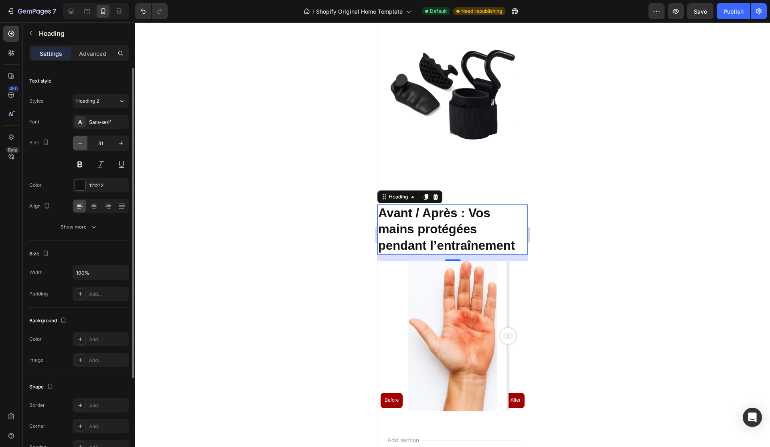
click at [81, 144] on icon "button" at bounding box center [80, 143] width 8 height 8
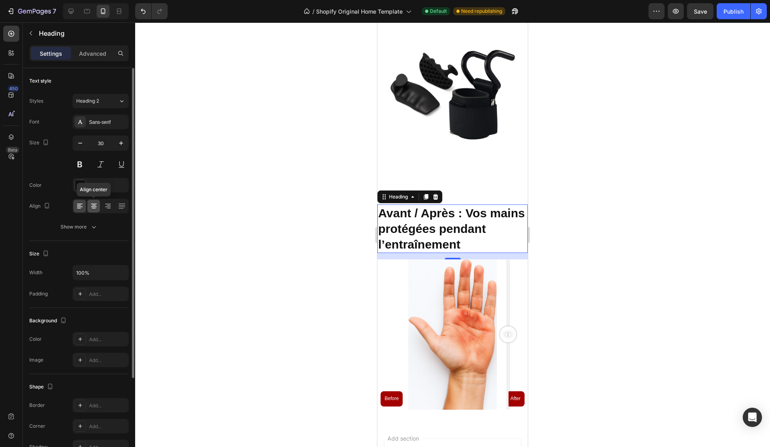
click at [92, 204] on icon at bounding box center [94, 204] width 6 height 1
click at [84, 148] on button "button" at bounding box center [80, 143] width 14 height 14
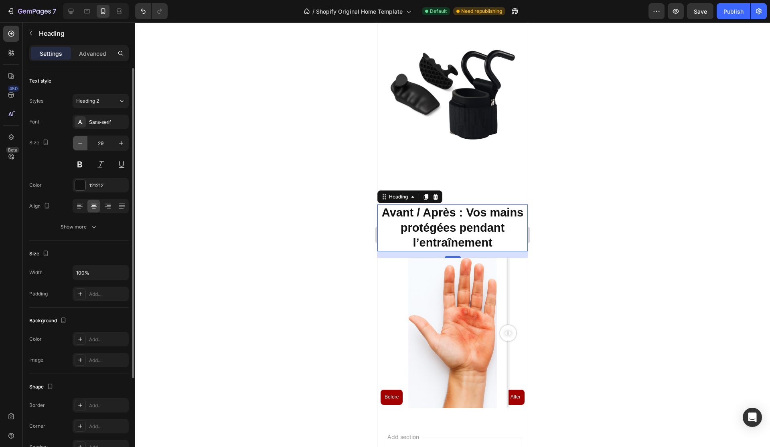
click at [84, 148] on button "button" at bounding box center [80, 143] width 14 height 14
click at [87, 146] on button "button" at bounding box center [80, 143] width 14 height 14
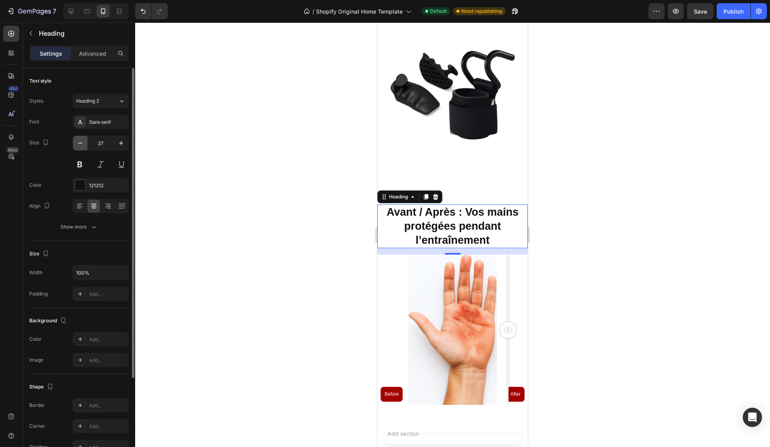
click at [87, 146] on button "button" at bounding box center [80, 143] width 14 height 14
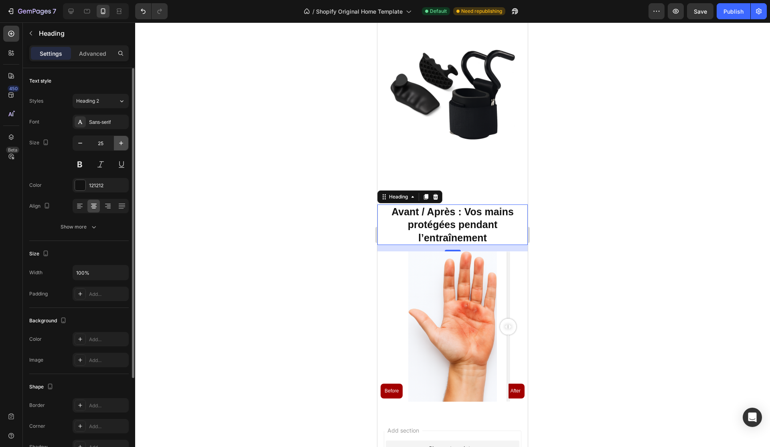
click at [121, 142] on icon "button" at bounding box center [121, 143] width 8 height 8
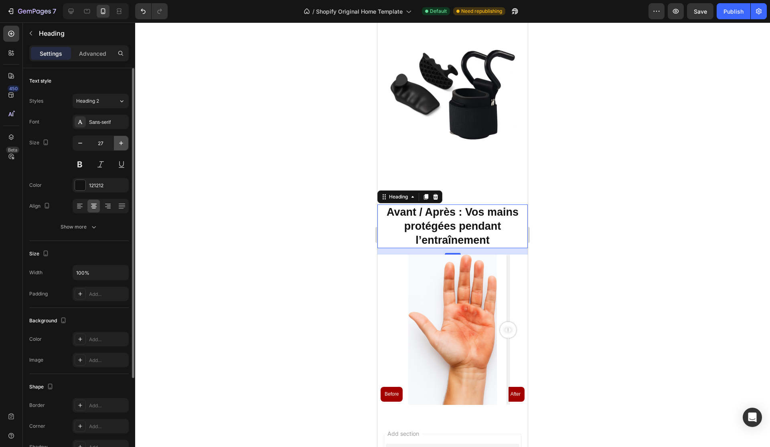
click at [121, 142] on icon "button" at bounding box center [121, 143] width 8 height 8
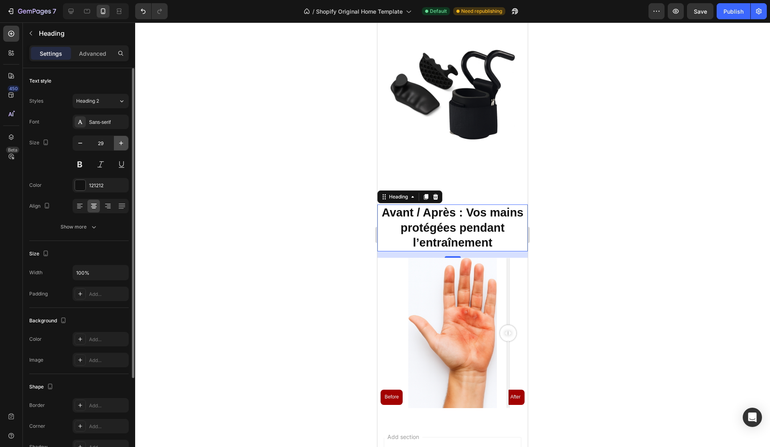
click at [121, 142] on icon "button" at bounding box center [121, 143] width 8 height 8
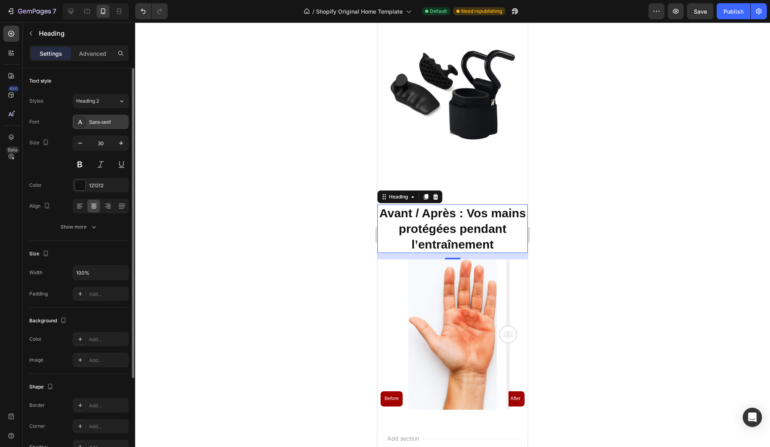
click at [111, 121] on div "Sans-serif" at bounding box center [108, 122] width 38 height 7
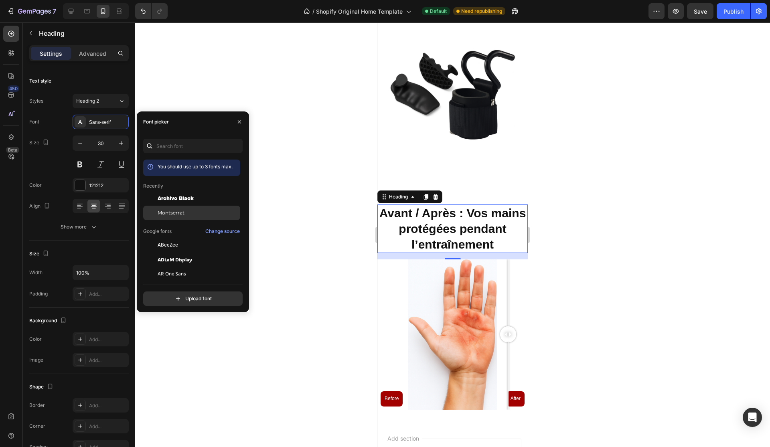
click at [173, 214] on span "Montserrat" at bounding box center [171, 212] width 27 height 7
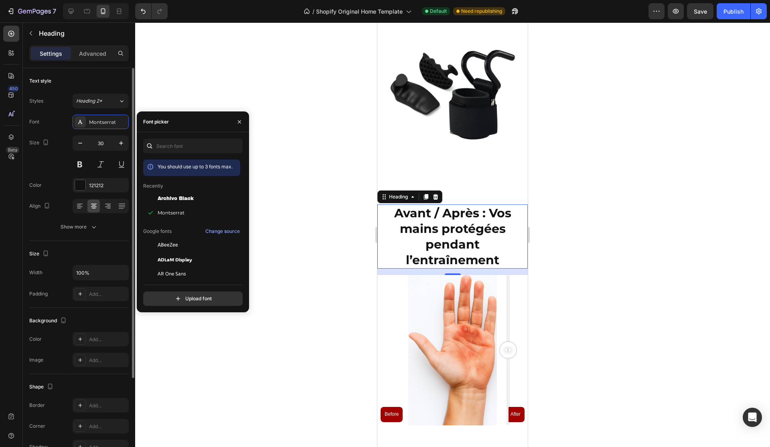
click at [61, 169] on div "Size 30" at bounding box center [78, 153] width 99 height 36
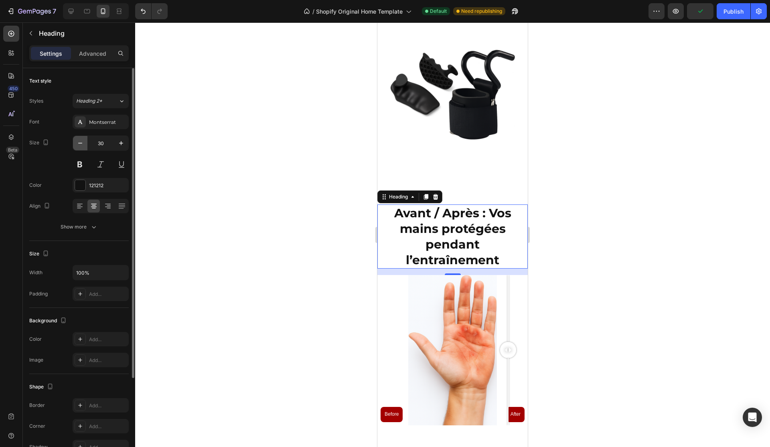
click at [82, 145] on icon "button" at bounding box center [80, 143] width 8 height 8
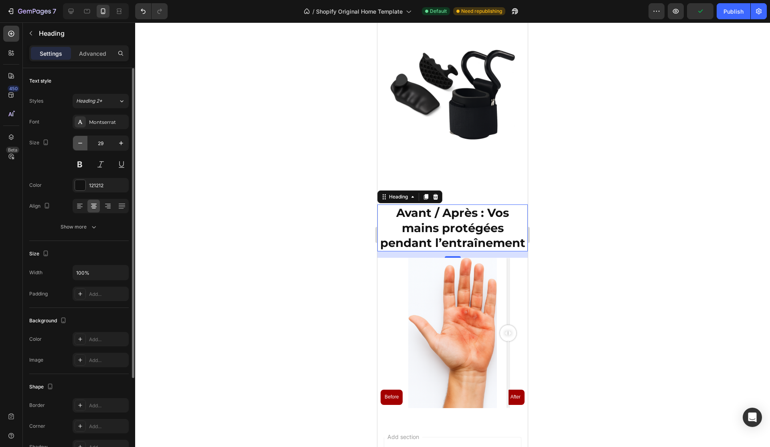
type input "28"
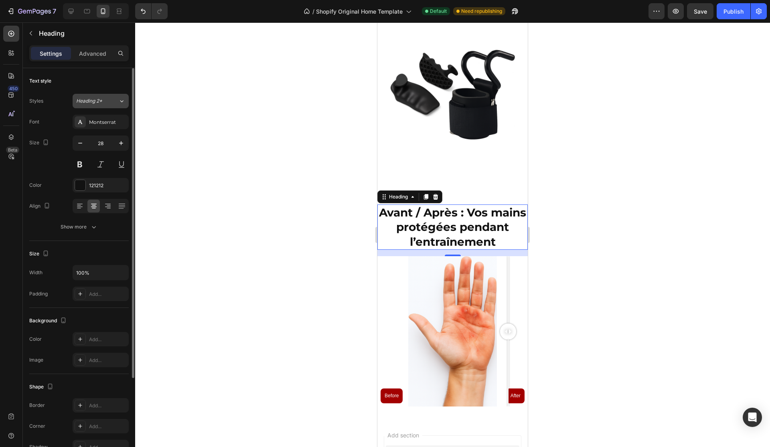
click at [97, 103] on span "Heading 2*" at bounding box center [89, 100] width 26 height 7
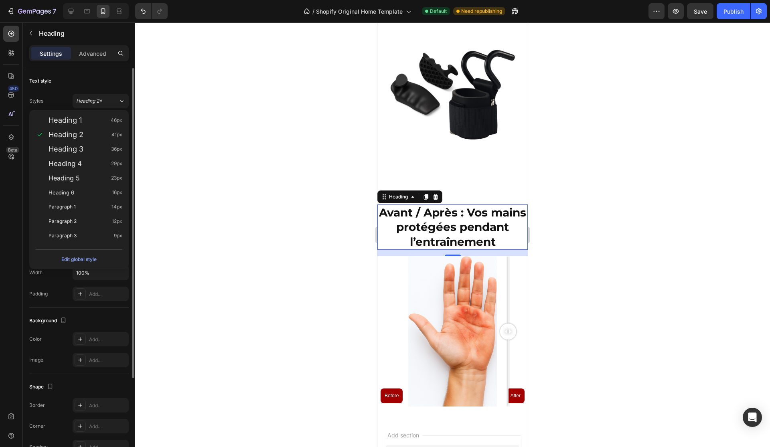
click at [101, 84] on div "Text style" at bounding box center [78, 81] width 99 height 13
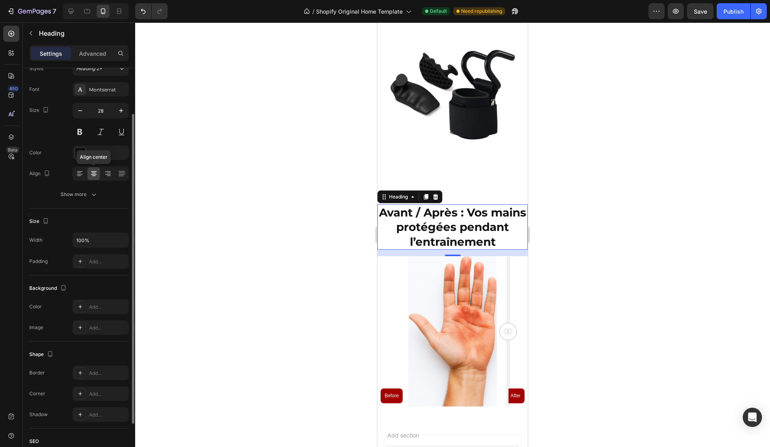
scroll to position [44, 0]
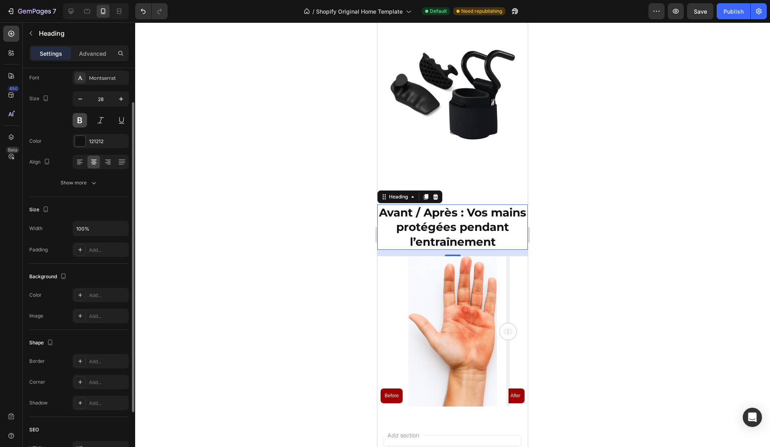
click at [81, 123] on button at bounding box center [80, 120] width 14 height 14
click at [89, 174] on div "Font Montserrat Size 28 Color 121212 Align Show more" at bounding box center [78, 130] width 99 height 119
click at [90, 182] on icon "button" at bounding box center [94, 183] width 8 height 8
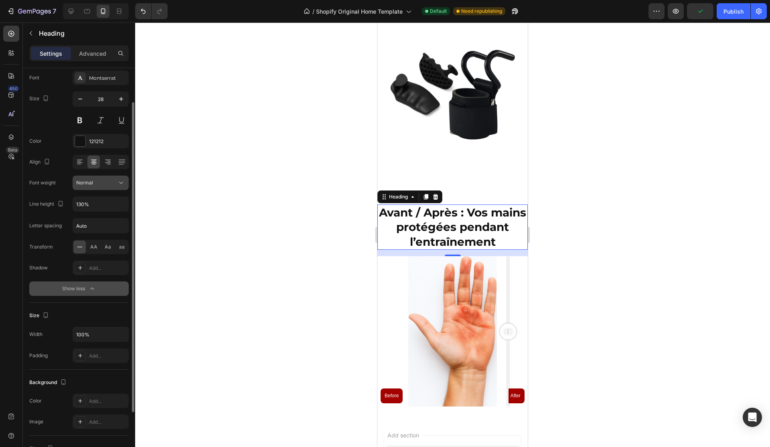
click at [92, 186] on div "Normal" at bounding box center [100, 183] width 49 height 8
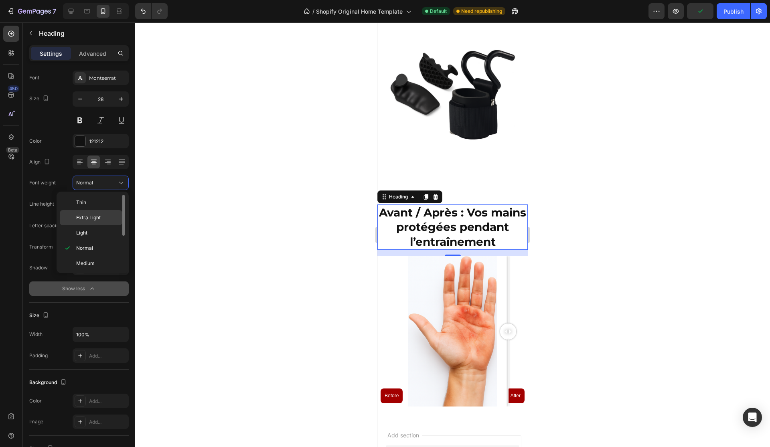
click at [95, 216] on span "Extra Light" at bounding box center [88, 217] width 24 height 7
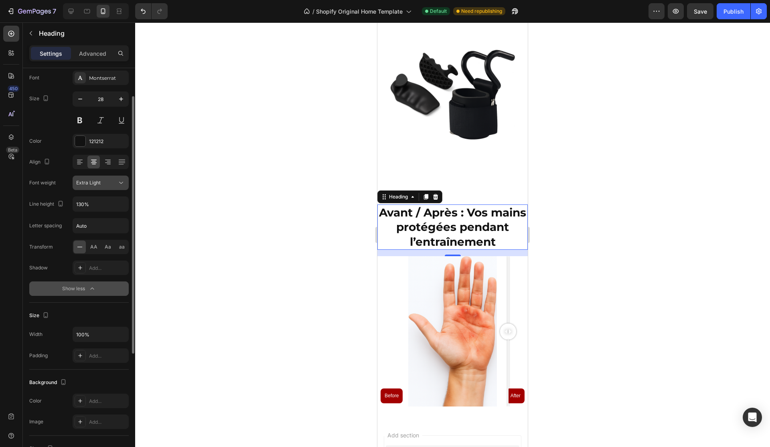
click at [95, 186] on span "Extra Light" at bounding box center [88, 182] width 24 height 7
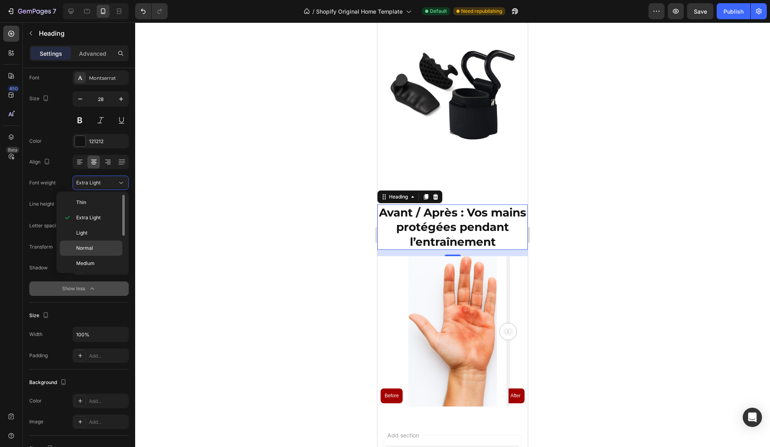
click at [93, 244] on div "Normal" at bounding box center [91, 248] width 63 height 15
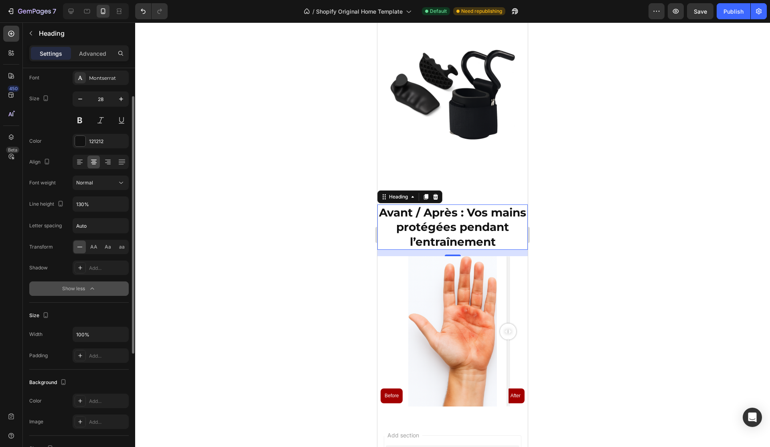
click at [98, 191] on div "Font Montserrat Size 28 Color 121212 Align Font weight Normal Line height 130% …" at bounding box center [78, 183] width 99 height 225
click at [103, 188] on button "Normal" at bounding box center [101, 183] width 56 height 14
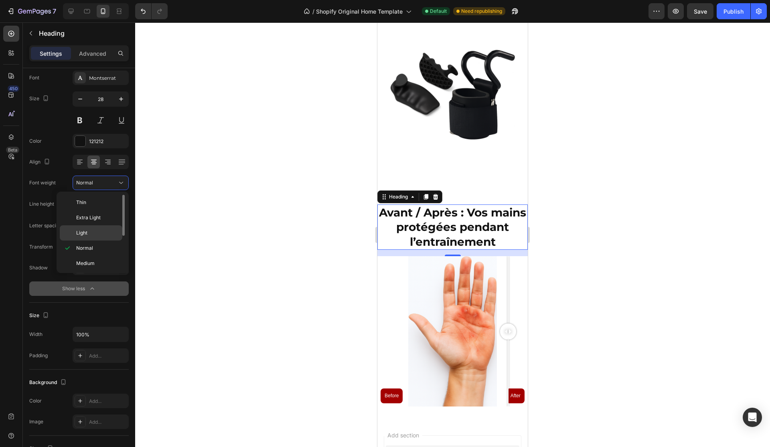
click at [86, 232] on span "Light" at bounding box center [81, 232] width 11 height 7
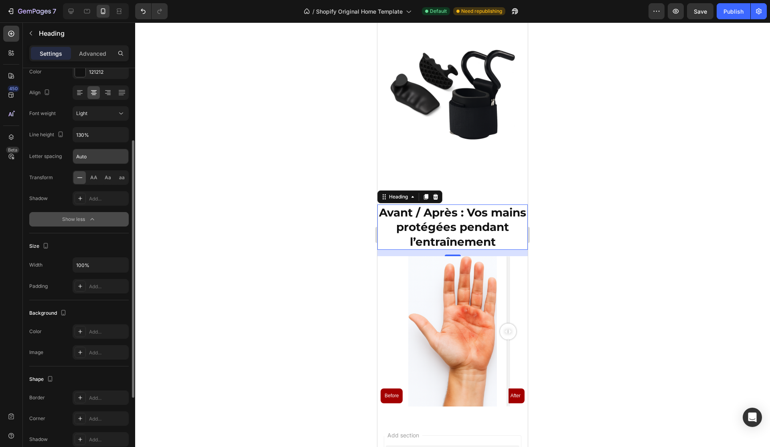
scroll to position [118, 0]
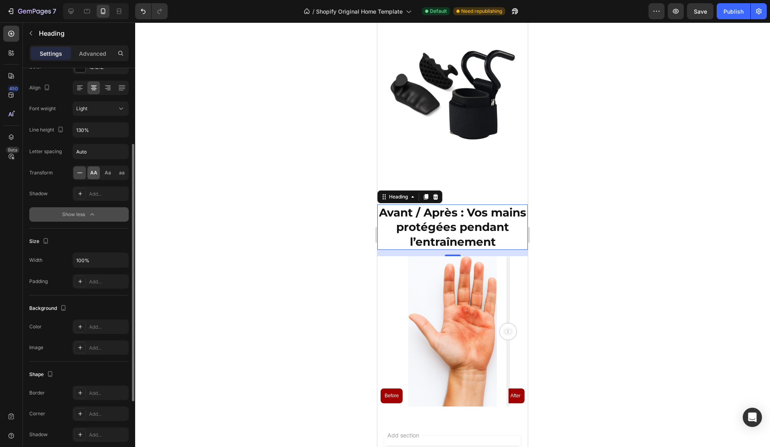
click at [91, 176] on span "AA" at bounding box center [93, 172] width 7 height 7
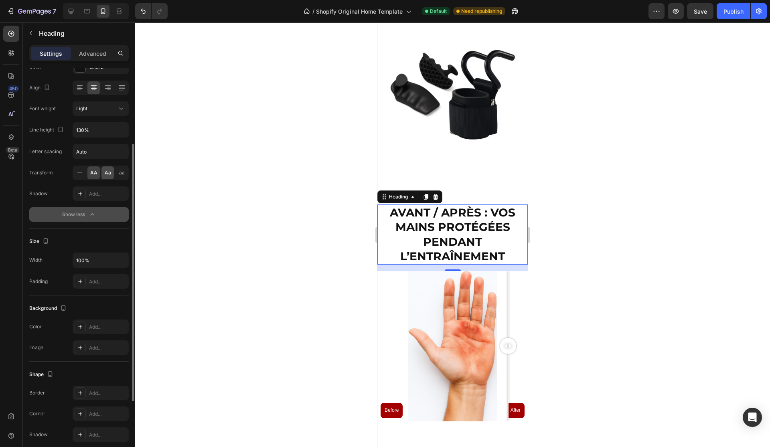
click at [102, 173] on div "Aa" at bounding box center [107, 172] width 12 height 13
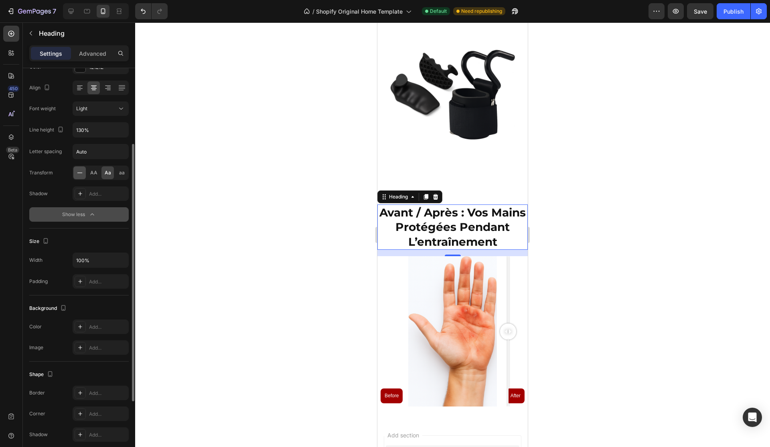
click at [81, 172] on icon at bounding box center [80, 173] width 8 height 8
click at [83, 208] on button "Show less" at bounding box center [78, 214] width 99 height 14
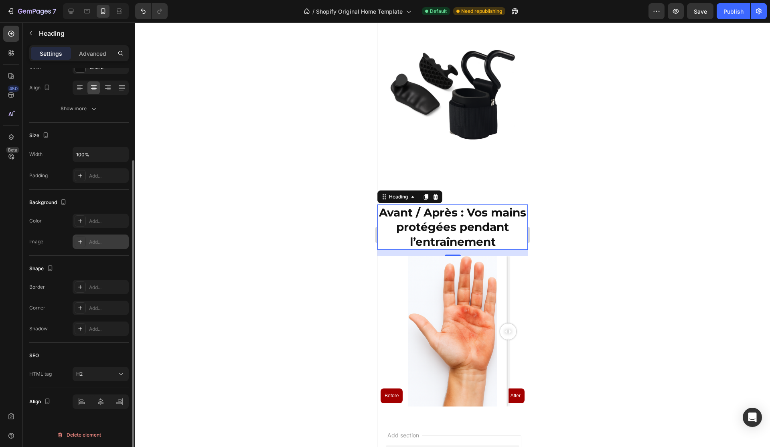
scroll to position [119, 0]
click at [91, 152] on input "100%" at bounding box center [100, 154] width 55 height 14
click at [123, 153] on icon "button" at bounding box center [121, 154] width 8 height 8
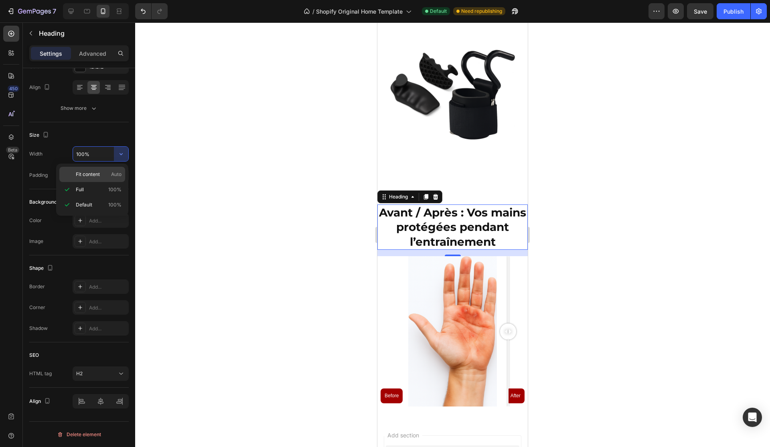
click at [93, 173] on span "Fit content" at bounding box center [88, 174] width 24 height 7
type input "Auto"
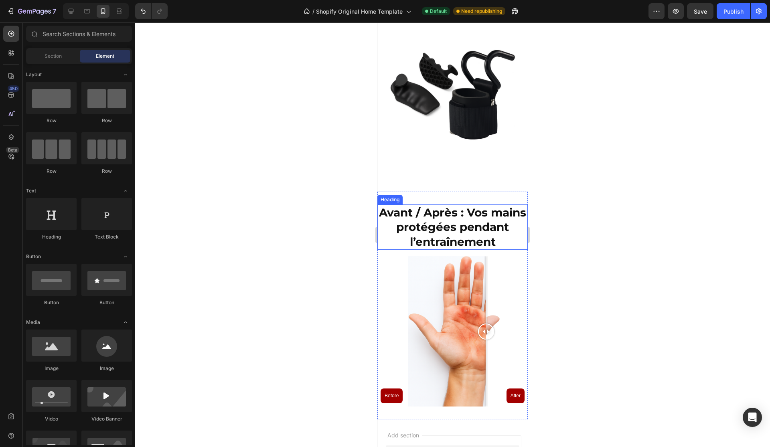
click at [491, 225] on strong "Avant / Après : Vos mains protégées pendant l’entraînement" at bounding box center [452, 227] width 147 height 43
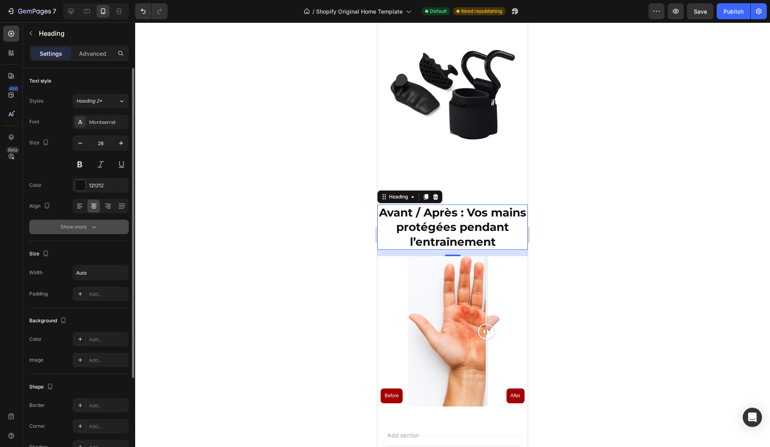
click at [89, 224] on div "Show more" at bounding box center [79, 227] width 37 height 8
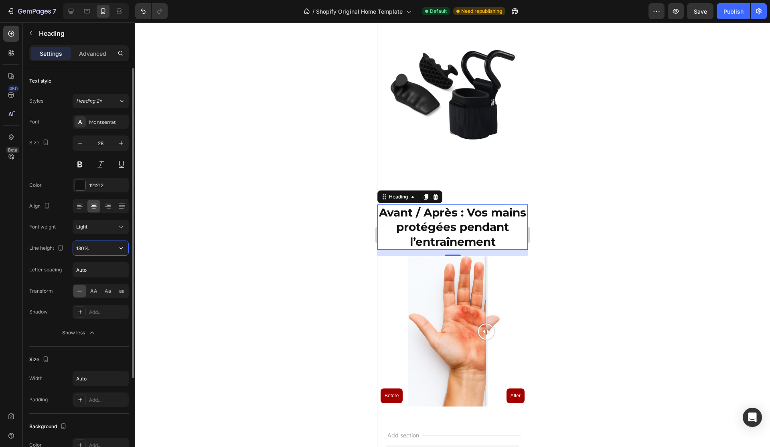
click at [97, 246] on input "130%" at bounding box center [100, 248] width 55 height 14
click at [118, 248] on icon "button" at bounding box center [121, 248] width 8 height 8
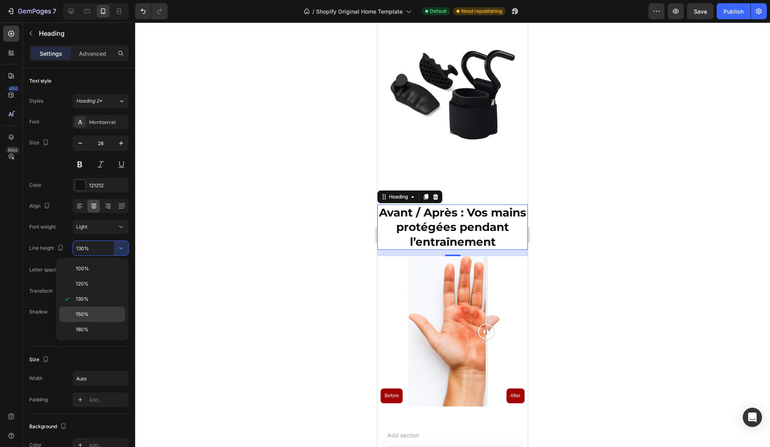
click at [97, 307] on div "150%" at bounding box center [92, 314] width 66 height 15
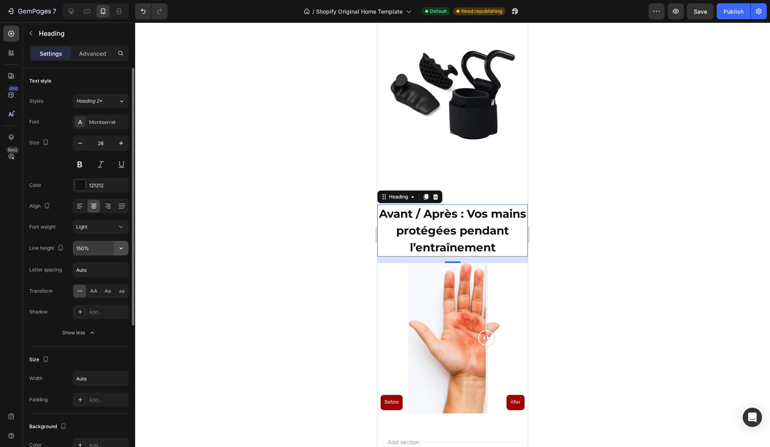
click at [125, 245] on button "button" at bounding box center [121, 248] width 14 height 14
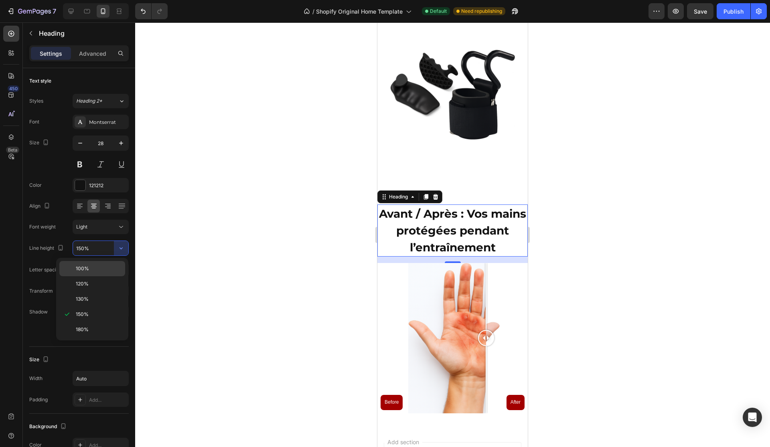
click at [103, 275] on div "100%" at bounding box center [92, 268] width 66 height 15
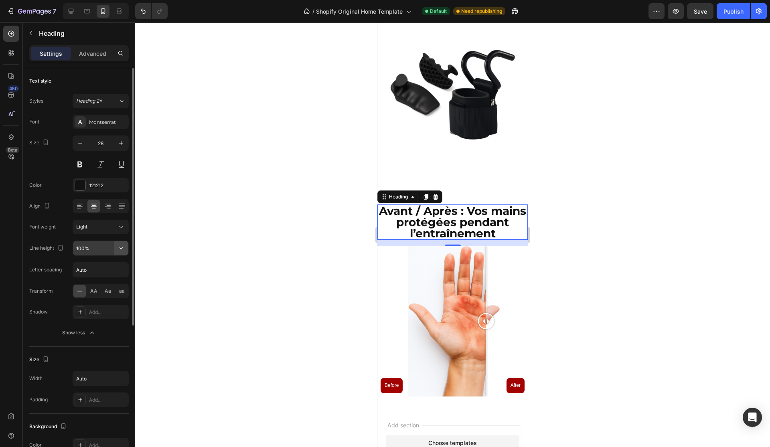
click at [123, 247] on icon "button" at bounding box center [121, 248] width 8 height 8
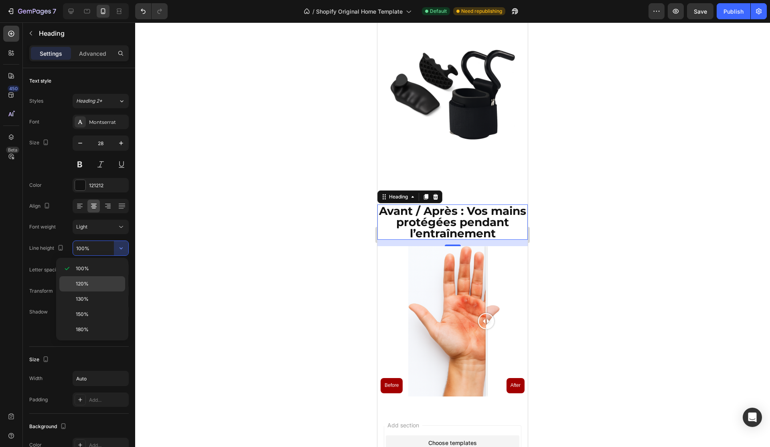
click at [95, 284] on p "120%" at bounding box center [99, 283] width 46 height 7
type input "120%"
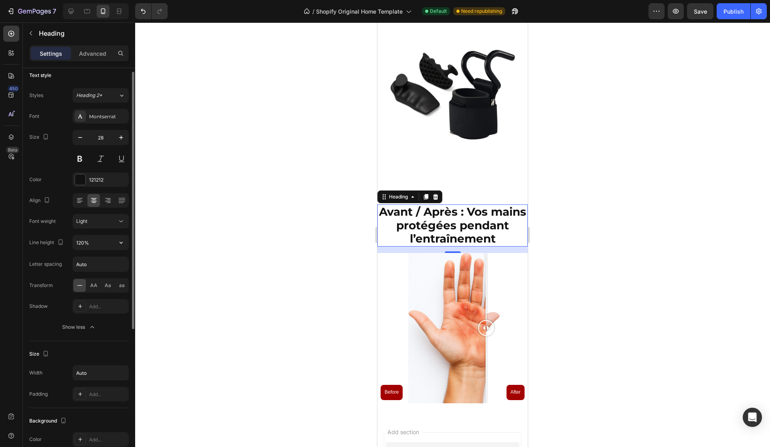
scroll to position [13, 0]
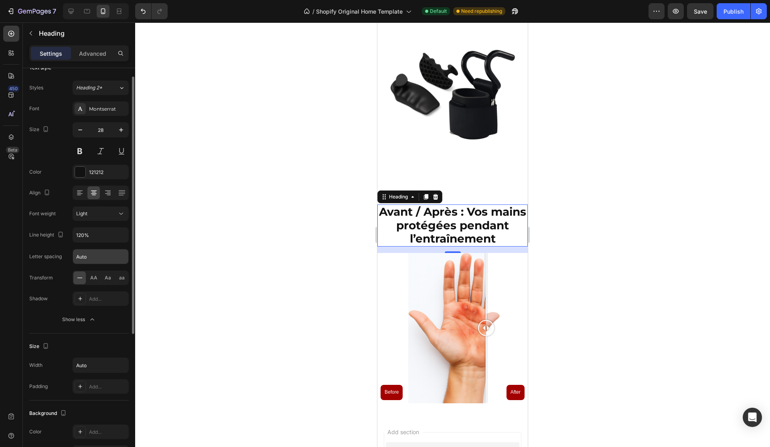
click at [110, 256] on input "Auto" at bounding box center [100, 256] width 55 height 14
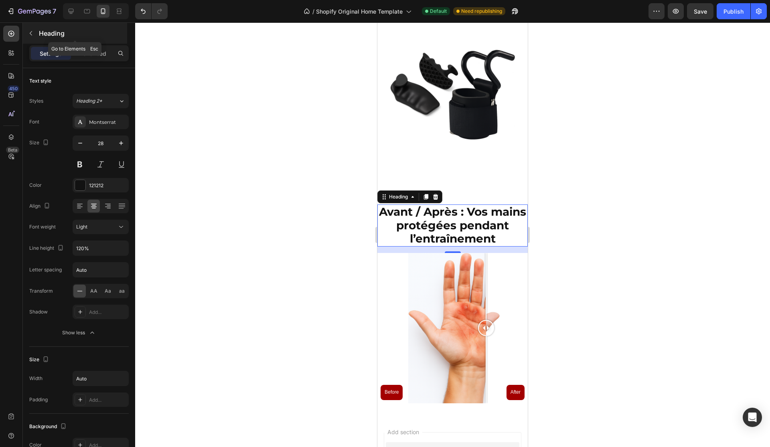
click at [33, 31] on icon "button" at bounding box center [31, 33] width 6 height 6
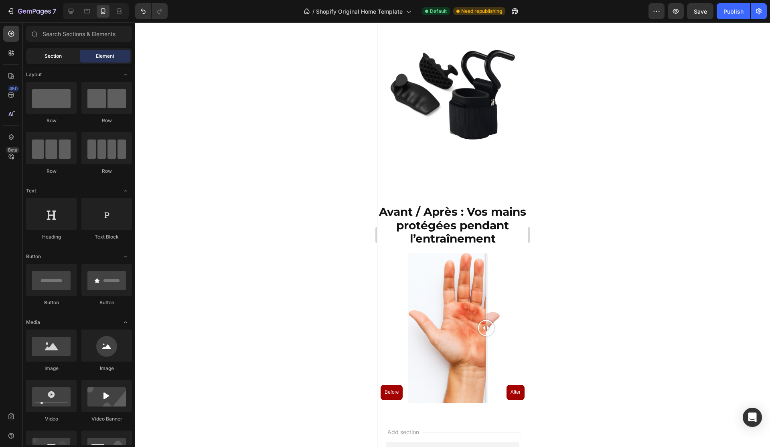
click at [70, 55] on div "Section" at bounding box center [53, 56] width 51 height 13
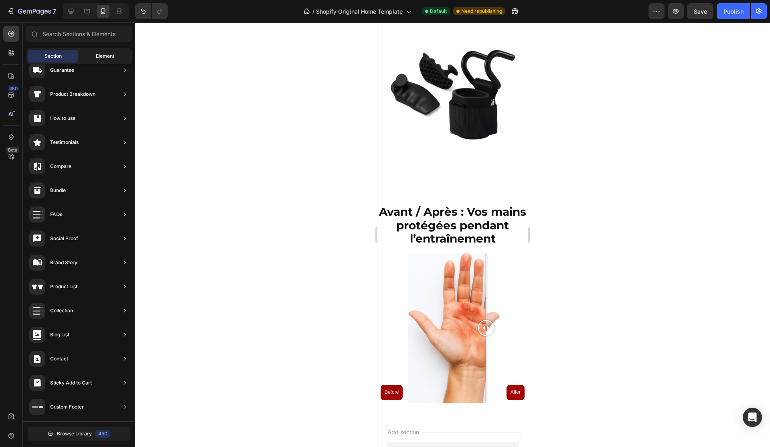
click at [104, 60] on div "Element" at bounding box center [105, 56] width 51 height 13
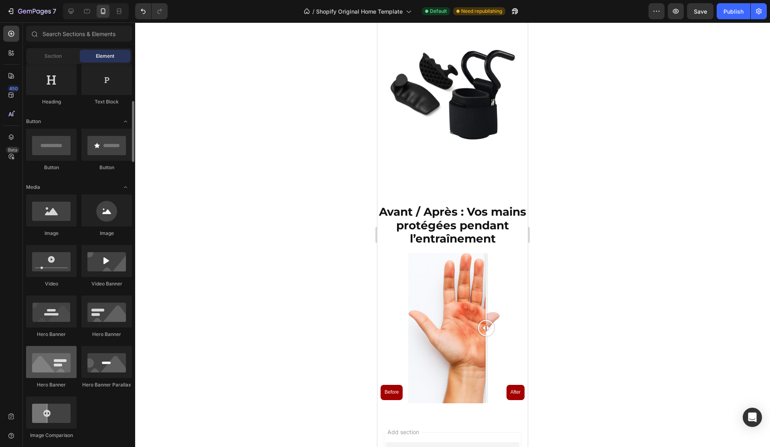
scroll to position [97, 0]
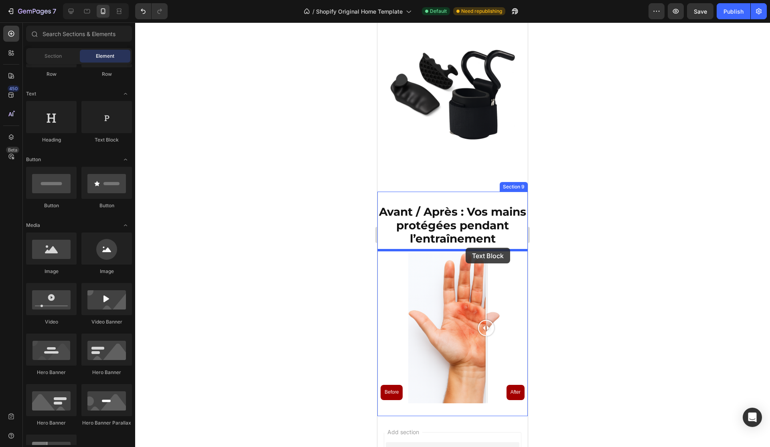
drag, startPoint x: 486, startPoint y: 143, endPoint x: 464, endPoint y: 247, distance: 105.8
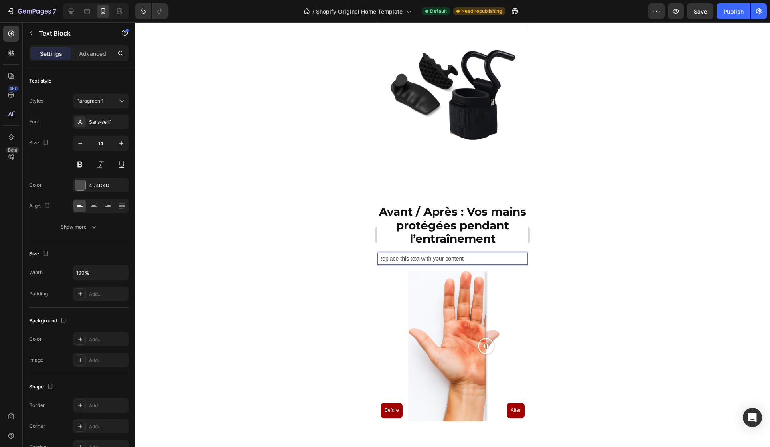
click at [451, 254] on p "Replace this text with your content" at bounding box center [452, 259] width 149 height 10
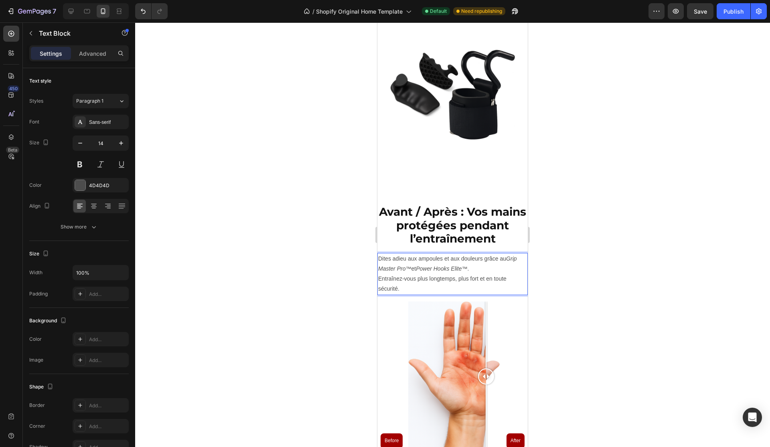
click at [458, 267] on icon "Power Hooks Elite™" at bounding box center [441, 268] width 51 height 6
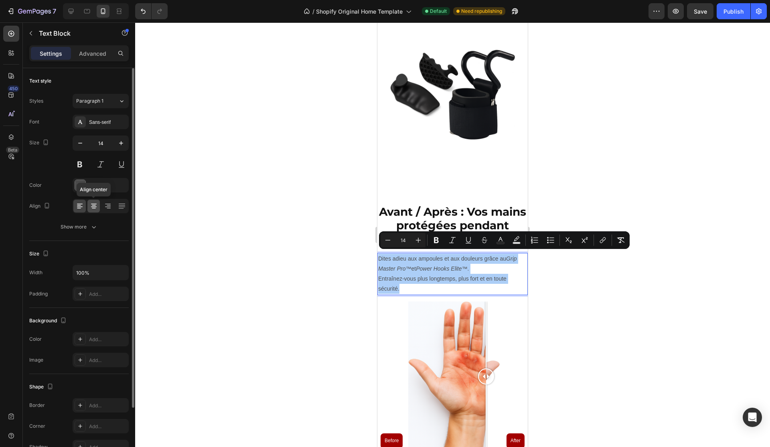
click at [95, 206] on icon at bounding box center [94, 206] width 8 height 8
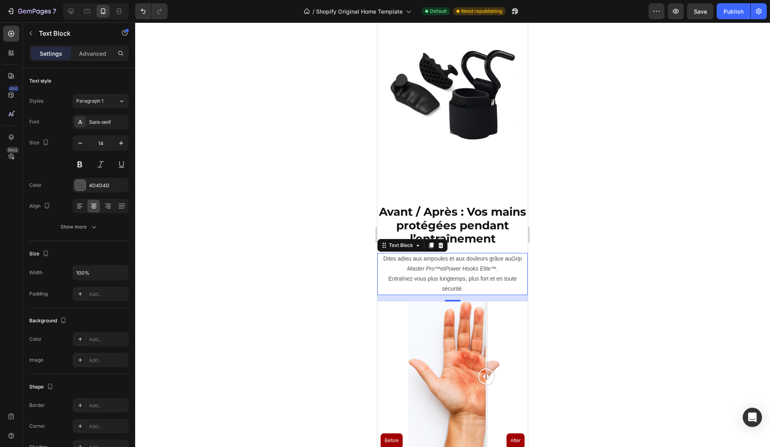
click at [352, 275] on div at bounding box center [452, 234] width 635 height 425
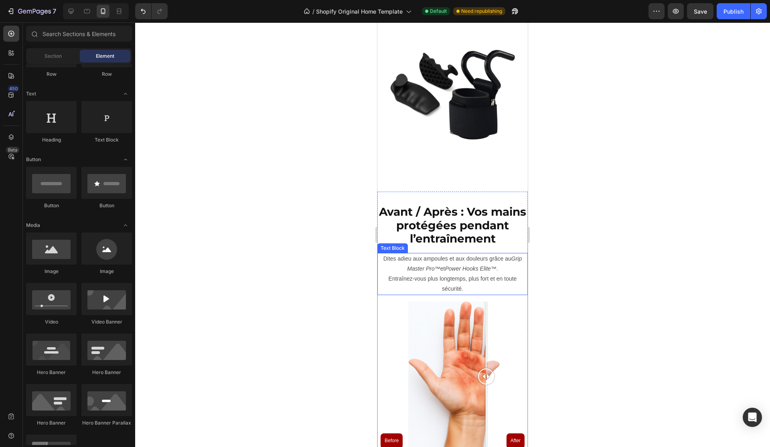
click at [461, 265] on icon "Power Hooks Elite™" at bounding box center [470, 268] width 51 height 6
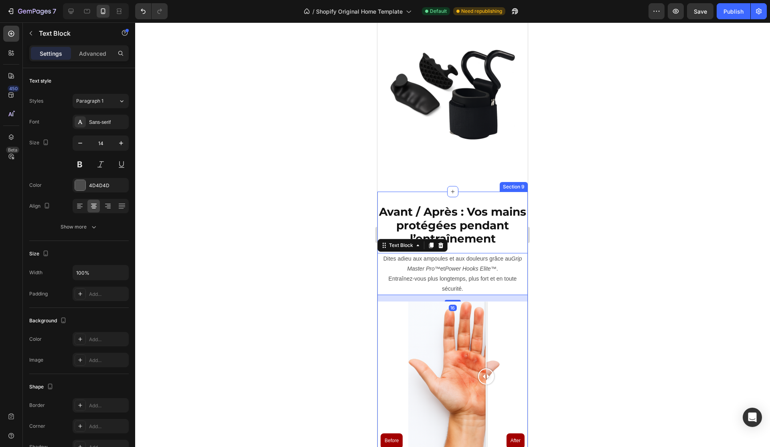
click at [576, 226] on div at bounding box center [452, 234] width 635 height 425
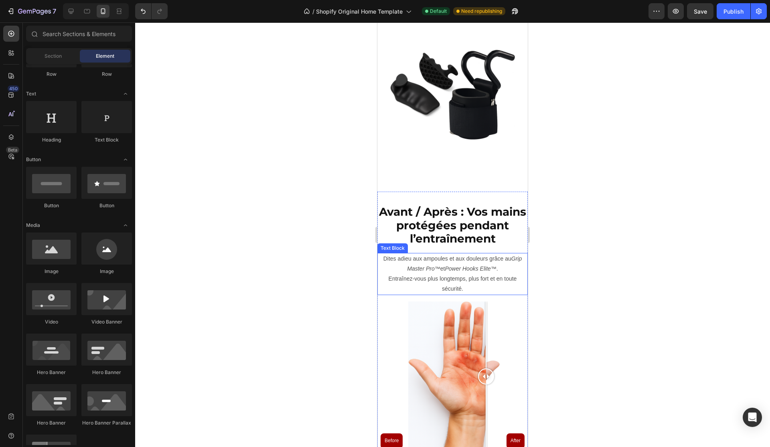
click at [491, 270] on p "Dites adieu aux ampoules et aux douleurs grâce au Grip Master Pro™ et Power Hoo…" at bounding box center [452, 264] width 149 height 20
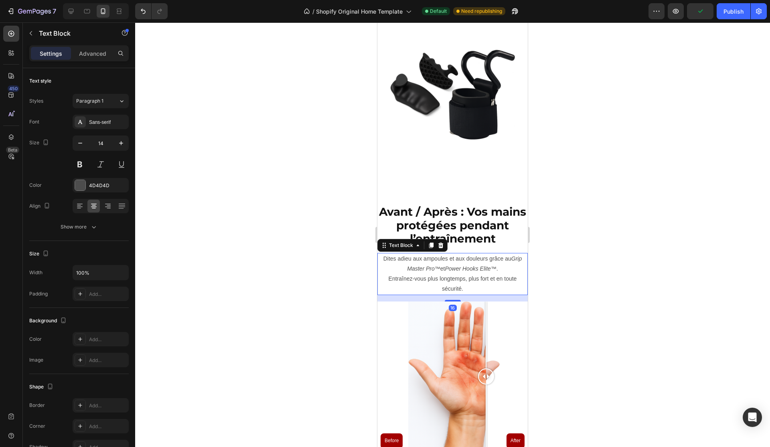
click at [583, 243] on div at bounding box center [452, 234] width 635 height 425
click at [467, 265] on icon "Power Hooks Elite™" at bounding box center [470, 268] width 51 height 6
click at [457, 261] on p "Dites adieu aux ampoules et aux douleurs grâce au Grip Master Pro™ et Power Hoo…" at bounding box center [452, 264] width 149 height 20
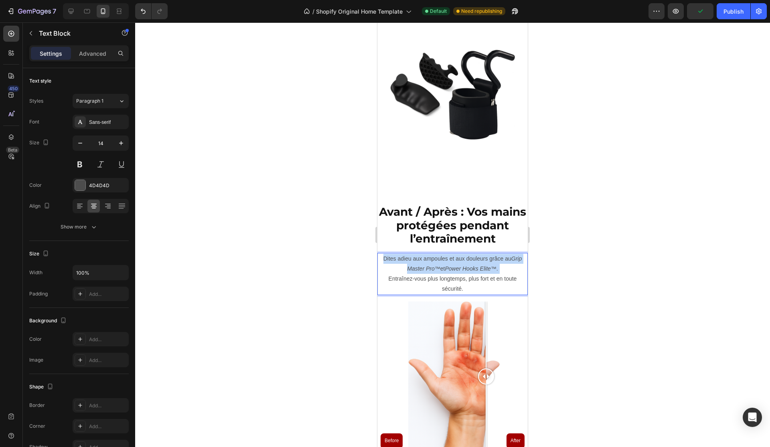
click at [457, 261] on p "Dites adieu aux ampoules et aux douleurs grâce au Grip Master Pro™ et Power Hoo…" at bounding box center [452, 264] width 149 height 20
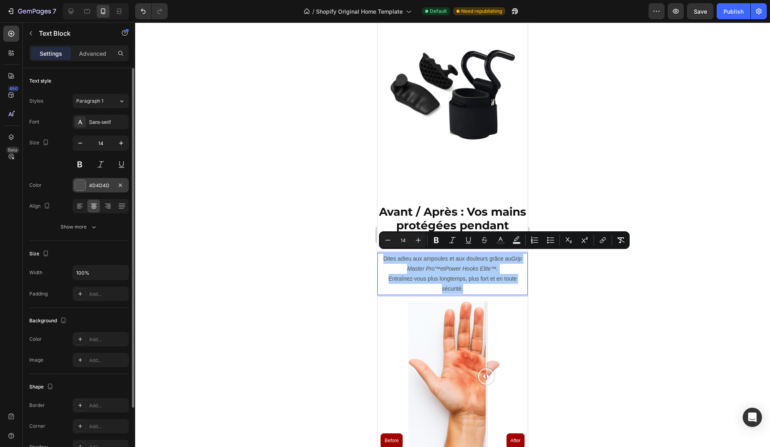
click at [105, 189] on div "4D4D4D" at bounding box center [100, 185] width 23 height 7
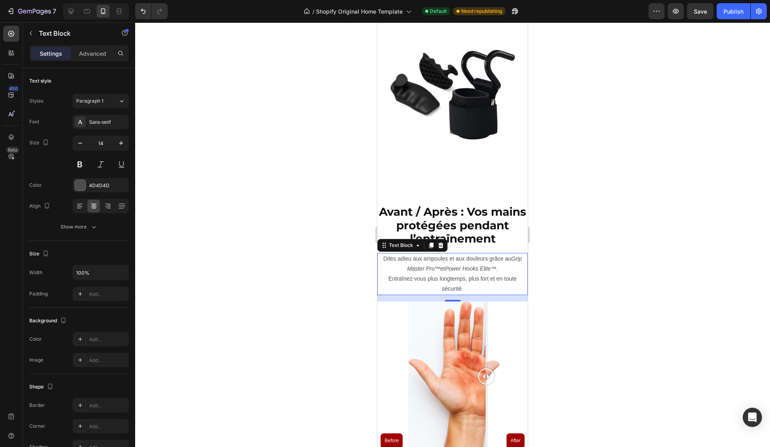
click at [297, 151] on div at bounding box center [452, 234] width 635 height 425
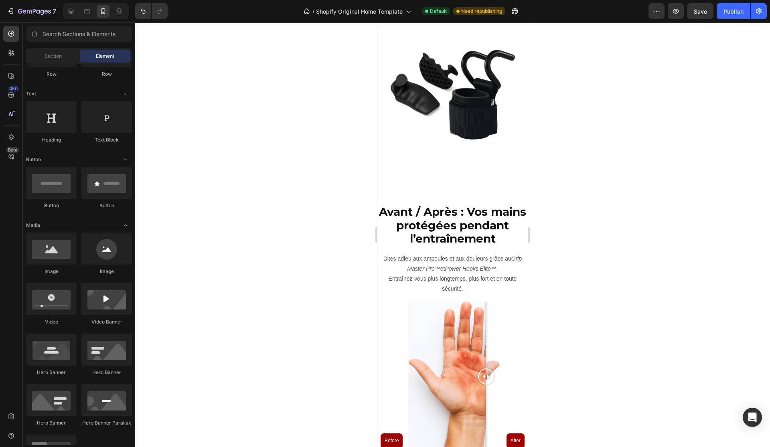
click at [297, 151] on div at bounding box center [452, 234] width 635 height 425
click at [442, 262] on p "Dites adieu aux ampoules et aux douleurs grâce au Grip Master Pro™ et Power Hoo…" at bounding box center [452, 264] width 149 height 20
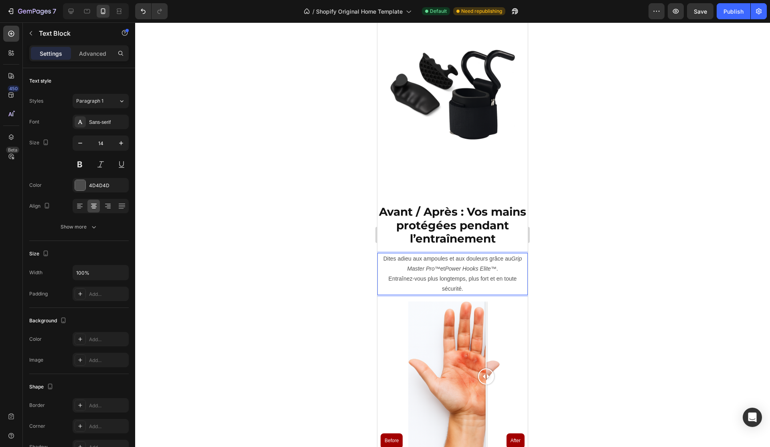
click at [405, 254] on p "Dites adieu aux ampoules et aux douleurs grâce au Grip Master Pro™ et Power Hoo…" at bounding box center [452, 264] width 149 height 20
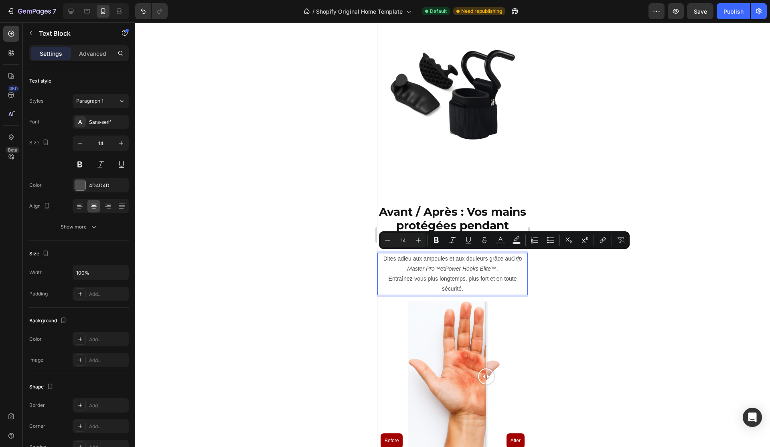
click at [427, 255] on p "Dites adieu aux ampoules et aux douleurs grâce au Grip Master Pro™ et Power Hoo…" at bounding box center [452, 264] width 149 height 20
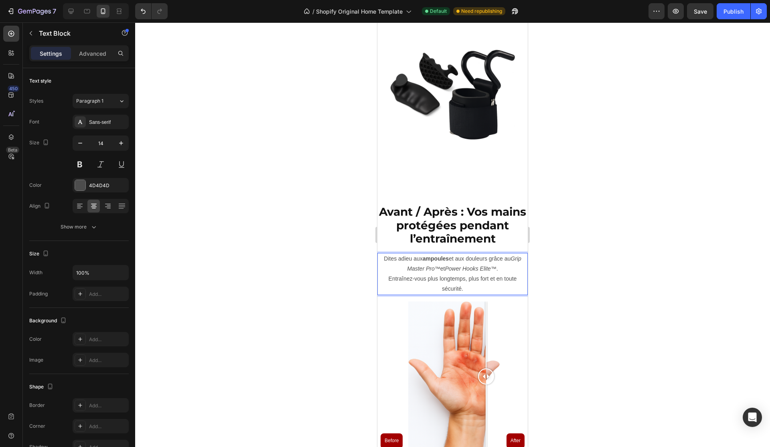
click at [479, 255] on p "Dites adieu aux ampoules et aux douleurs grâce au Grip Master Pro™ et Power Hoo…" at bounding box center [452, 264] width 149 height 20
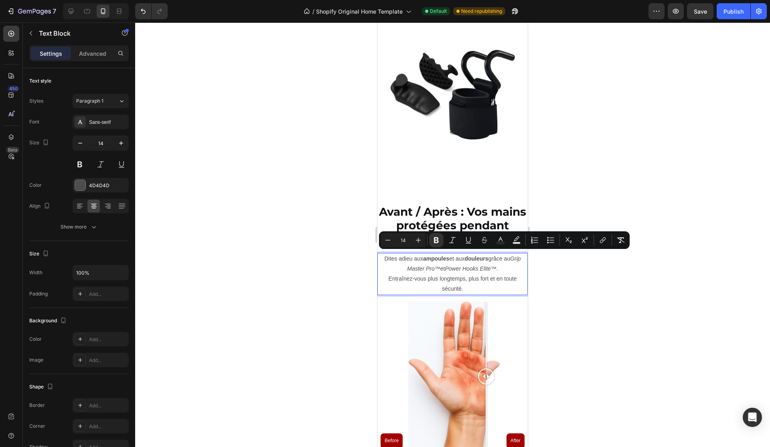
click at [519, 255] on icon "Grip Master Pro™" at bounding box center [463, 263] width 113 height 16
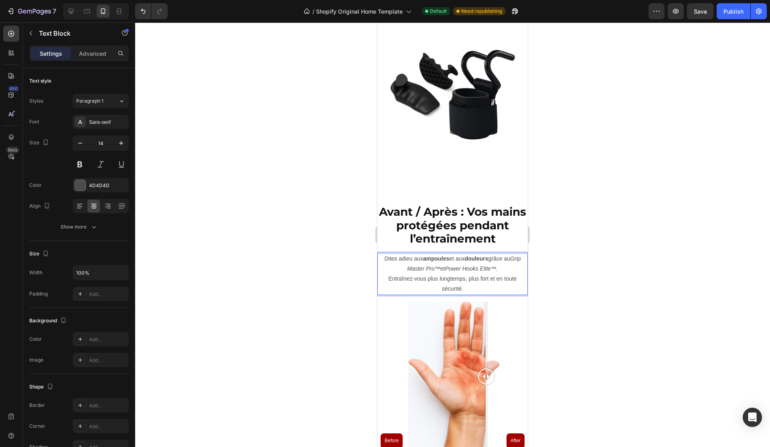
click at [519, 255] on icon "Grip Master Pro™" at bounding box center [463, 263] width 113 height 16
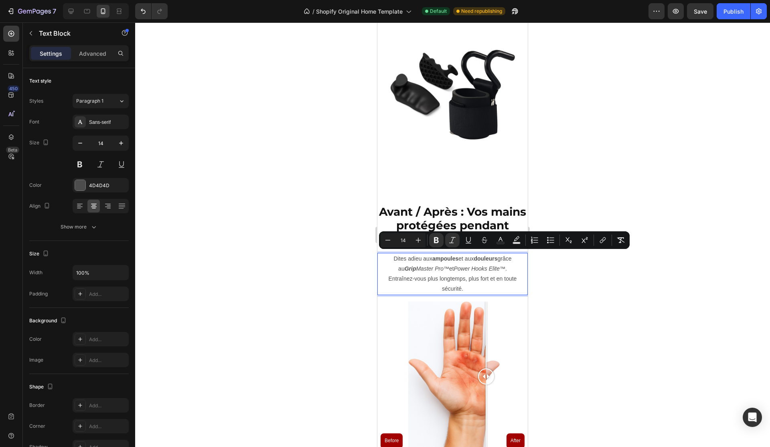
click at [415, 265] on icon "Grip Master Pro™" at bounding box center [426, 268] width 44 height 6
click at [430, 265] on icon "Grip Master Pro™" at bounding box center [464, 263] width 114 height 16
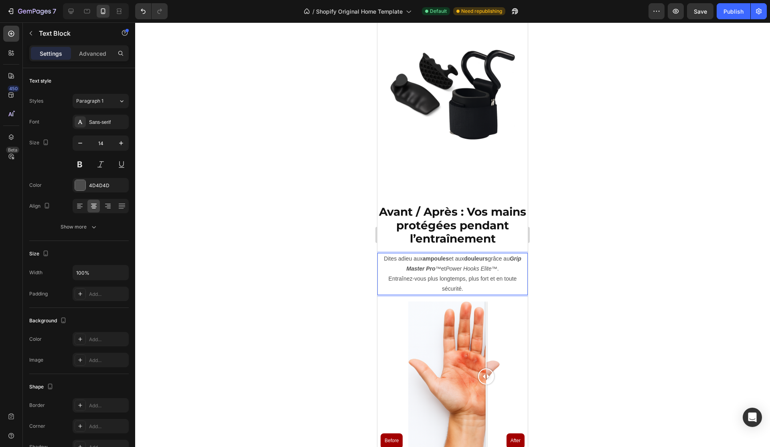
click at [436, 262] on icon "Grip Master Pro ™" at bounding box center [463, 263] width 115 height 16
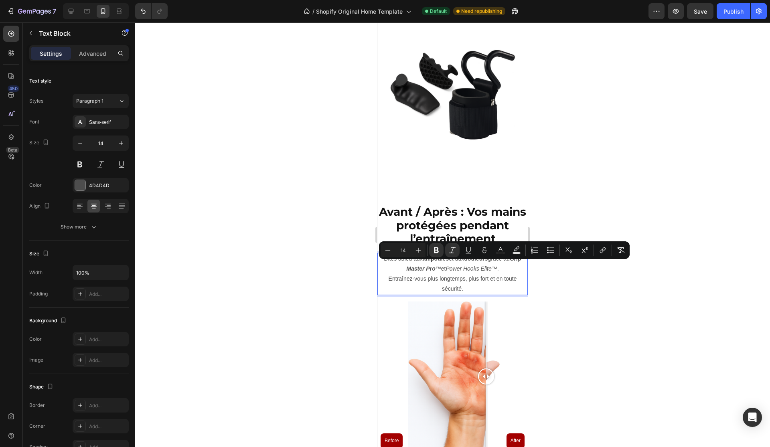
click at [444, 266] on p "Dites adieu aux ampoules et aux douleurs grâce au Grip Master Pro™ et Power Hoo…" at bounding box center [452, 264] width 149 height 20
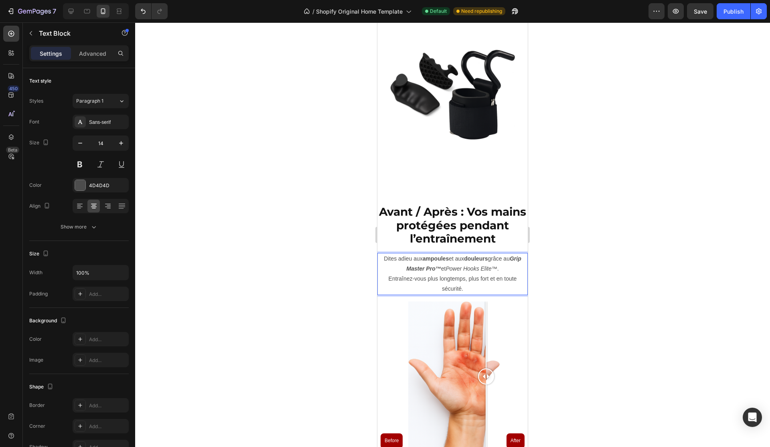
click at [441, 265] on p "Dites adieu aux ampoules et aux douleurs grâce au Grip Master Pro™ et Power Hoo…" at bounding box center [452, 264] width 149 height 20
drag, startPoint x: 441, startPoint y: 265, endPoint x: 499, endPoint y: 266, distance: 57.7
click at [499, 266] on p "Dites adieu aux ampoules et aux douleurs grâce au Grip Master Pro™ et Power Hoo…" at bounding box center [452, 264] width 149 height 20
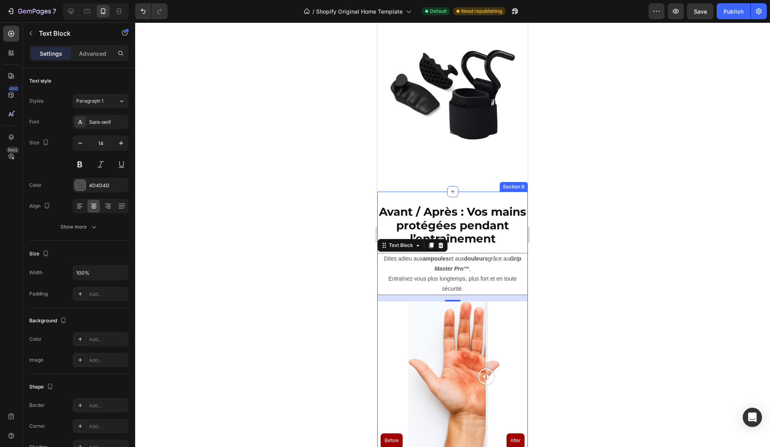
click at [560, 241] on div at bounding box center [452, 234] width 635 height 425
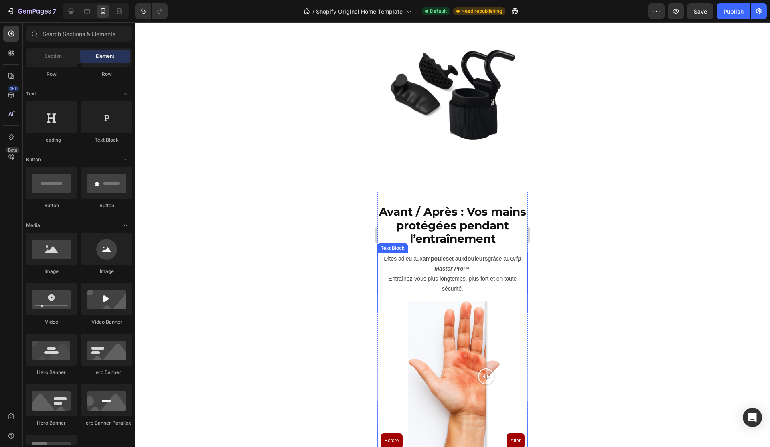
click at [449, 278] on p "Entraînez-vous plus longtemps, plus fort et en toute sécurité." at bounding box center [452, 284] width 149 height 20
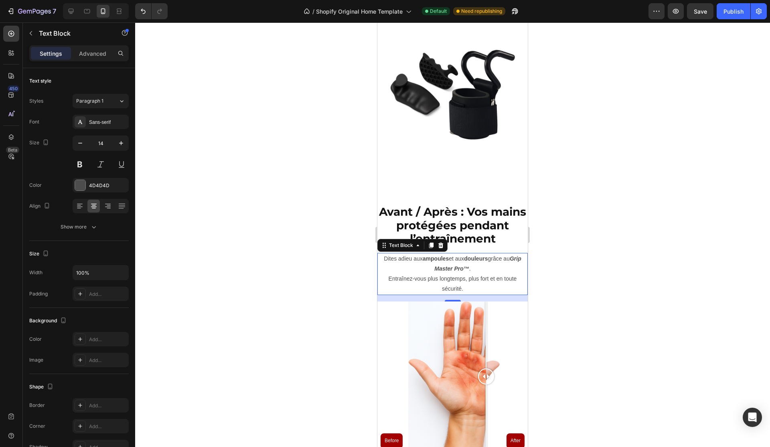
click at [549, 238] on div at bounding box center [452, 234] width 635 height 425
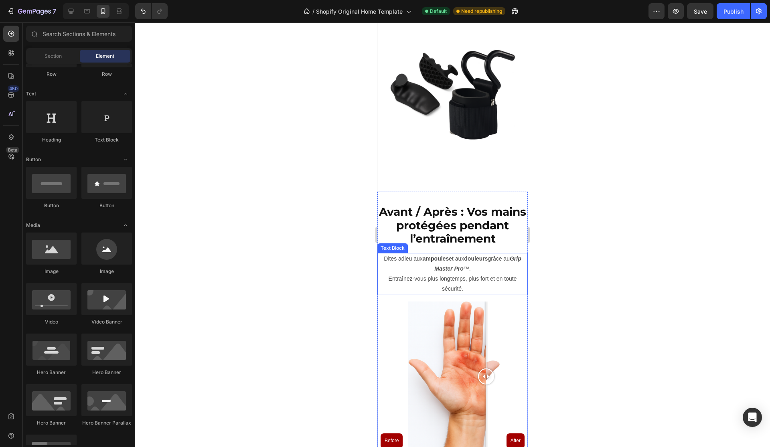
click at [431, 265] on p "Dites adieu aux ampoules et aux douleurs grâce au Grip Master Pro™ ." at bounding box center [452, 264] width 149 height 20
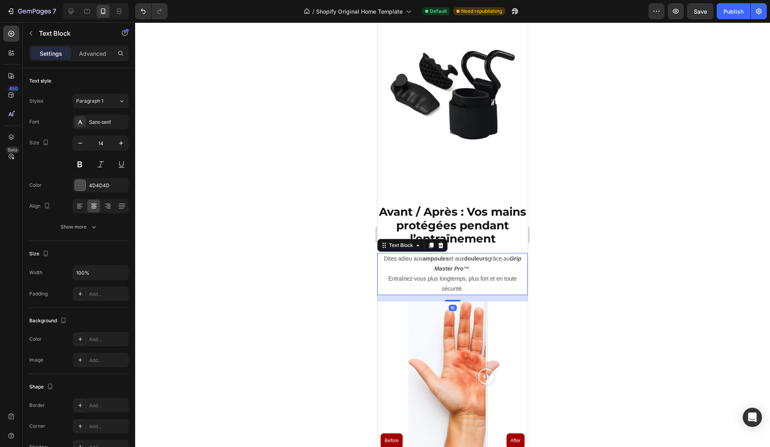
click at [605, 243] on div at bounding box center [452, 234] width 635 height 425
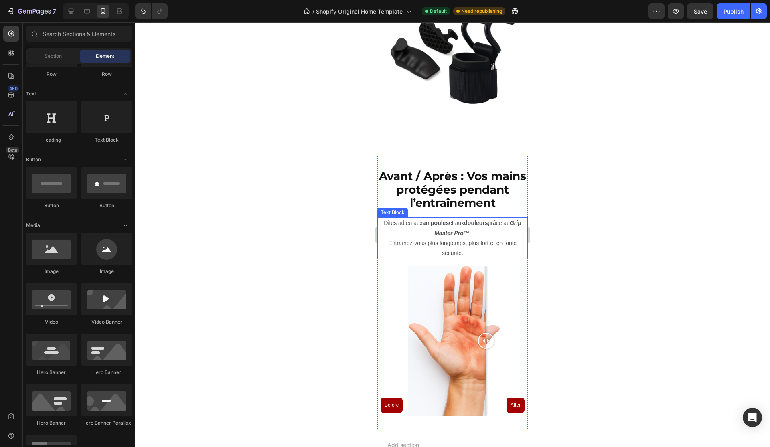
scroll to position [1652, 0]
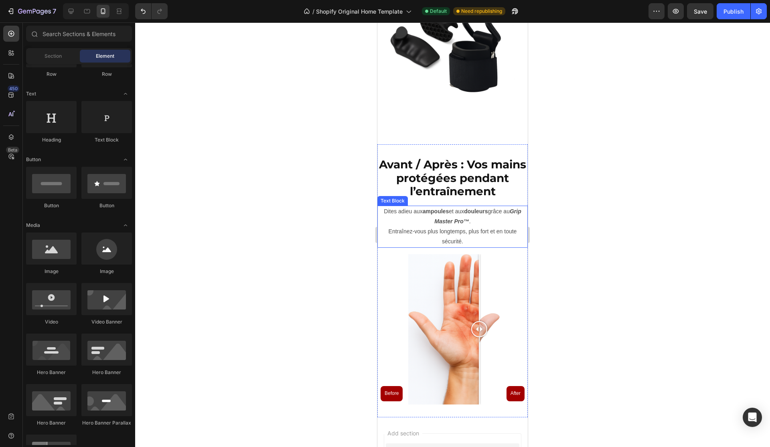
click at [417, 228] on p "Entraînez-vous plus longtemps, plus fort et en toute sécurité." at bounding box center [452, 236] width 149 height 20
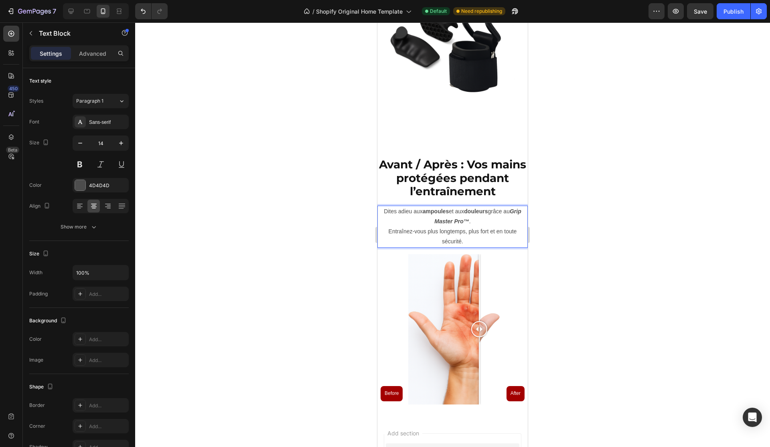
click at [446, 228] on p "Entraînez-vous plus longtemps, plus fort et en toute sécurité." at bounding box center [452, 236] width 149 height 20
click at [445, 229] on p "Entraînez-vous plus longtemps, plus fort et en toute sécurité." at bounding box center [452, 236] width 149 height 20
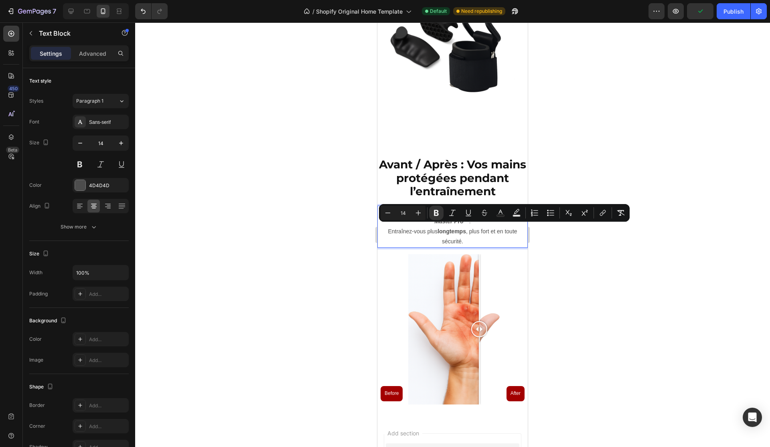
click at [435, 228] on p "Entraînez-vous plus longtemps , plus fort et en toute sécurité." at bounding box center [452, 236] width 149 height 20
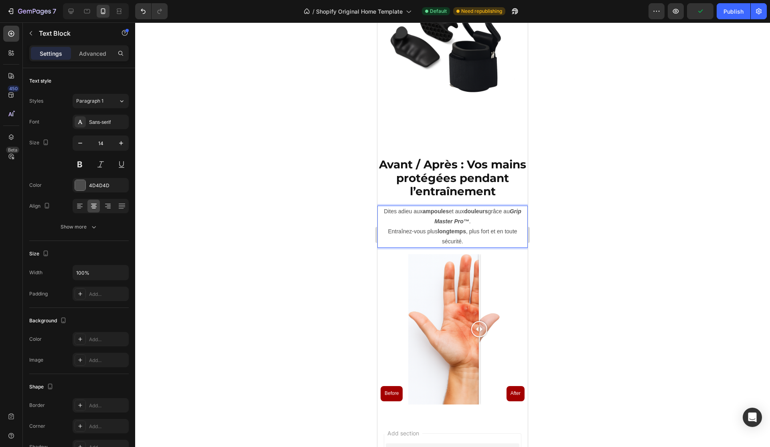
click at [432, 228] on p "Entraînez-vous plus longtemps , plus fort et en toute sécurité." at bounding box center [452, 236] width 149 height 20
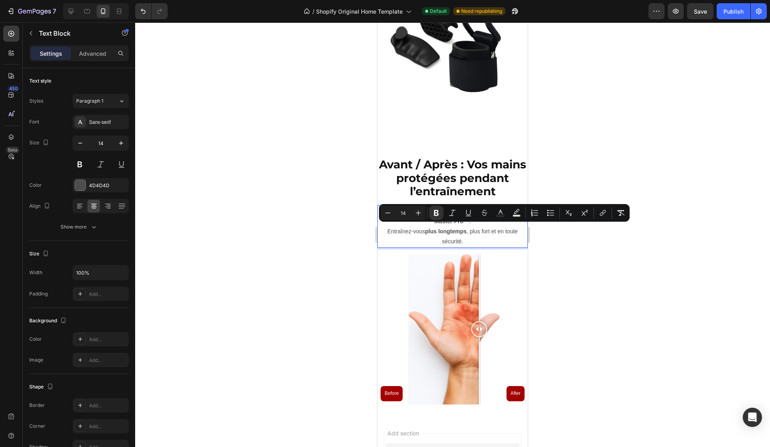
click at [481, 233] on p "Entraînez-vous plus longtemps , plus fort et en toute sécurité." at bounding box center [452, 236] width 149 height 20
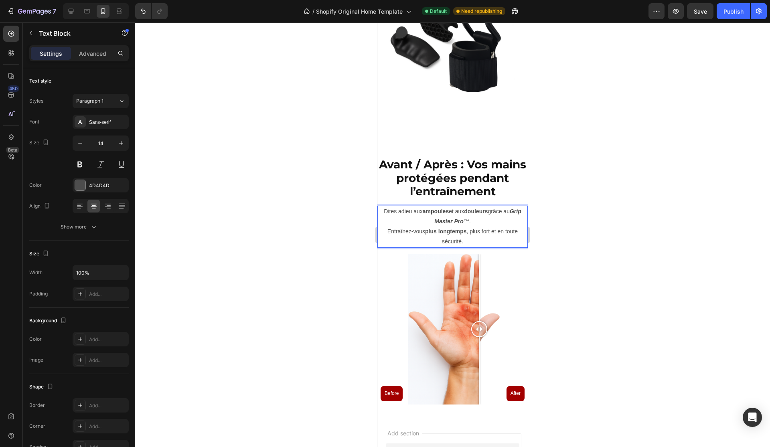
click at [477, 227] on p "Entraînez-vous plus longtemps , plus fort et en toute sécurité." at bounding box center [452, 236] width 149 height 20
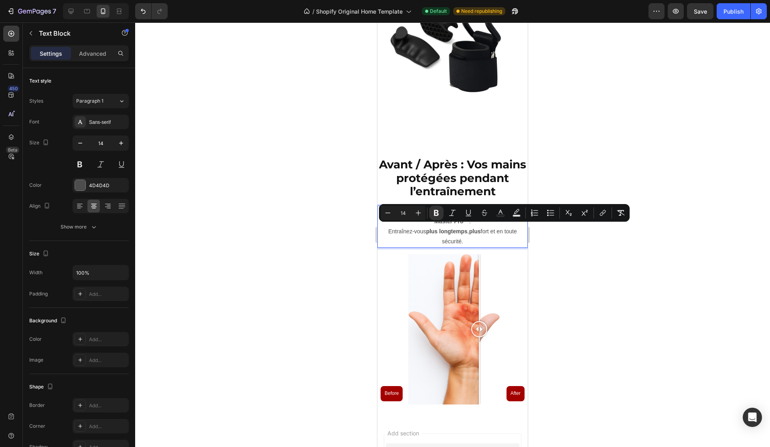
click at [487, 228] on p "Entraînez-vous plus longtemps , plus fort et en toute sécurité." at bounding box center [452, 236] width 149 height 20
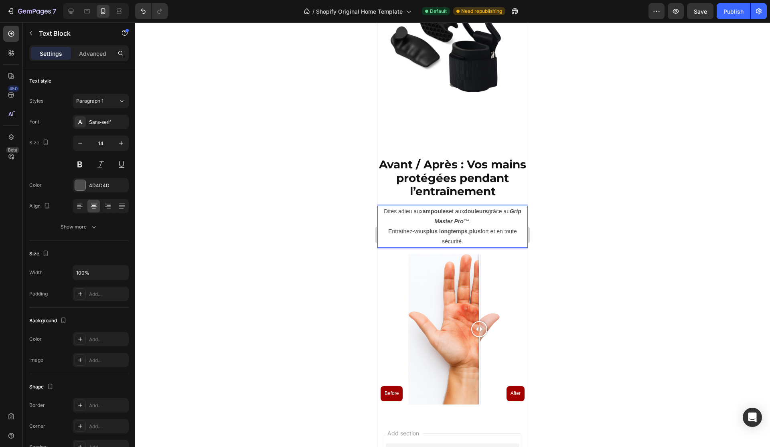
click at [487, 228] on p "Entraînez-vous plus longtemps , plus fort et en toute sécurité." at bounding box center [452, 236] width 149 height 20
click at [514, 228] on p "Entraînez-vous plus longtemps , plus fort et en toute sécurité." at bounding box center [452, 236] width 149 height 20
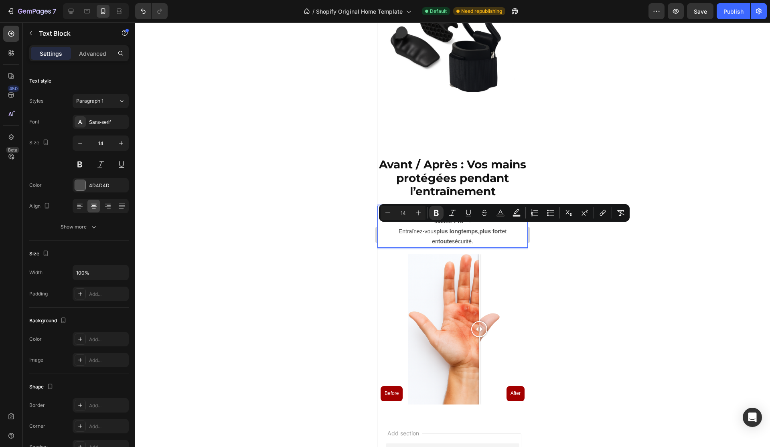
click at [451, 237] on p "Entraînez-vous plus longtemps , plus fort et en toute sécurité." at bounding box center [452, 236] width 149 height 20
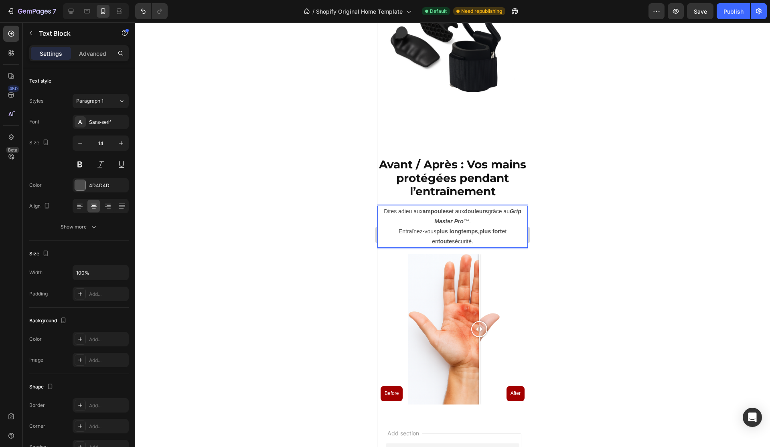
click at [451, 237] on p "Entraînez-vous plus longtemps , plus fort et en toute sécurité." at bounding box center [452, 236] width 149 height 20
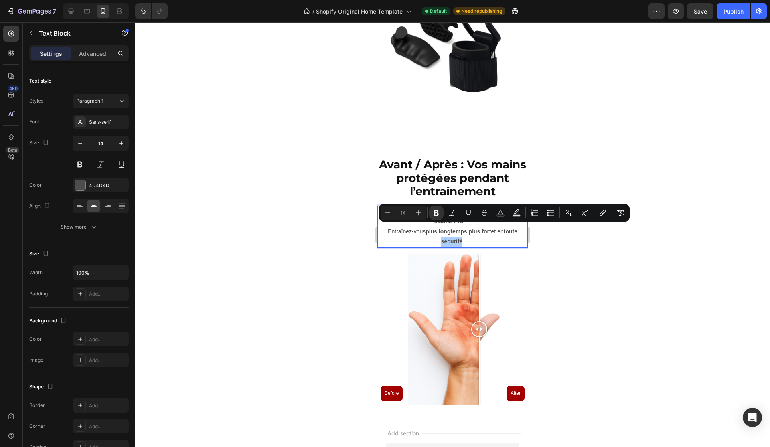
click at [574, 243] on div at bounding box center [452, 234] width 635 height 425
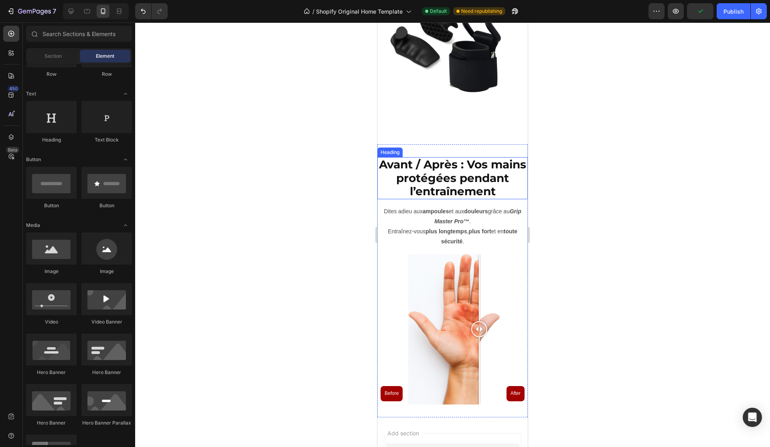
click at [495, 164] on strong "Avant / Après : Vos mains protégées pendant l’entraînement" at bounding box center [452, 178] width 147 height 40
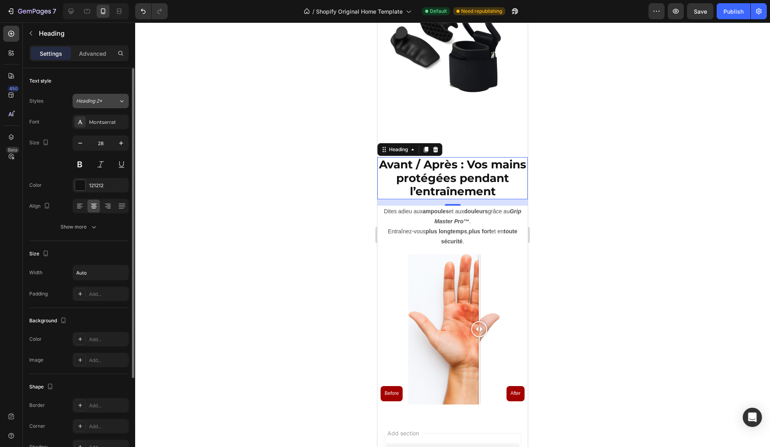
click at [101, 102] on span "Heading 2*" at bounding box center [89, 100] width 26 height 7
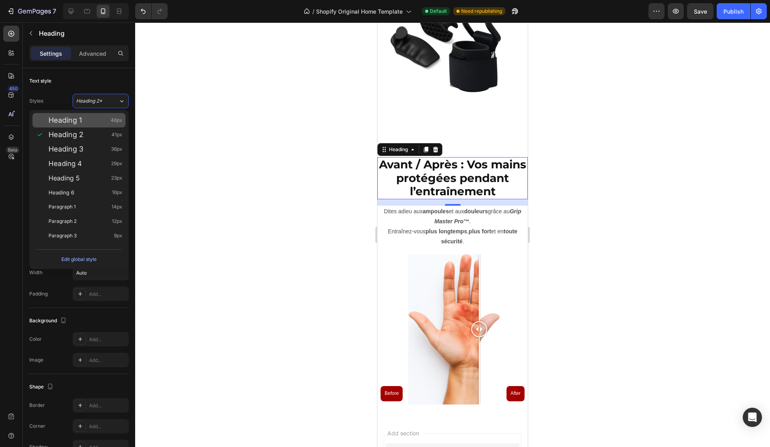
click at [101, 120] on div "Heading 1 46px" at bounding box center [86, 120] width 74 height 8
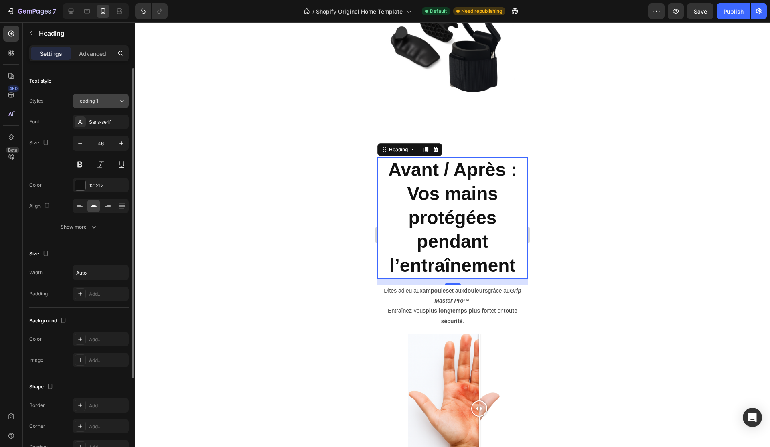
click at [102, 105] on button "Heading 1" at bounding box center [101, 101] width 56 height 14
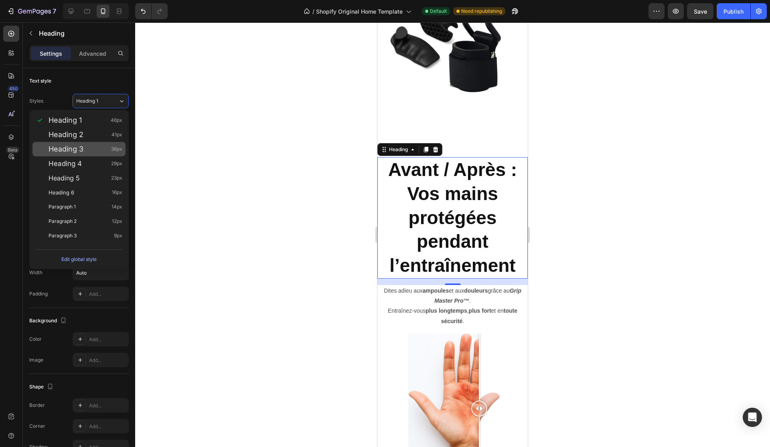
click at [95, 149] on div "Heading 3 36px" at bounding box center [86, 149] width 74 height 8
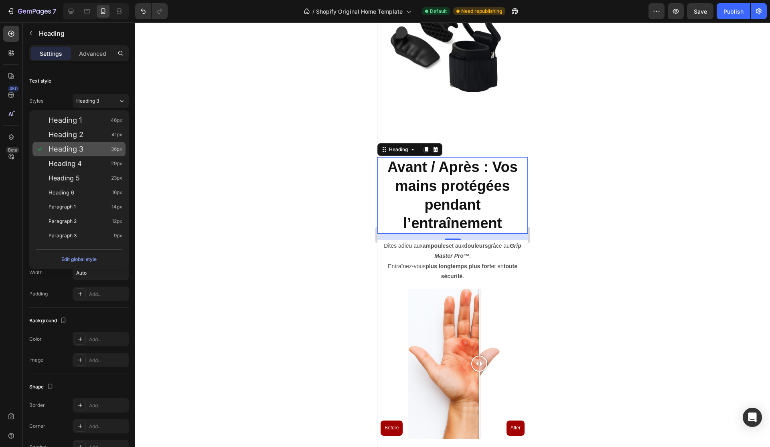
type input "36"
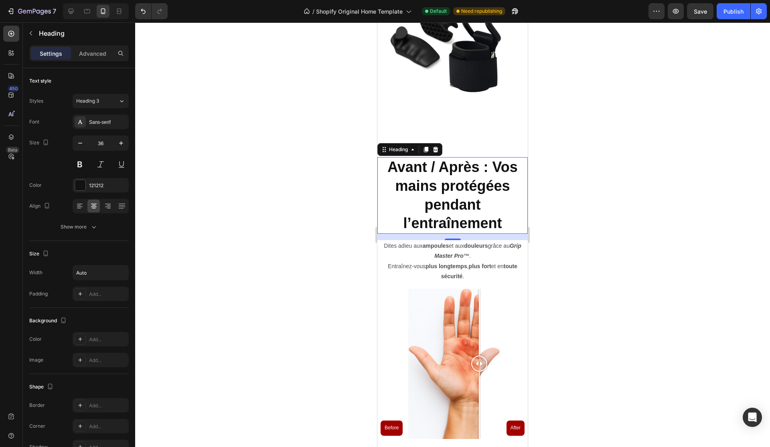
click at [257, 185] on div at bounding box center [452, 234] width 635 height 425
click at [454, 193] on strong "Avant / Après : Vos mains protégées pendant l’entraînement" at bounding box center [452, 195] width 130 height 73
click at [82, 142] on icon "button" at bounding box center [80, 143] width 8 height 8
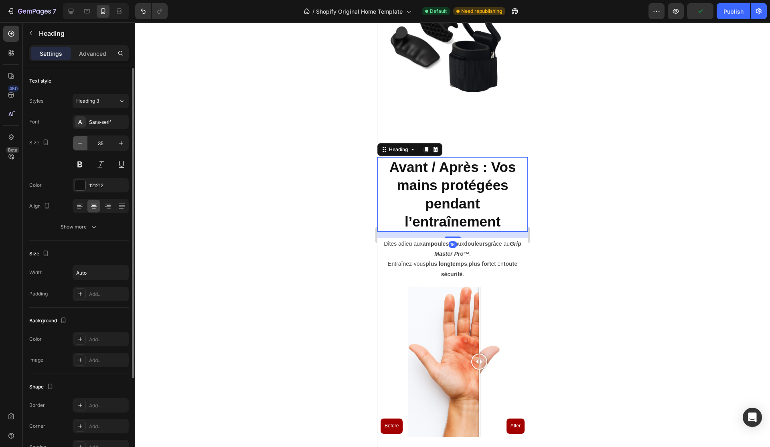
click at [82, 142] on icon "button" at bounding box center [80, 143] width 8 height 8
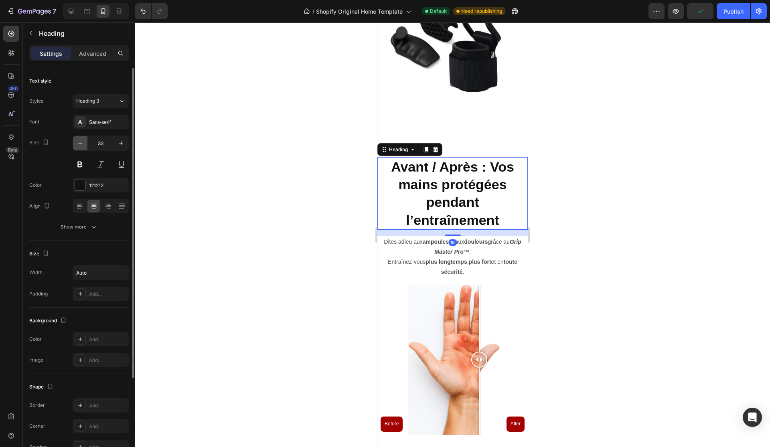
click at [82, 142] on icon "button" at bounding box center [80, 143] width 8 height 8
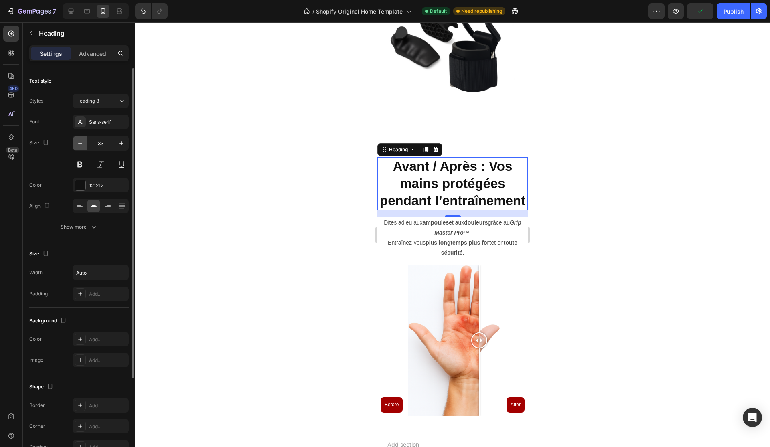
click at [82, 142] on icon "button" at bounding box center [80, 143] width 8 height 8
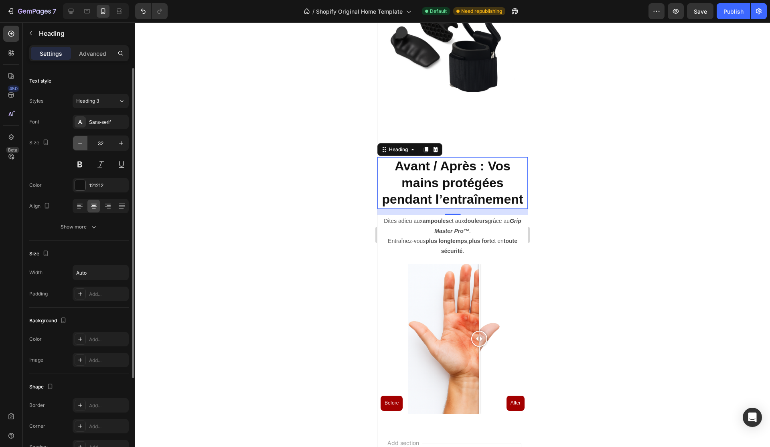
click at [82, 142] on icon "button" at bounding box center [80, 143] width 8 height 8
type input "31"
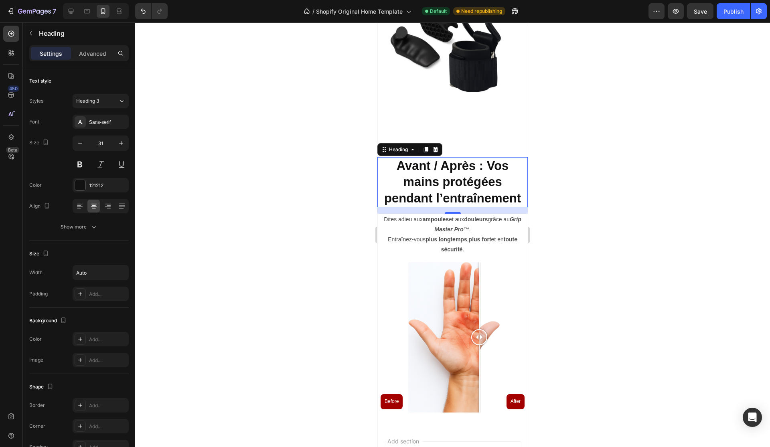
click at [303, 206] on div at bounding box center [452, 234] width 635 height 425
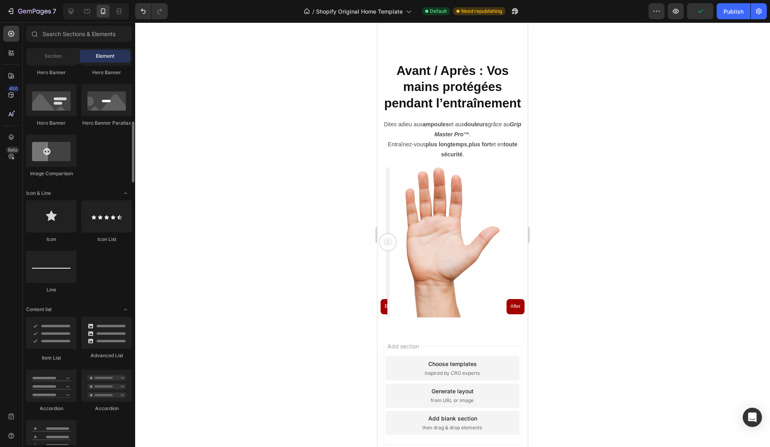
scroll to position [425, 0]
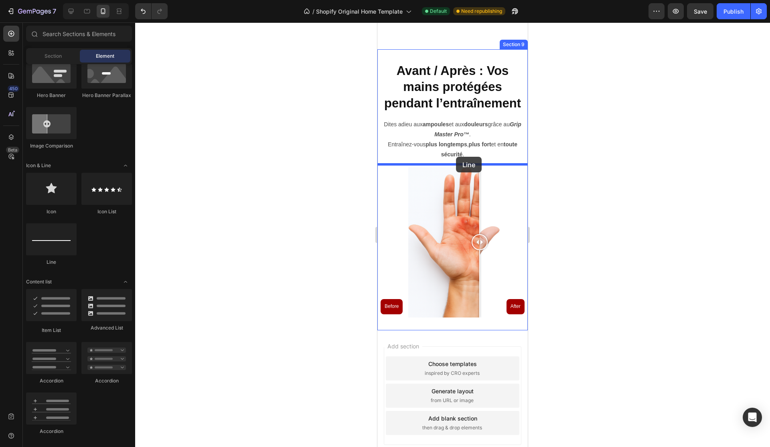
drag, startPoint x: 432, startPoint y: 266, endPoint x: 456, endPoint y: 157, distance: 111.2
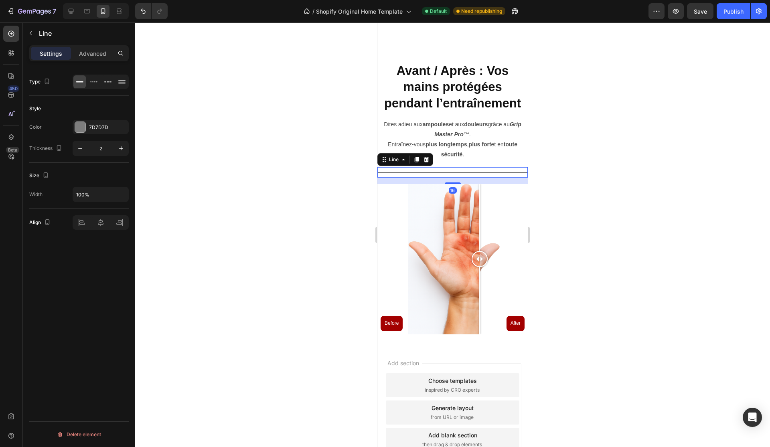
click at [585, 150] on div at bounding box center [452, 234] width 635 height 425
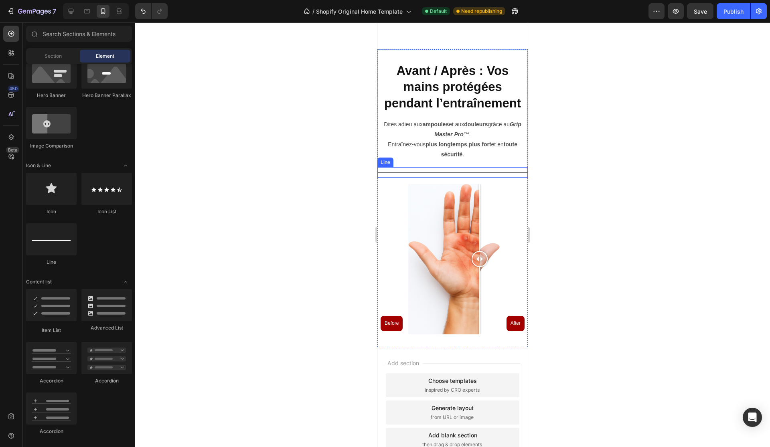
click at [506, 170] on div "Title Line" at bounding box center [452, 172] width 150 height 10
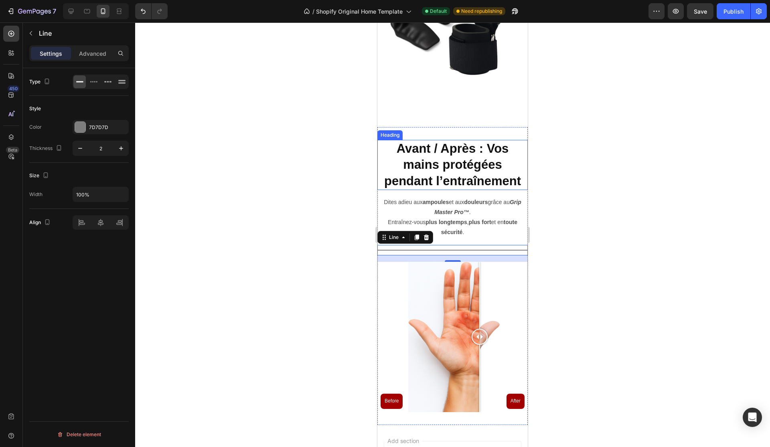
scroll to position [1668, 0]
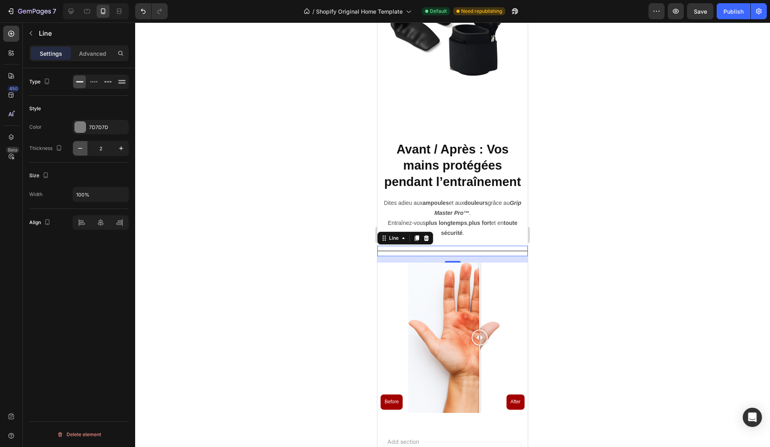
click at [81, 144] on icon "button" at bounding box center [80, 148] width 8 height 8
type input "1"
click at [224, 124] on div at bounding box center [452, 234] width 635 height 425
click at [395, 249] on div "Title Line" at bounding box center [452, 251] width 150 height 10
click at [80, 149] on icon "button" at bounding box center [80, 148] width 8 height 8
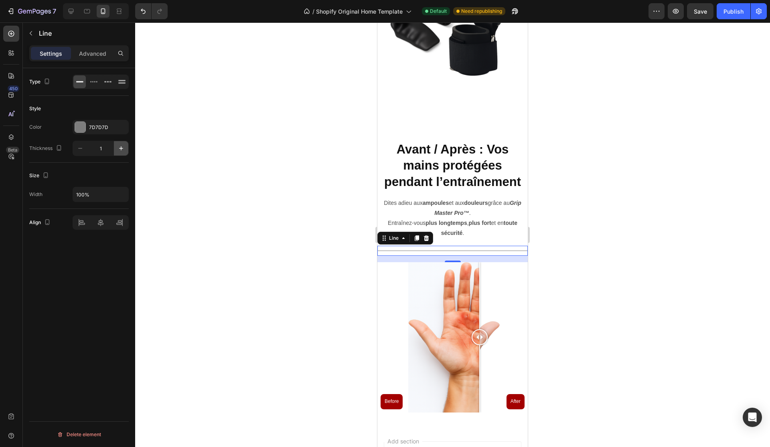
click at [119, 145] on icon "button" at bounding box center [121, 148] width 8 height 8
click at [71, 149] on div "Thickness 3" at bounding box center [78, 148] width 99 height 15
click at [74, 149] on button "button" at bounding box center [80, 148] width 14 height 14
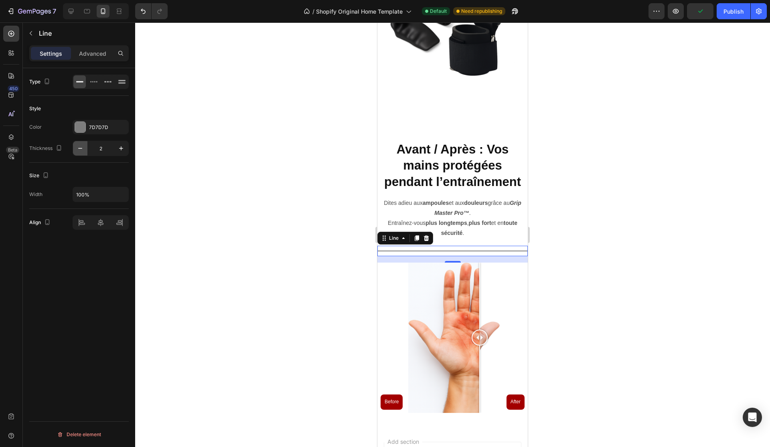
click at [74, 149] on button "button" at bounding box center [80, 148] width 14 height 14
type input "1"
click at [95, 85] on icon at bounding box center [94, 82] width 8 height 8
click at [87, 84] on div at bounding box center [101, 82] width 56 height 14
click at [83, 83] on icon at bounding box center [80, 82] width 8 height 8
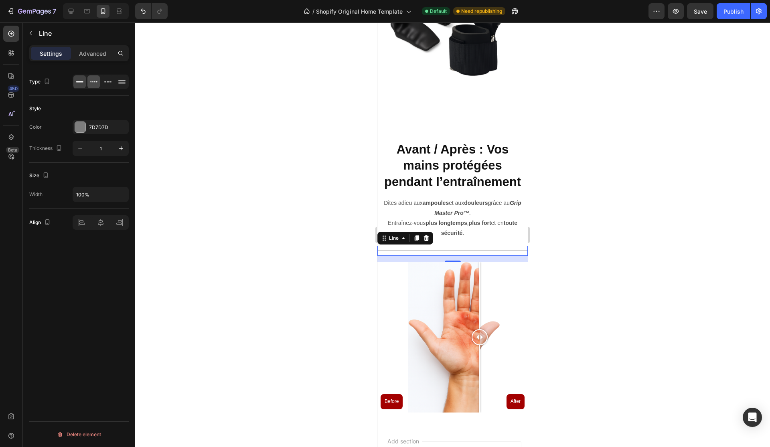
click at [93, 82] on icon at bounding box center [94, 82] width 8 height 8
click at [104, 81] on icon at bounding box center [108, 82] width 8 height 8
click at [124, 81] on icon at bounding box center [121, 80] width 7 height 1
click at [95, 83] on icon at bounding box center [94, 82] width 8 height 8
click at [113, 83] on div at bounding box center [107, 81] width 12 height 13
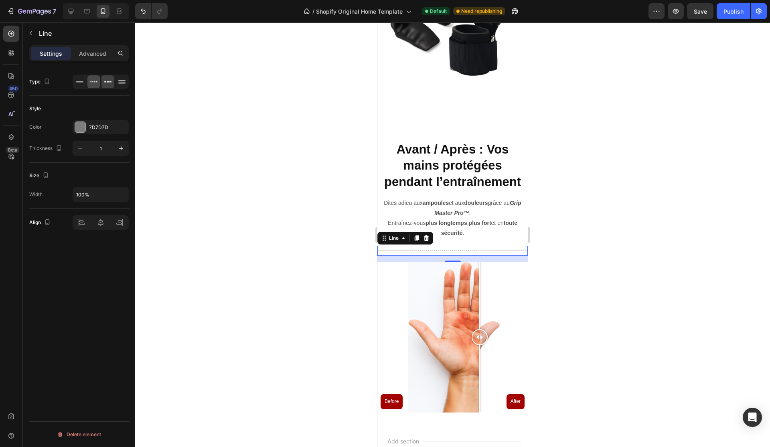
click at [93, 84] on icon at bounding box center [94, 82] width 8 height 8
click at [84, 83] on div at bounding box center [79, 81] width 12 height 13
click at [83, 218] on div at bounding box center [101, 222] width 56 height 14
click at [249, 168] on div at bounding box center [452, 234] width 635 height 425
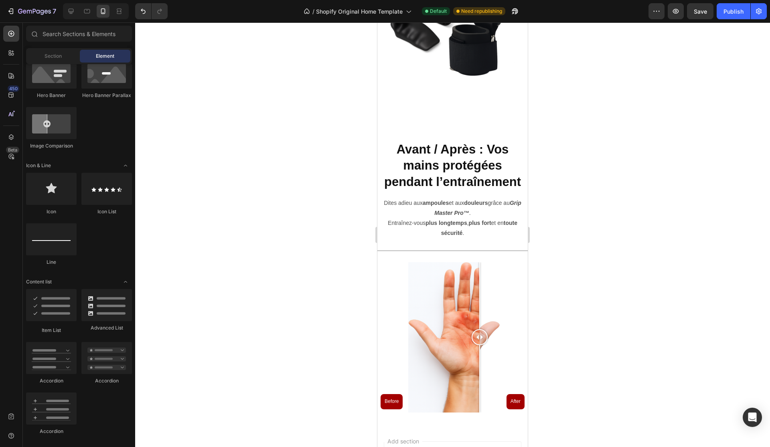
click at [249, 168] on div at bounding box center [452, 234] width 635 height 425
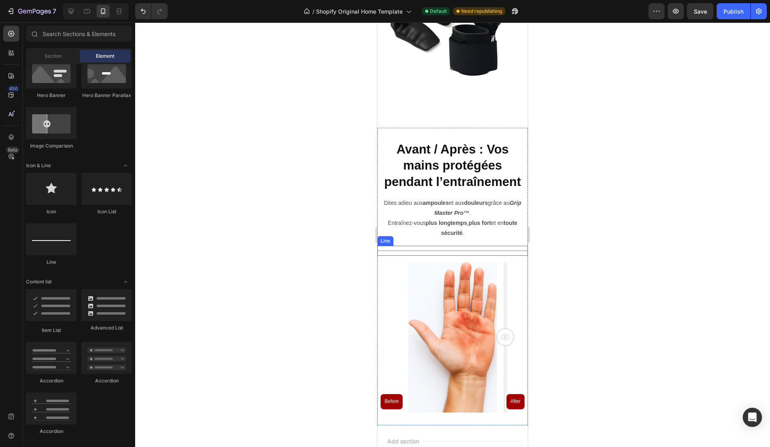
click at [498, 251] on div at bounding box center [452, 251] width 150 height 0
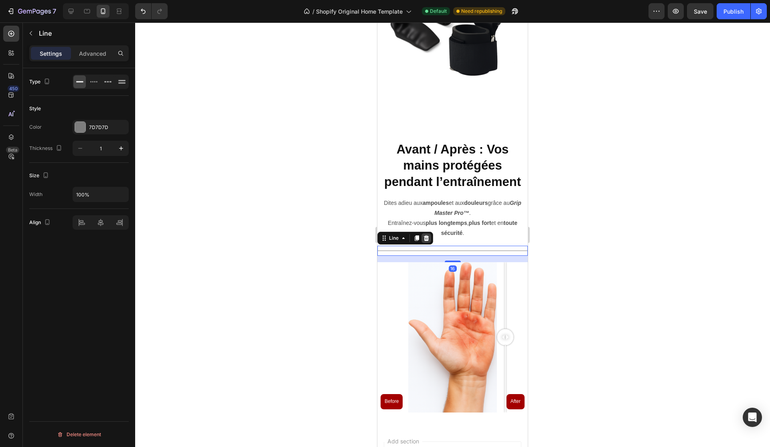
click at [428, 235] on icon at bounding box center [426, 238] width 5 height 6
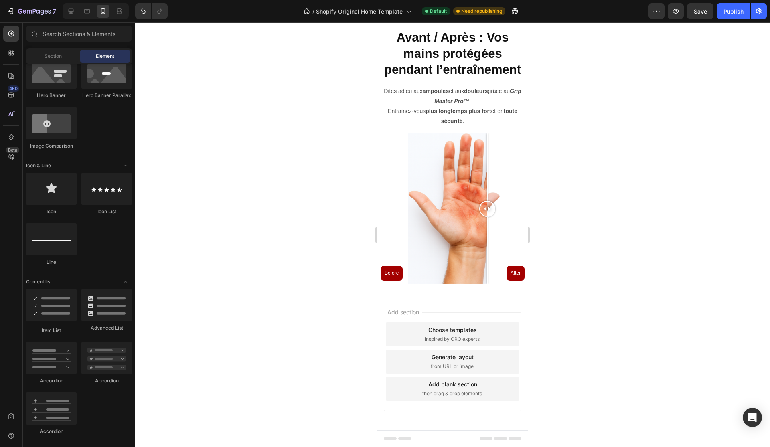
scroll to position [1778, 0]
click at [732, 11] on div "Publish" at bounding box center [733, 11] width 20 height 8
click at [73, 14] on icon at bounding box center [71, 11] width 8 height 8
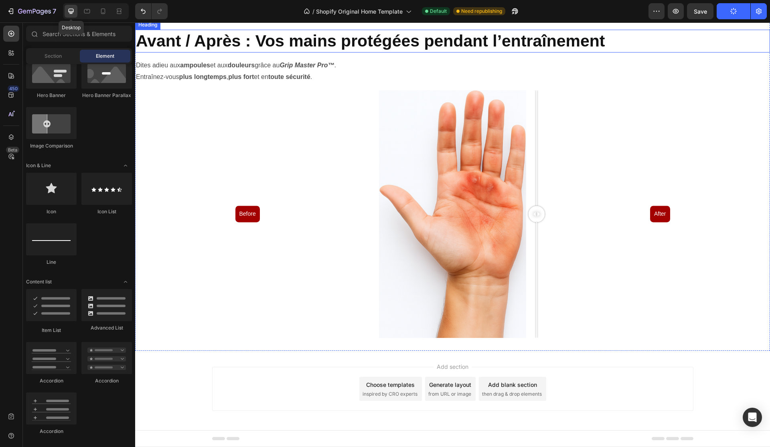
scroll to position [1727, 0]
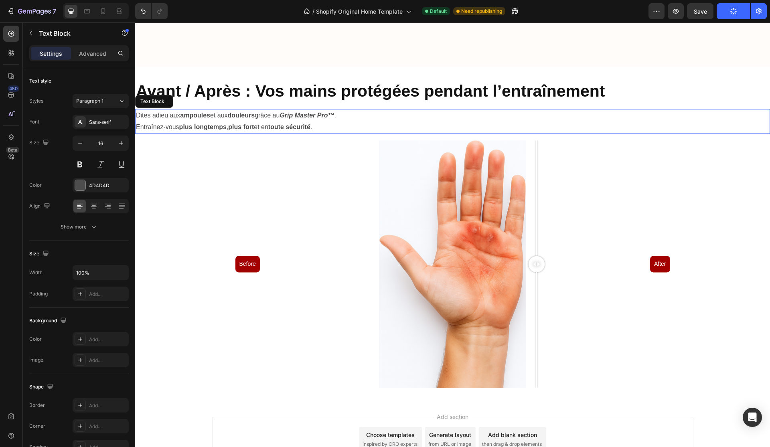
click at [369, 118] on p "Dites adieu aux ampoules et aux douleurs grâce au Grip Master Pro™ ." at bounding box center [452, 116] width 633 height 12
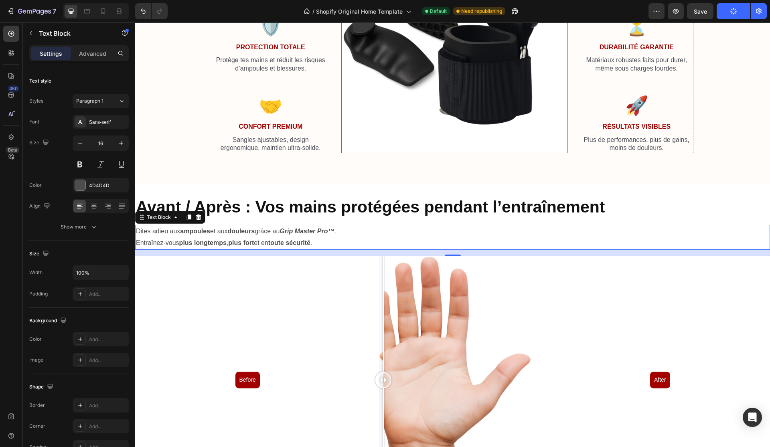
scroll to position [1449, 0]
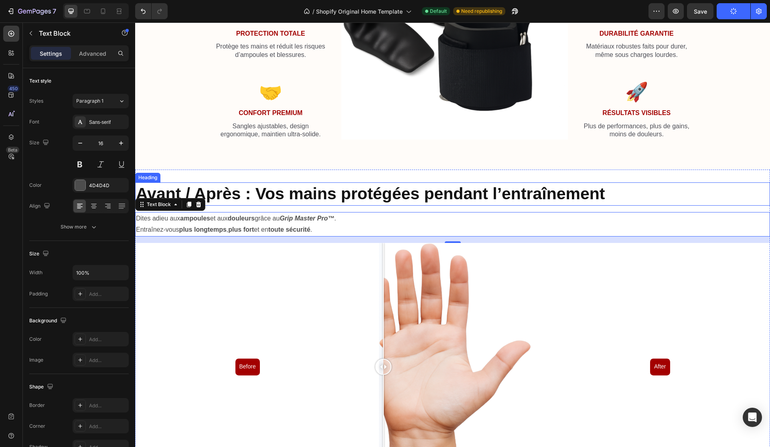
click at [406, 200] on strong "Avant / Après : Vos mains protégées pendant l’entraînement" at bounding box center [370, 193] width 469 height 18
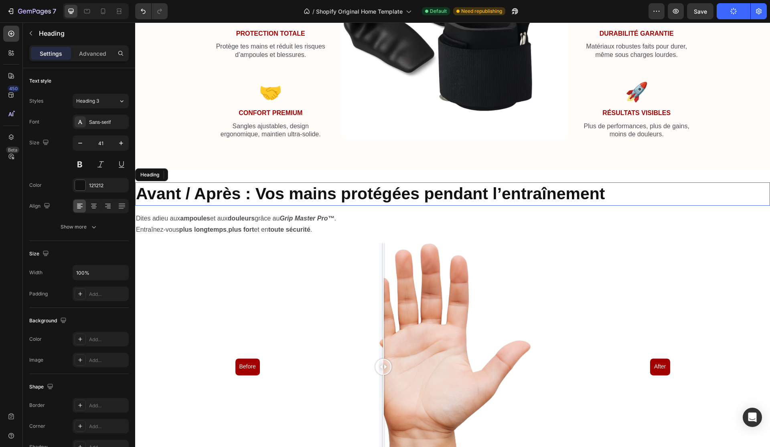
click at [623, 186] on h2 "Avant / Après : Vos mains protégées pendant l’entraînement" at bounding box center [452, 193] width 635 height 23
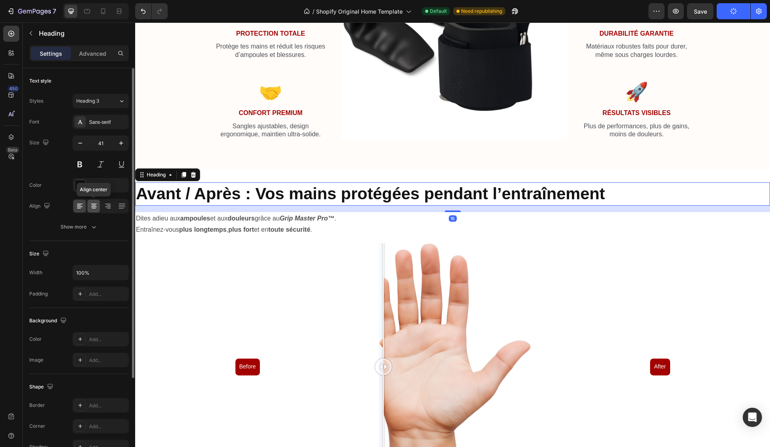
click at [92, 204] on icon at bounding box center [94, 206] width 8 height 8
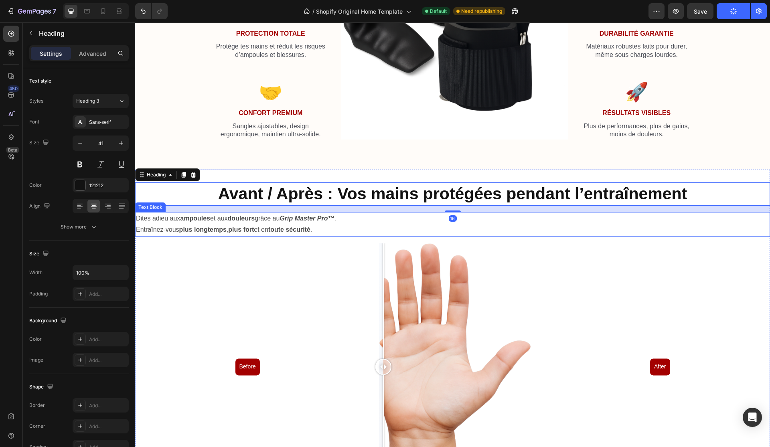
click at [315, 215] on strong "Master" at bounding box center [305, 218] width 21 height 7
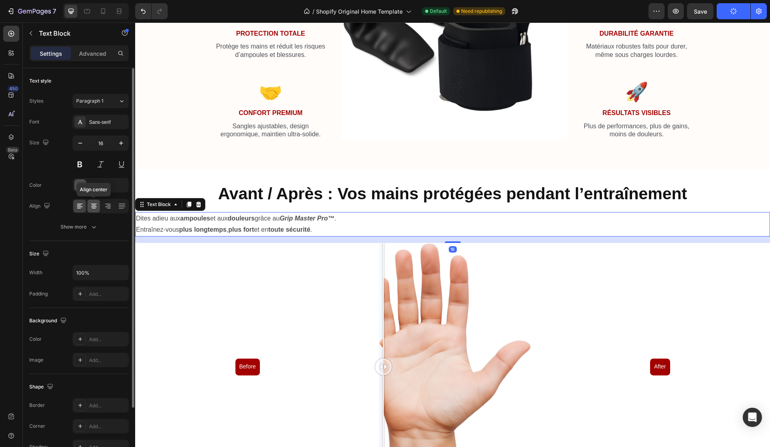
click at [93, 201] on div at bounding box center [93, 206] width 12 height 13
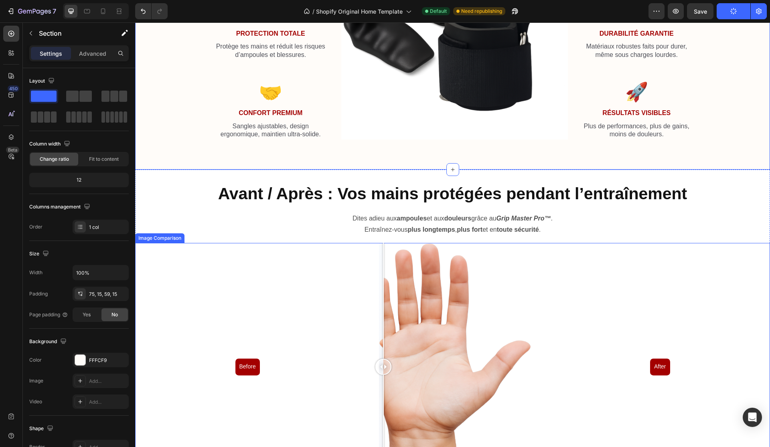
click at [219, 276] on div "Before After" at bounding box center [452, 367] width 635 height 248
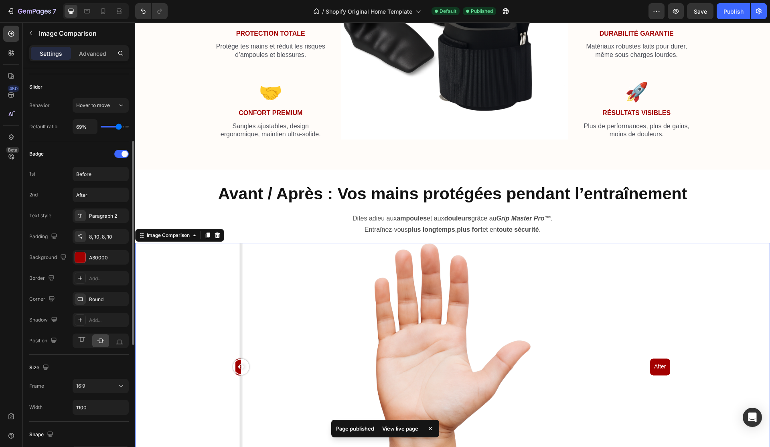
scroll to position [142, 0]
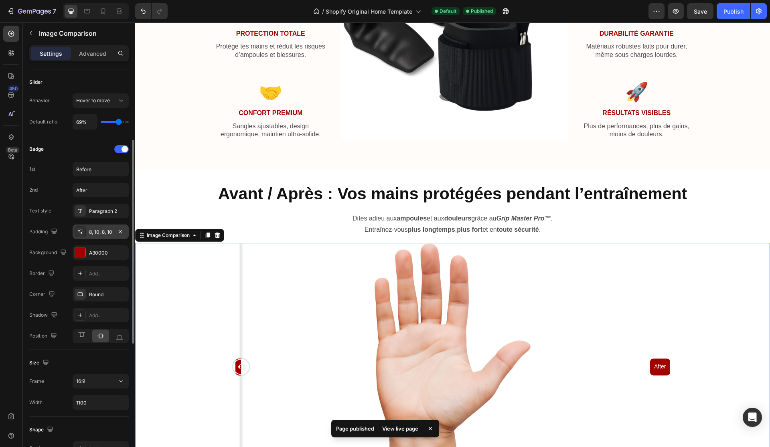
click at [93, 234] on div "8, 10, 8, 10" at bounding box center [100, 232] width 23 height 7
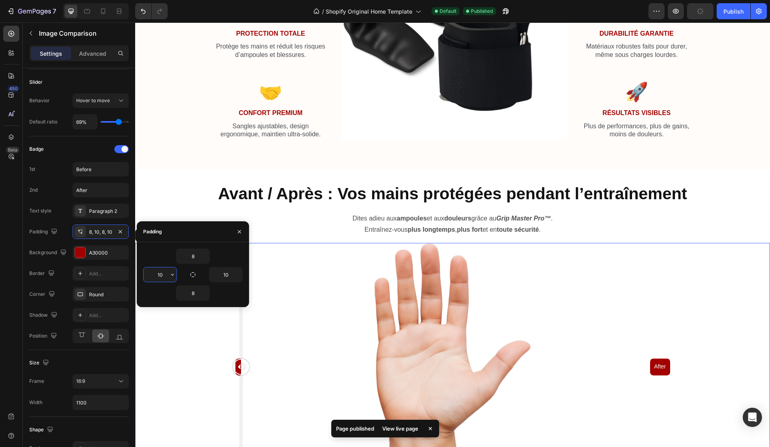
click at [164, 278] on input "10" at bounding box center [160, 274] width 33 height 14
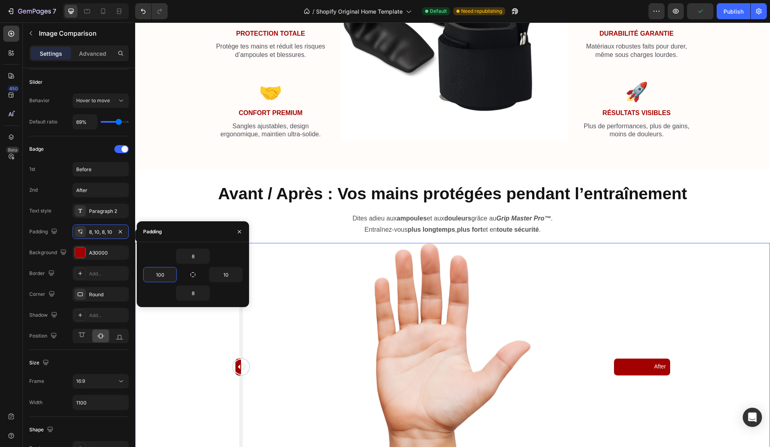
type input "10"
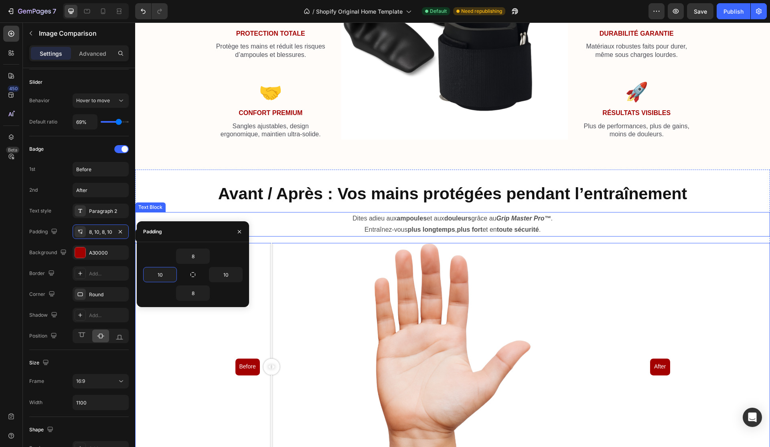
click at [300, 230] on p "Entraînez-vous plus longtemps , plus fort et en toute sécurité ." at bounding box center [452, 230] width 633 height 12
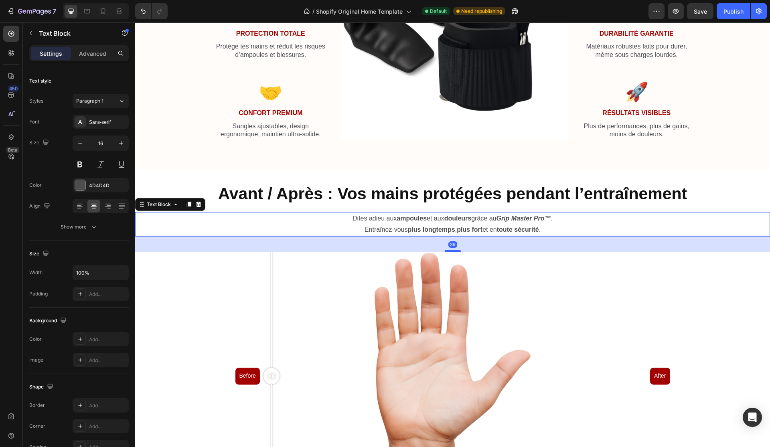
drag, startPoint x: 454, startPoint y: 241, endPoint x: 452, endPoint y: 250, distance: 9.4
click at [452, 250] on div at bounding box center [453, 251] width 16 height 2
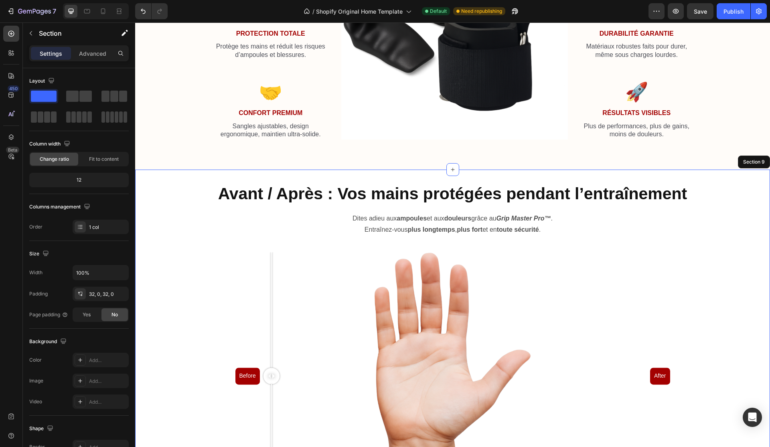
click at [456, 205] on div "Avant / Après : Vos mains protégées pendant l’entraînement Heading Dites adieu …" at bounding box center [452, 341] width 635 height 318
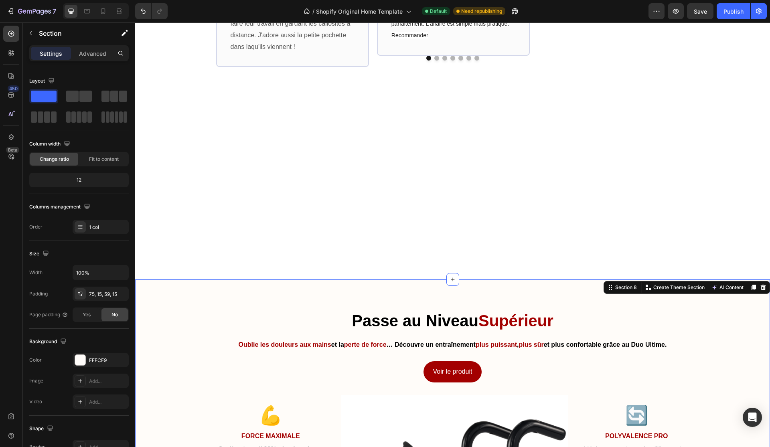
scroll to position [962, 0]
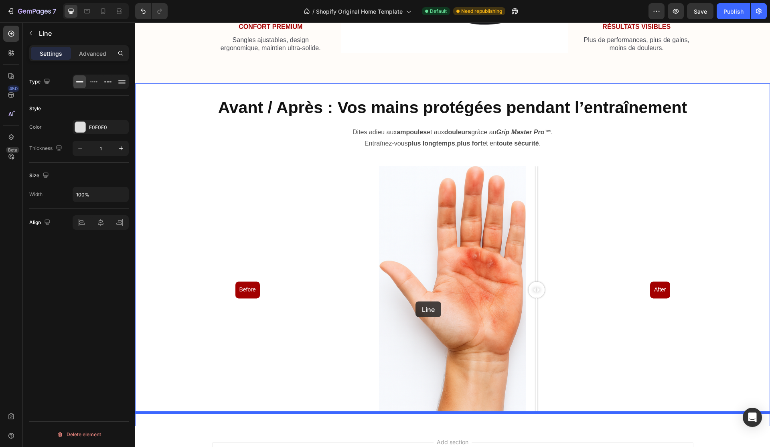
scroll to position [1542, 0]
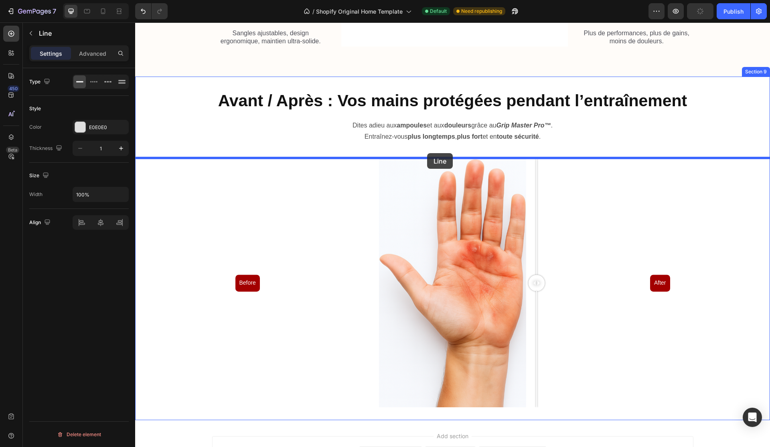
drag, startPoint x: 414, startPoint y: 160, endPoint x: 427, endPoint y: 153, distance: 14.7
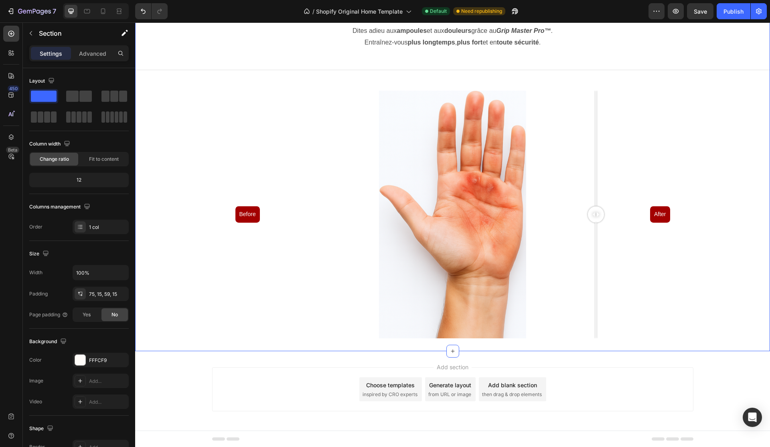
scroll to position [1482, 0]
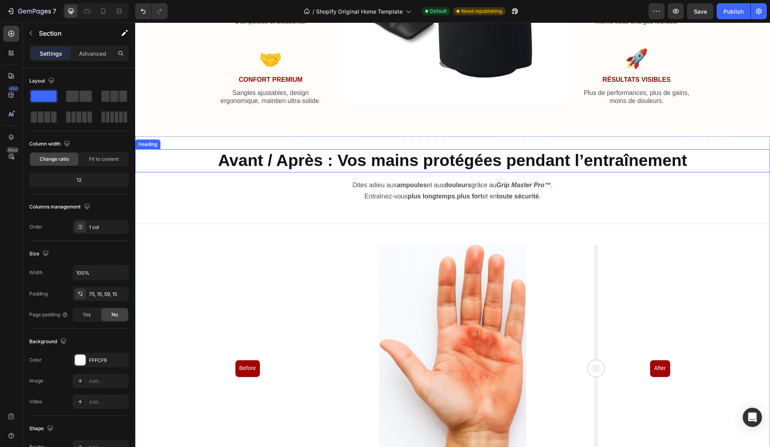
click at [659, 155] on strong "Avant / Après : Vos mains protégées pendant l’entraînement" at bounding box center [452, 160] width 469 height 18
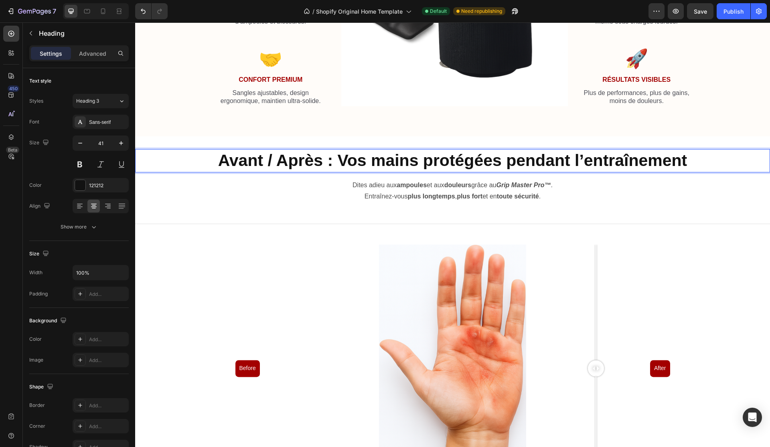
click at [246, 158] on strong "Avant / Après : Vos mains protégées pendant l’entraînement" at bounding box center [452, 160] width 469 height 18
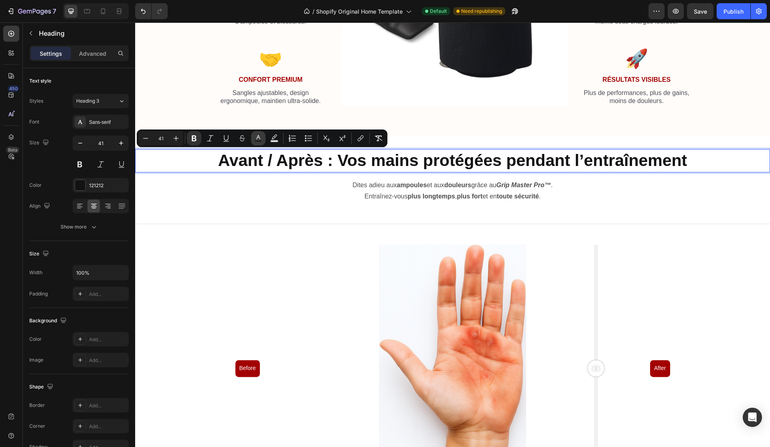
click at [254, 137] on icon "Editor contextual toolbar" at bounding box center [258, 138] width 8 height 8
type input "121212"
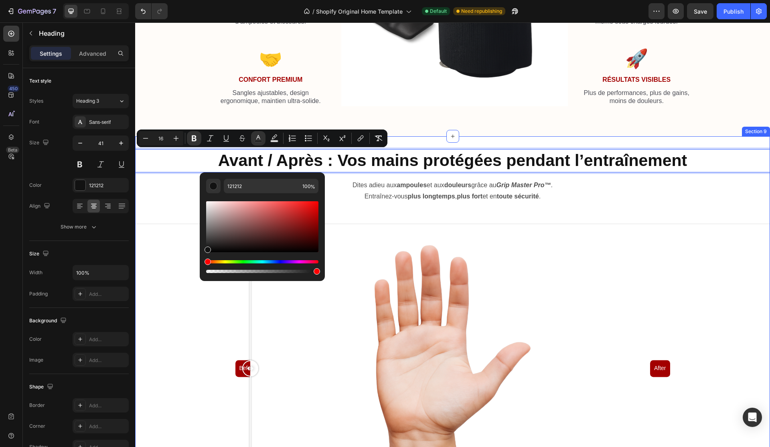
click at [246, 365] on div at bounding box center [250, 368] width 16 height 16
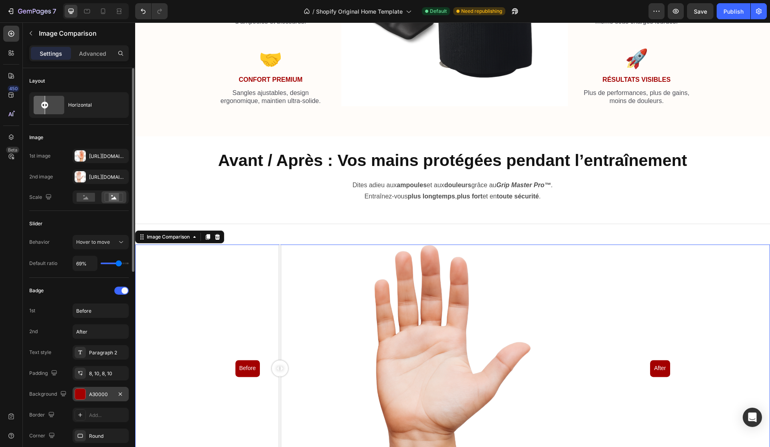
click at [87, 392] on div "A30000" at bounding box center [101, 394] width 56 height 14
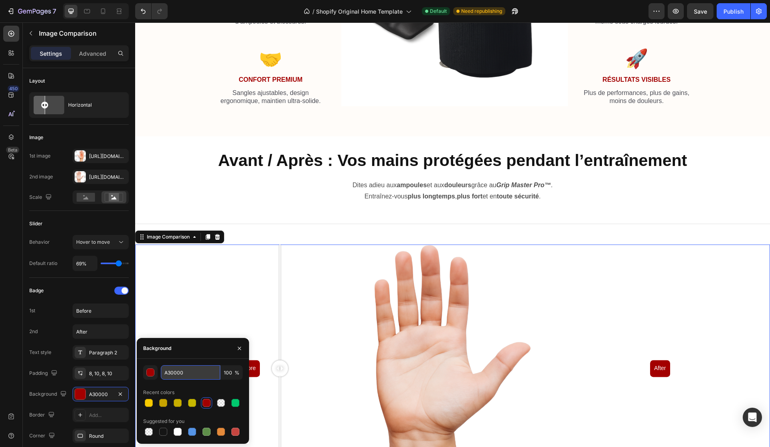
click at [174, 367] on input "A30000" at bounding box center [190, 372] width 59 height 14
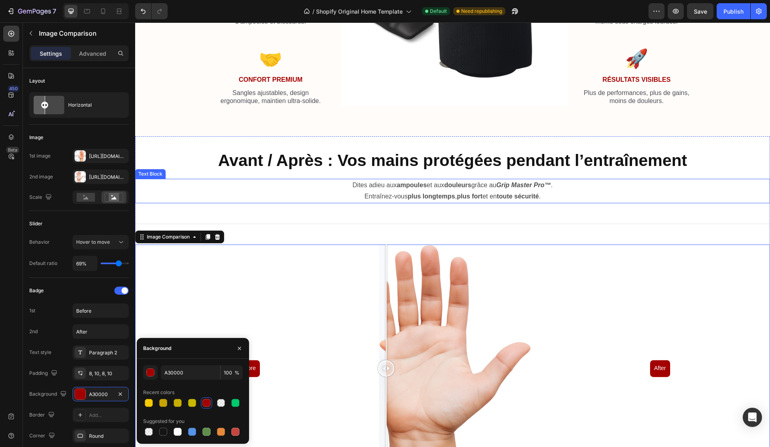
click at [416, 166] on strong "Avant / Après : Vos mains protégées pendant l’entraînement" at bounding box center [452, 160] width 469 height 18
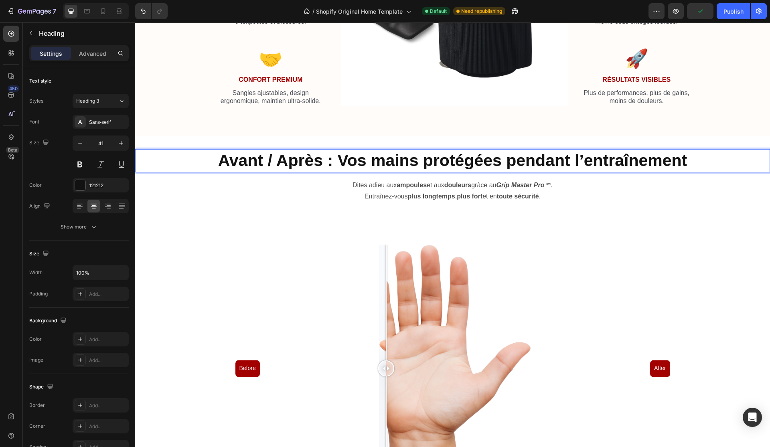
click at [454, 156] on strong "Avant / Après : Vos mains protégées pendant l’entraînement" at bounding box center [452, 160] width 469 height 18
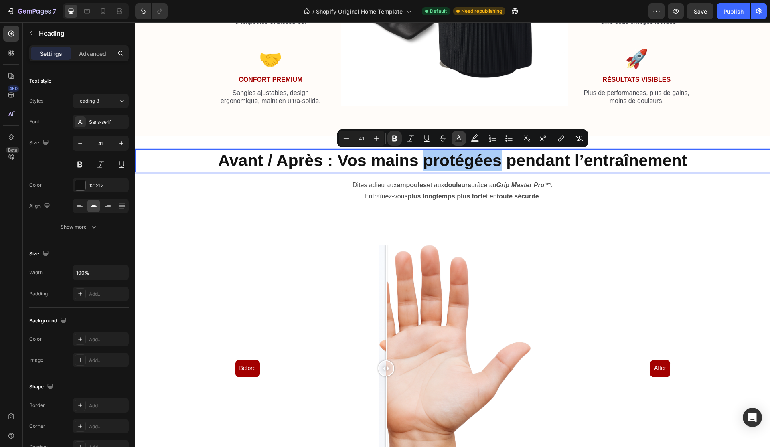
click at [461, 140] on rect "Editor contextual toolbar" at bounding box center [459, 141] width 8 height 2
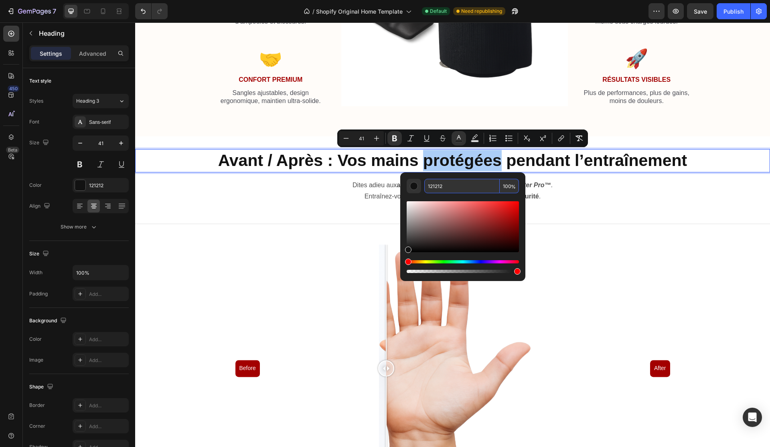
click at [451, 190] on input "121212" at bounding box center [461, 186] width 75 height 14
paste input "A30000"
type input "A30000"
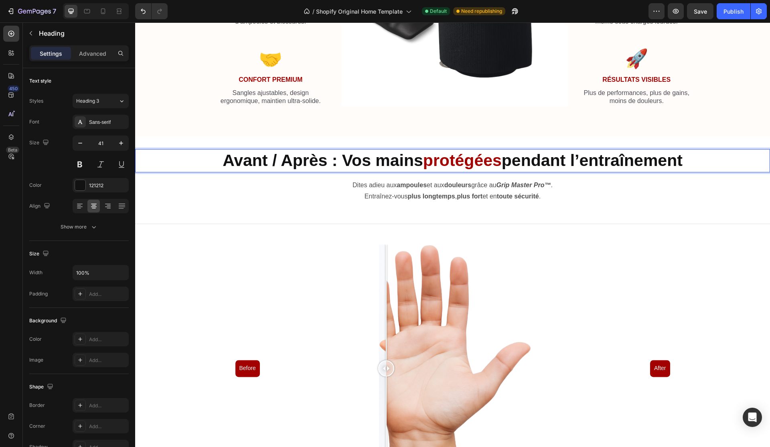
click at [610, 159] on strong "pendant l’entraînement" at bounding box center [592, 160] width 181 height 18
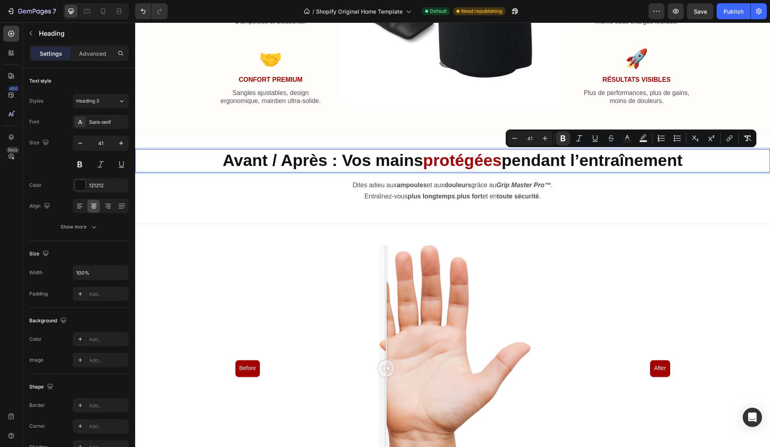
click at [635, 134] on div "Minus 41 Plus Bold Italic Underline Strikethrough color Text Background Color N…" at bounding box center [630, 138] width 247 height 14
click at [633, 134] on button "color" at bounding box center [627, 138] width 14 height 14
type input "121212"
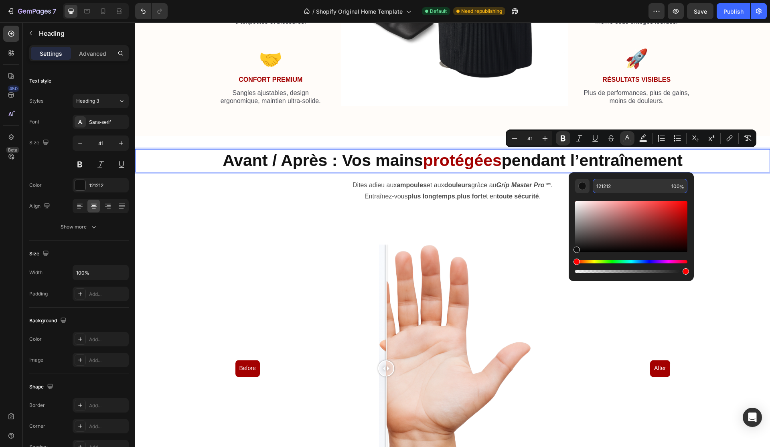
click at [615, 186] on input "121212" at bounding box center [630, 186] width 75 height 14
paste input "A30000"
type input "A30000"
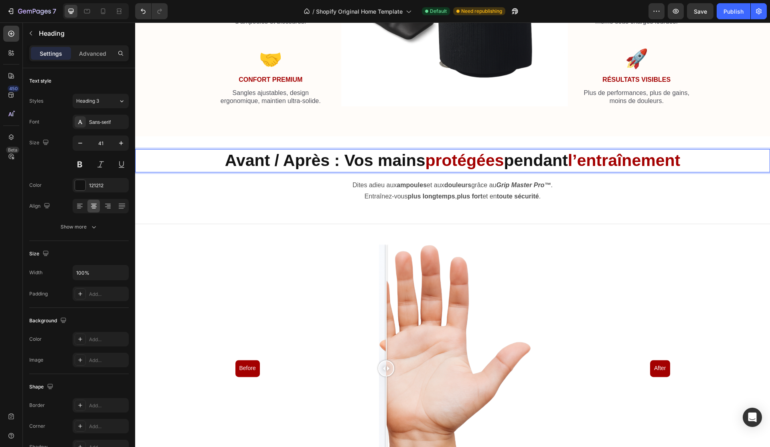
click at [254, 160] on strong "Avant / Après : Vos mains" at bounding box center [325, 160] width 200 height 18
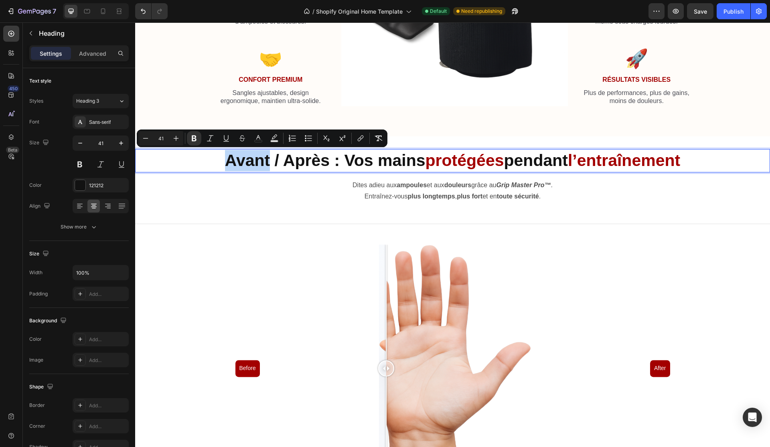
click at [254, 160] on strong "Avant / Après : Vos mains" at bounding box center [325, 160] width 200 height 18
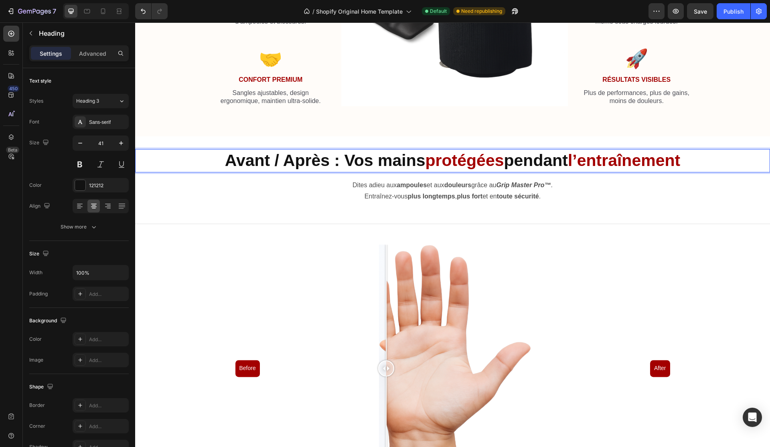
click at [254, 160] on strong "Avant / Après : Vos mains" at bounding box center [325, 160] width 200 height 18
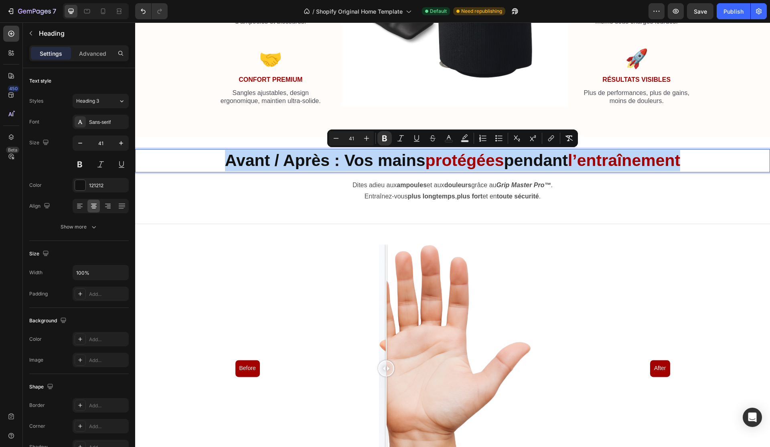
click at [257, 160] on strong "Avant / Après : Vos mains" at bounding box center [325, 160] width 200 height 18
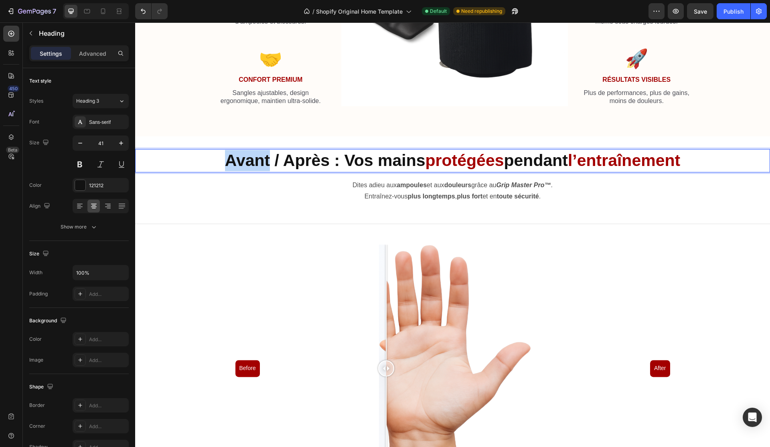
click at [257, 160] on strong "Avant / Après : Vos mains" at bounding box center [325, 160] width 200 height 18
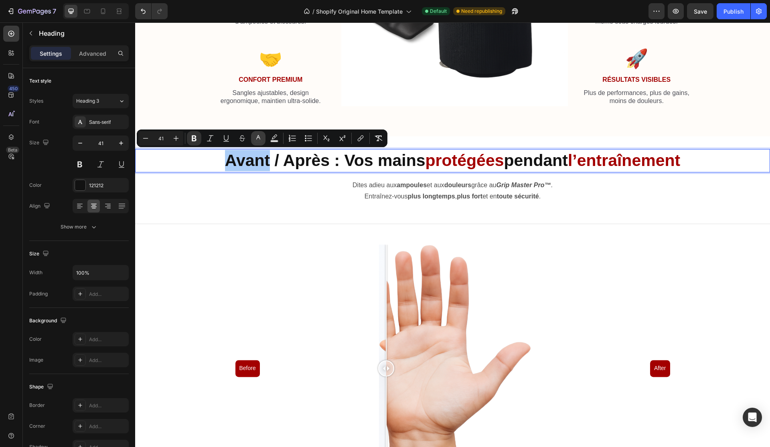
click at [260, 136] on icon "Editor contextual toolbar" at bounding box center [258, 138] width 8 height 8
type input "121212"
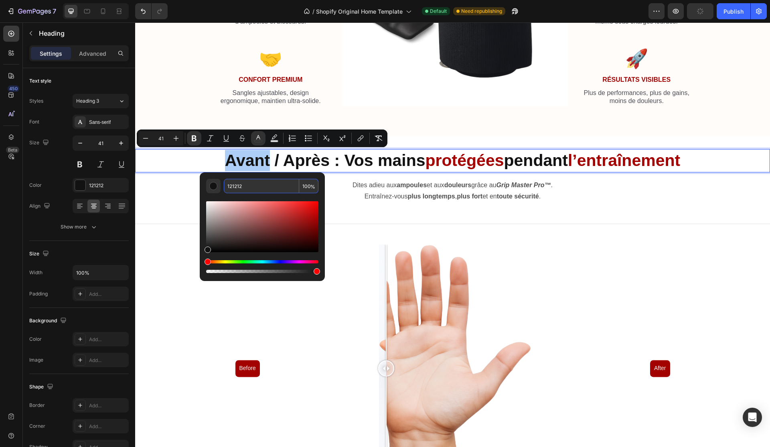
click at [265, 189] on input "121212" at bounding box center [261, 186] width 75 height 14
paste input "A30000"
type input "A30000"
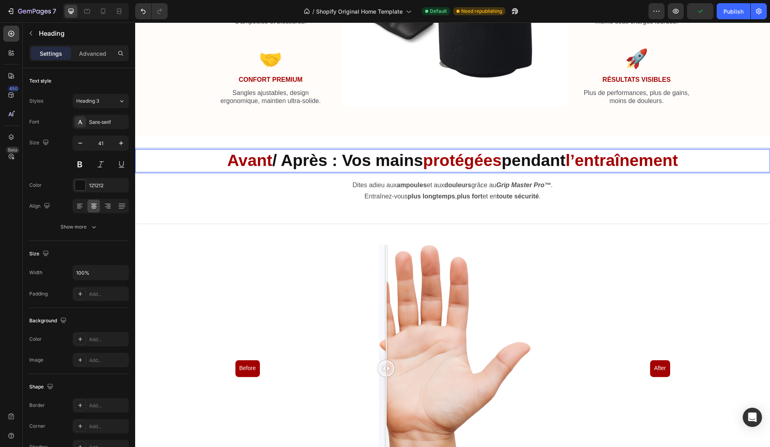
click at [289, 161] on strong "/ Après : Vos mains" at bounding box center [347, 160] width 151 height 18
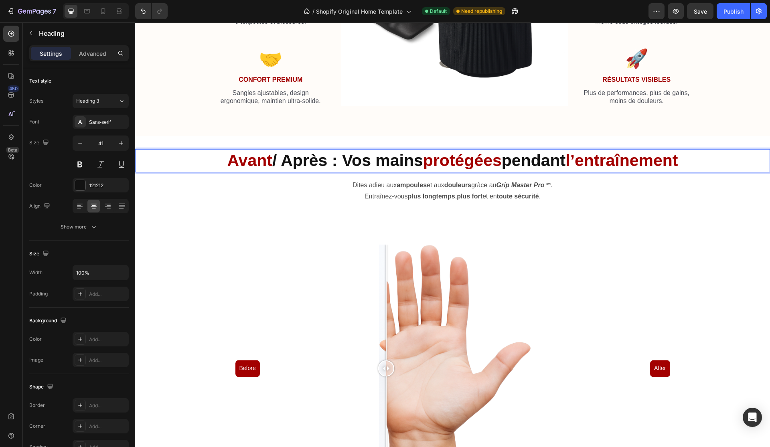
click at [289, 161] on strong "/ Après : Vos mains" at bounding box center [347, 160] width 151 height 18
click at [289, 157] on strong "/ Après : Vos mains" at bounding box center [347, 160] width 151 height 18
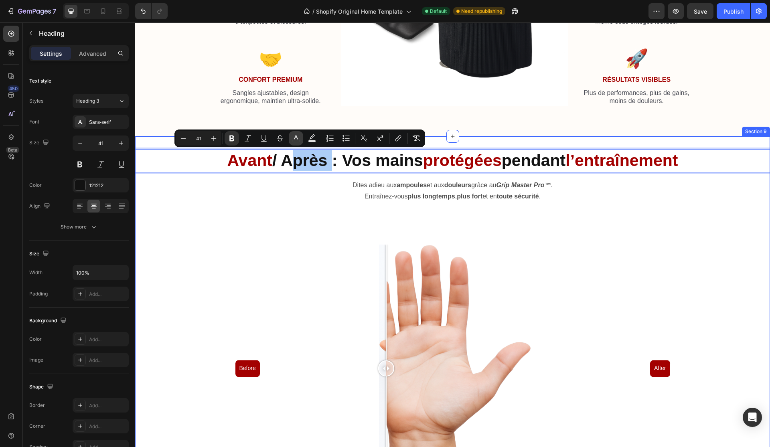
click at [299, 140] on rect "Editor contextual toolbar" at bounding box center [296, 141] width 8 height 2
type input "121212"
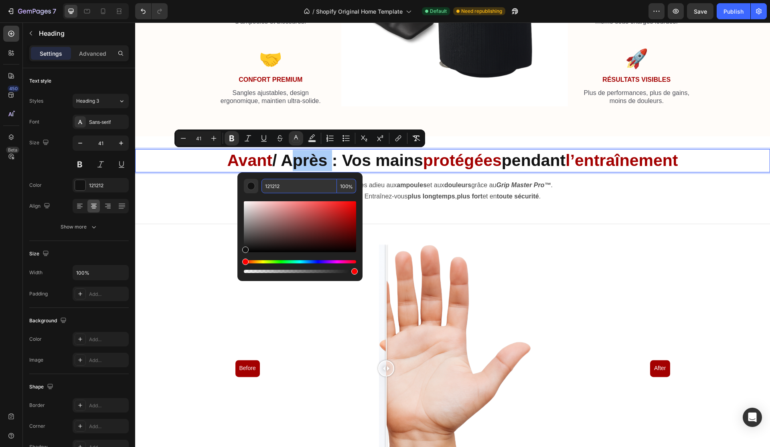
click at [298, 186] on input "121212" at bounding box center [298, 186] width 75 height 14
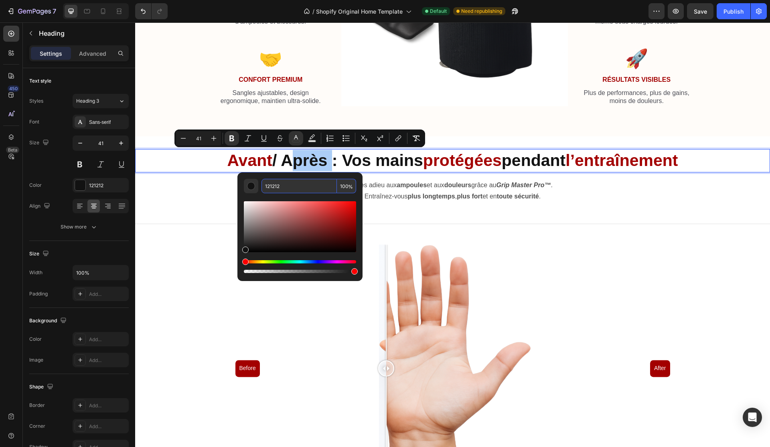
click at [298, 186] on input "121212" at bounding box center [298, 186] width 75 height 14
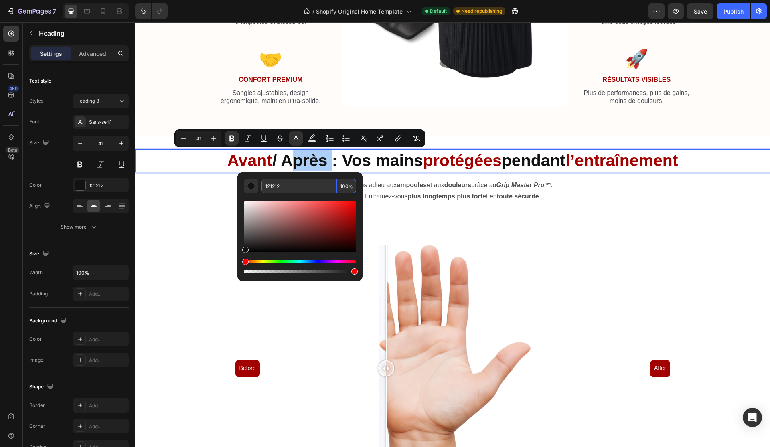
click at [298, 186] on input "121212" at bounding box center [298, 186] width 75 height 14
paste input "A30000"
type input "A30000"
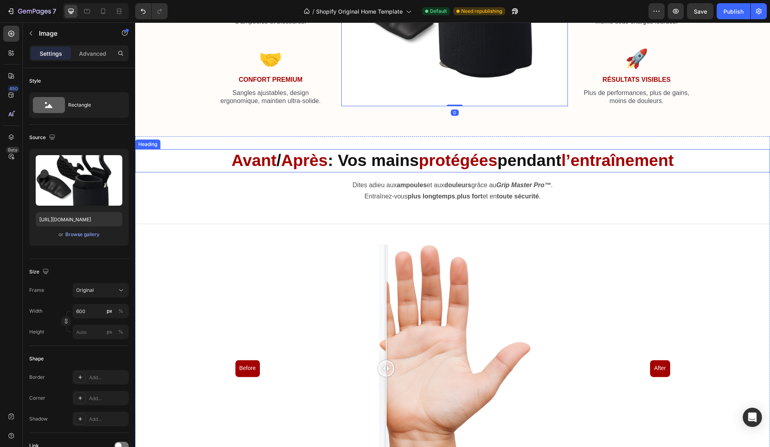
drag, startPoint x: 301, startPoint y: 170, endPoint x: 291, endPoint y: 169, distance: 10.9
click at [302, 170] on p "⁠⁠⁠⁠⁠⁠⁠ Avant / Après : Vos mains protégées pendant l’entraînement" at bounding box center [452, 160] width 633 height 21
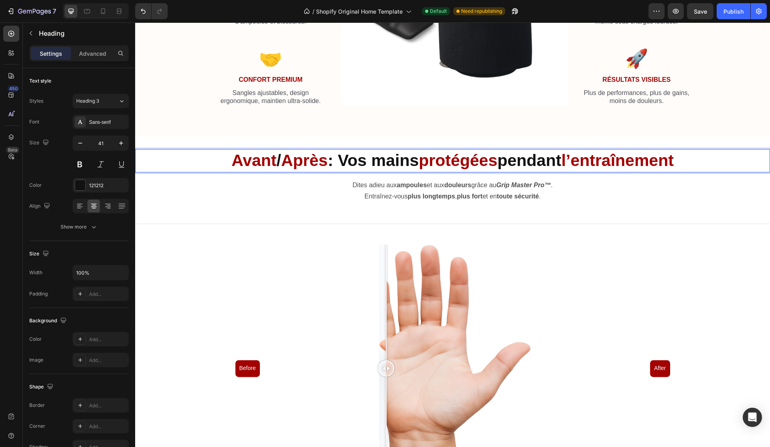
drag, startPoint x: 267, startPoint y: 158, endPoint x: 279, endPoint y: 158, distance: 11.2
click at [279, 158] on p "Avant / Après : Vos mains protégées pendant l’entraînement" at bounding box center [452, 160] width 633 height 21
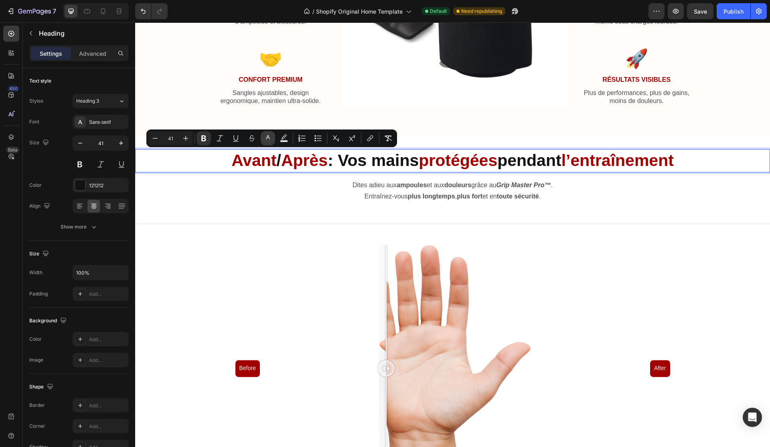
click at [264, 135] on icon "Editor contextual toolbar" at bounding box center [268, 138] width 8 height 8
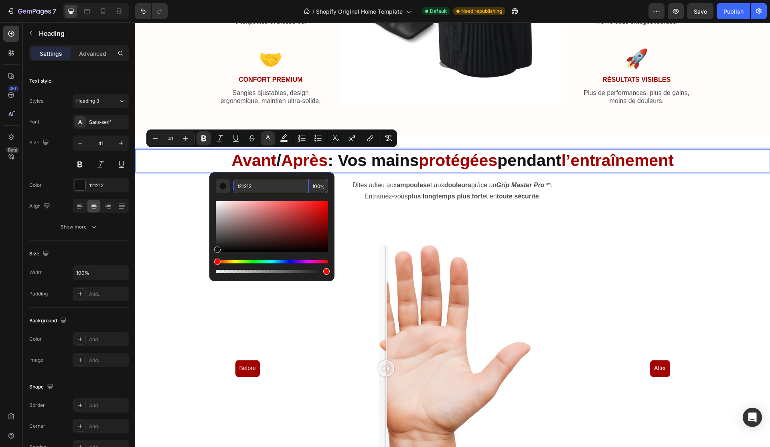
click at [269, 180] on input "121212" at bounding box center [270, 186] width 75 height 14
paste input "A30000"
type input "A30000"
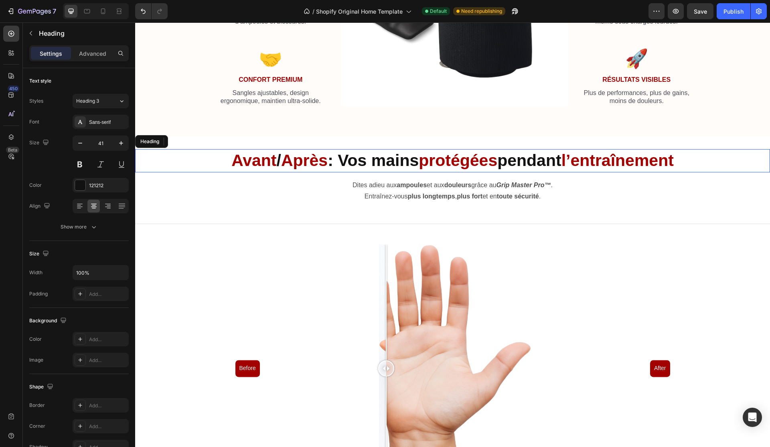
click at [281, 154] on strong "Après" at bounding box center [304, 160] width 47 height 18
click at [277, 156] on strong "/" at bounding box center [279, 160] width 4 height 18
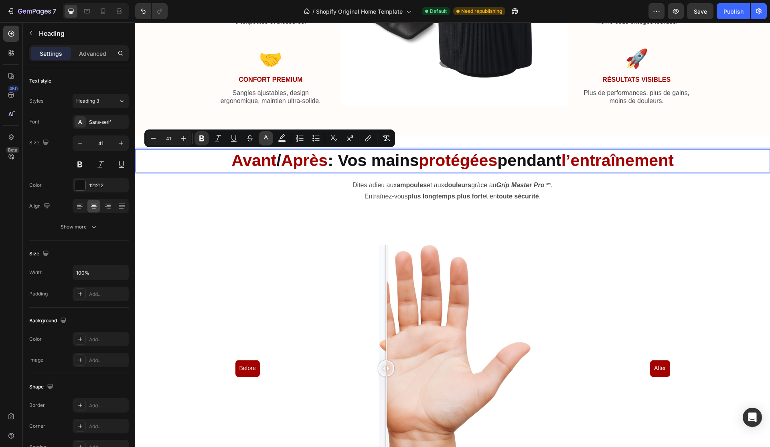
click at [267, 137] on icon "Editor contextual toolbar" at bounding box center [266, 138] width 8 height 8
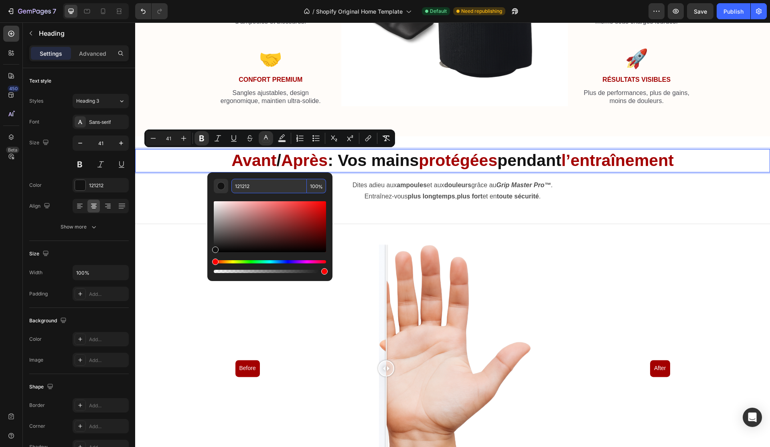
click at [271, 180] on input "121212" at bounding box center [268, 186] width 75 height 14
paste input "A30000"
type input "A30000"
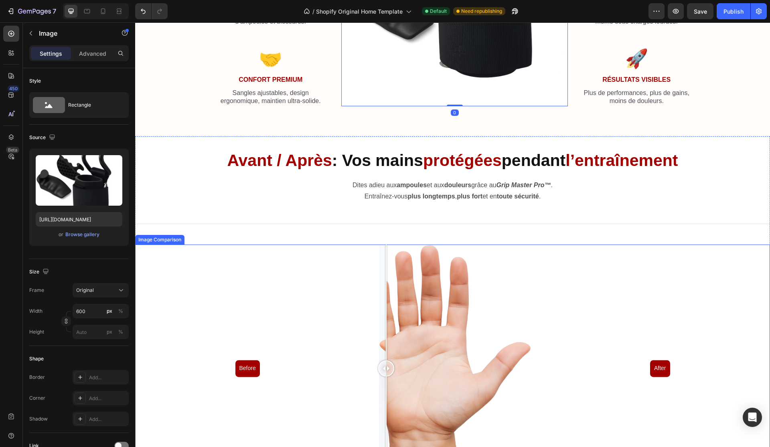
click at [759, 273] on div "Before After" at bounding box center [452, 369] width 635 height 248
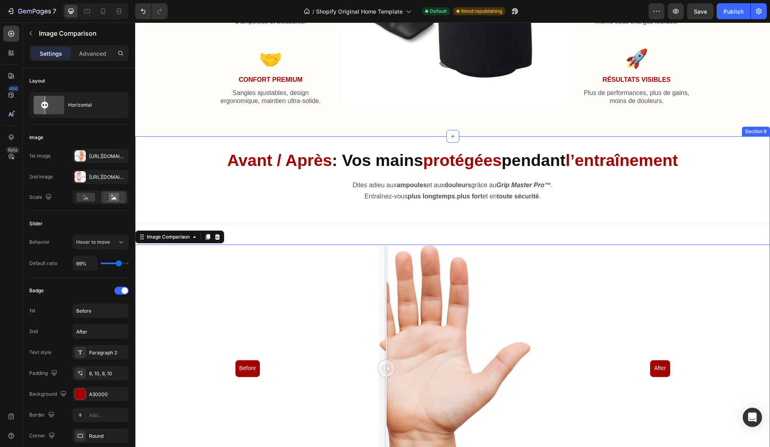
click at [741, 216] on div "⁠⁠⁠⁠⁠⁠⁠ Avant / Après : Vos mains protégées pendant l’entraînement Heading Dite…" at bounding box center [452, 321] width 635 height 344
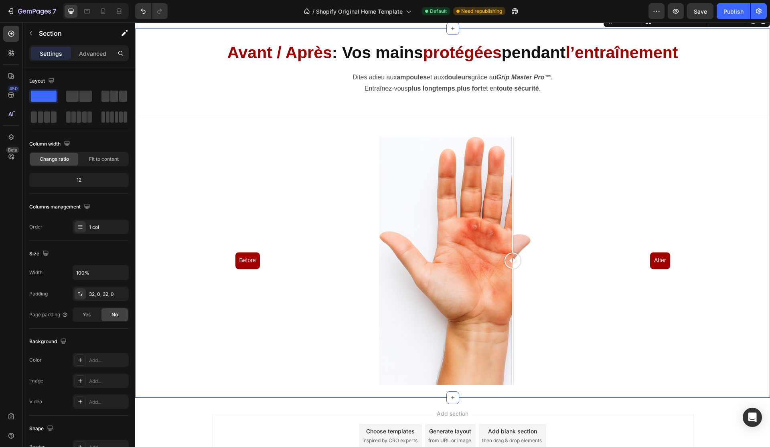
scroll to position [1591, 0]
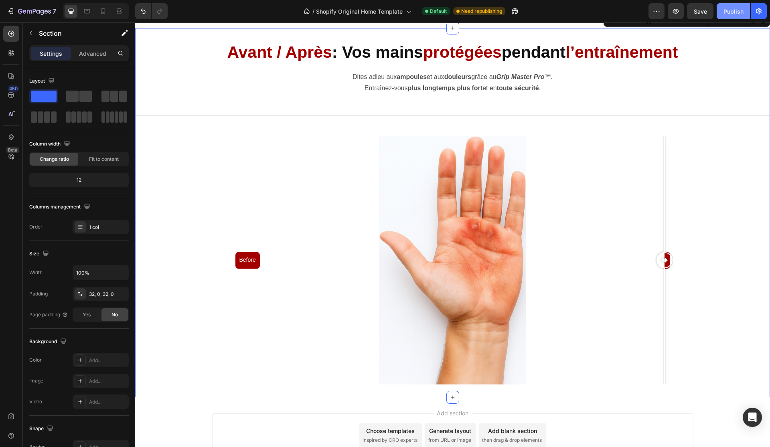
click at [728, 11] on div "Publish" at bounding box center [733, 11] width 20 height 8
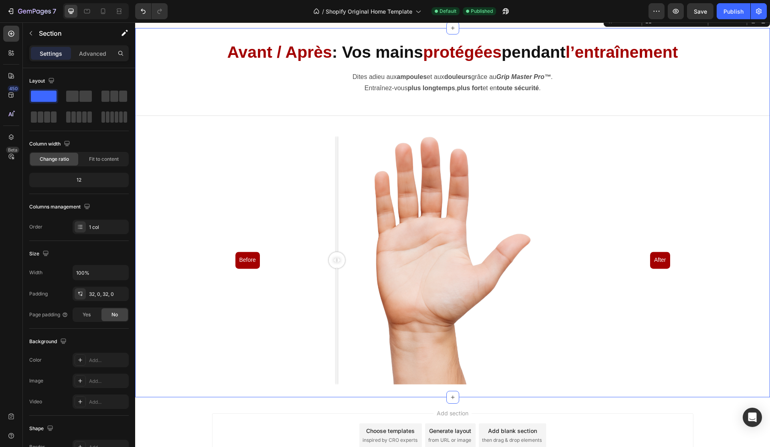
click at [337, 184] on div at bounding box center [336, 194] width 1 height 116
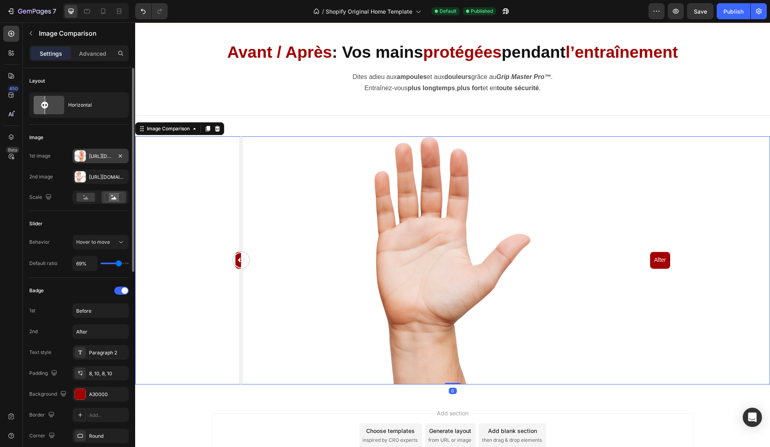
click at [106, 154] on div "[URL][DOMAIN_NAME]" at bounding box center [100, 156] width 23 height 7
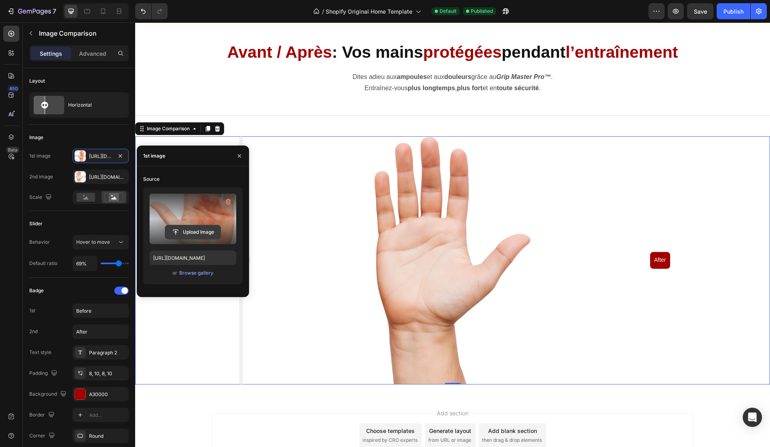
click at [204, 233] on input "file" at bounding box center [192, 232] width 55 height 14
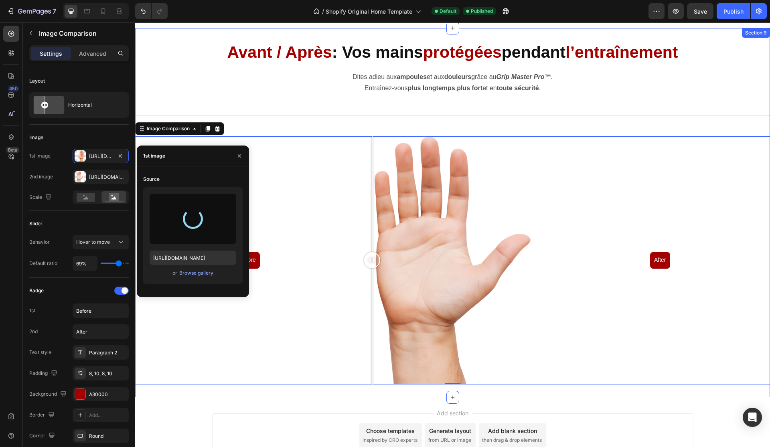
type input "[URL][DOMAIN_NAME]"
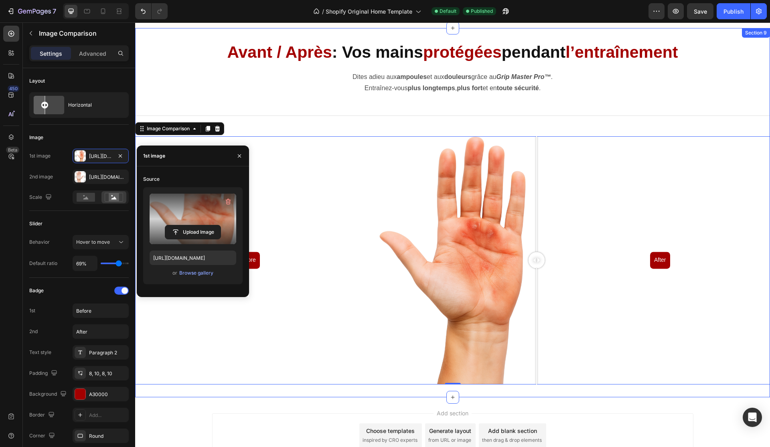
click at [465, 107] on div "⁠⁠⁠⁠⁠⁠⁠ Avant / Après : Vos mains protégées pendant l’entraînement Heading Dite…" at bounding box center [452, 213] width 635 height 344
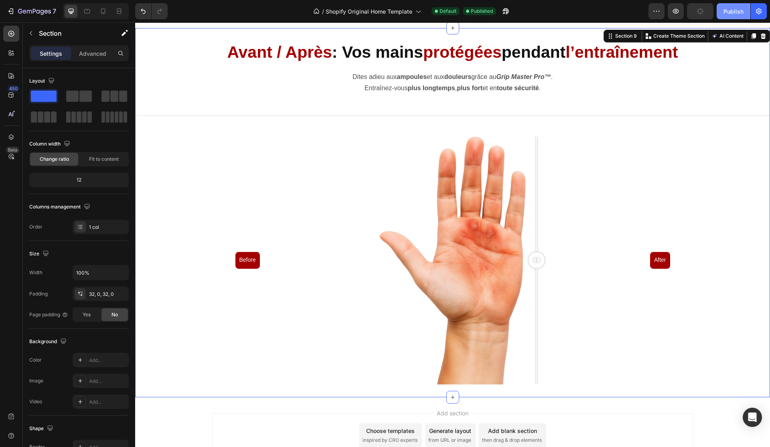
click at [732, 9] on div "Publish" at bounding box center [733, 11] width 20 height 8
